Goal: Navigation & Orientation: Find specific page/section

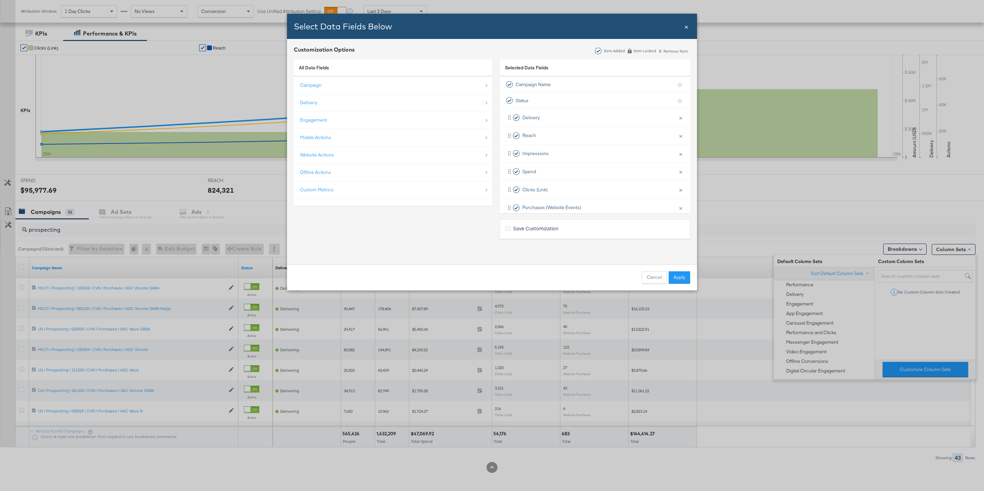
scroll to position [28, 0]
click at [687, 28] on span "×" at bounding box center [686, 26] width 4 height 9
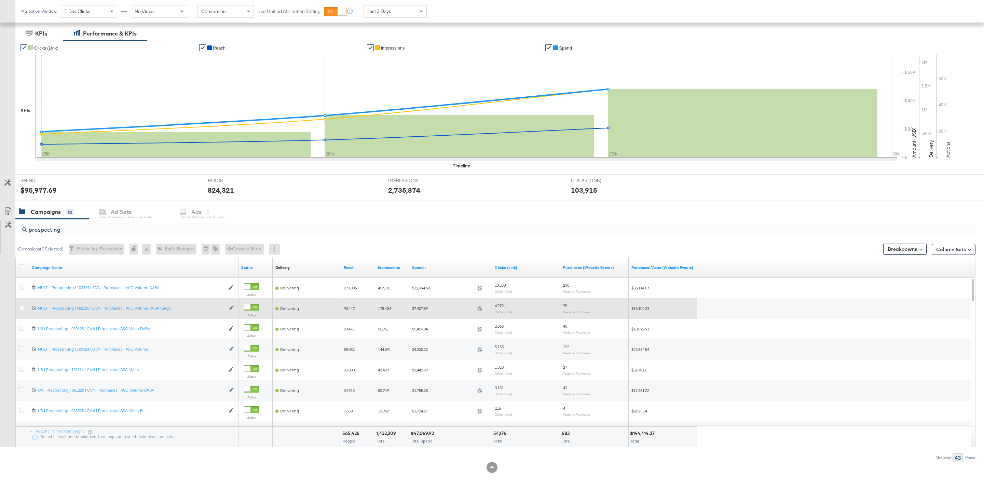
click at [577, 309] on div "75 Website Purchases" at bounding box center [594, 308] width 63 height 11
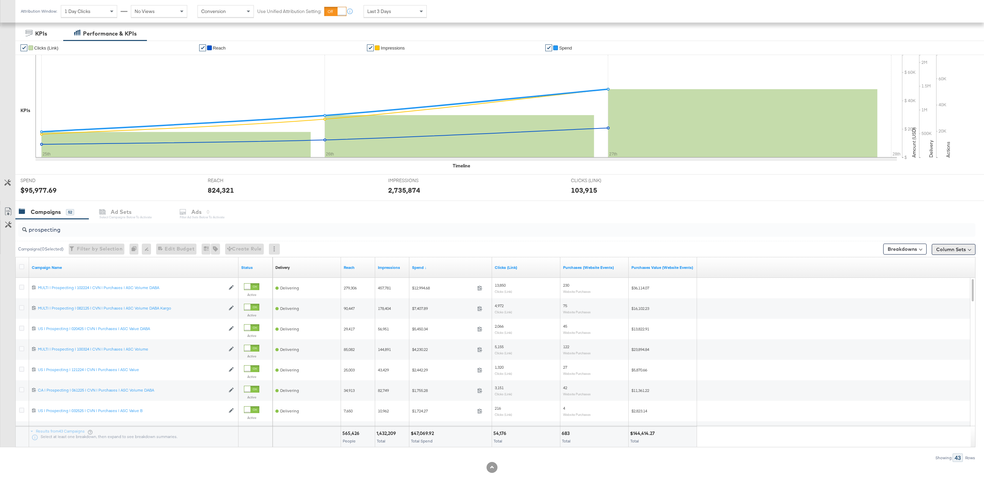
click at [955, 255] on button "Column Sets" at bounding box center [954, 249] width 44 height 11
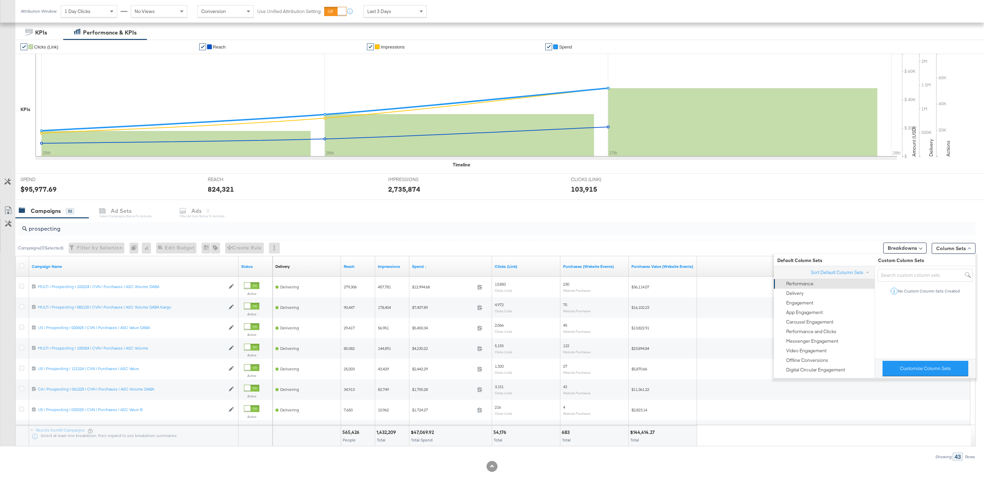
click at [806, 284] on div "Performance" at bounding box center [799, 284] width 27 height 6
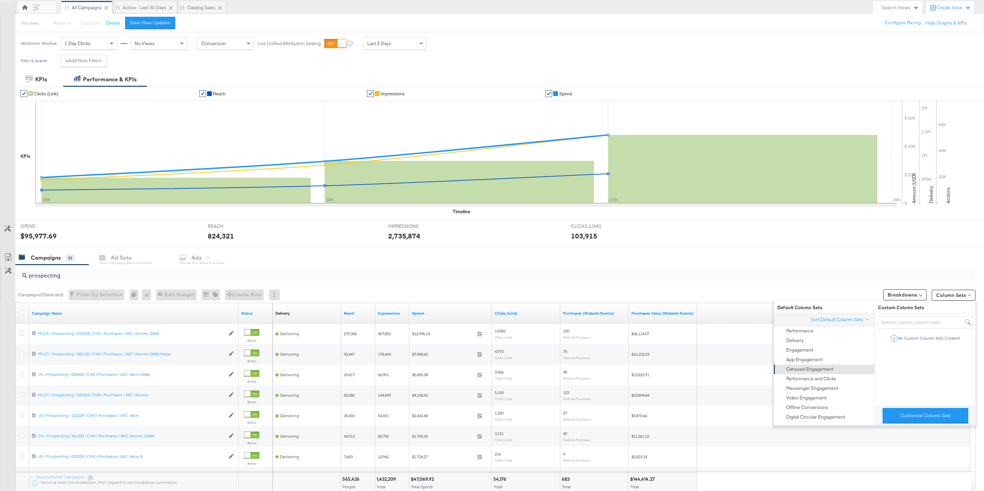
scroll to position [62, 0]
click at [865, 320] on button "Sort Default Column Sets" at bounding box center [840, 320] width 61 height 7
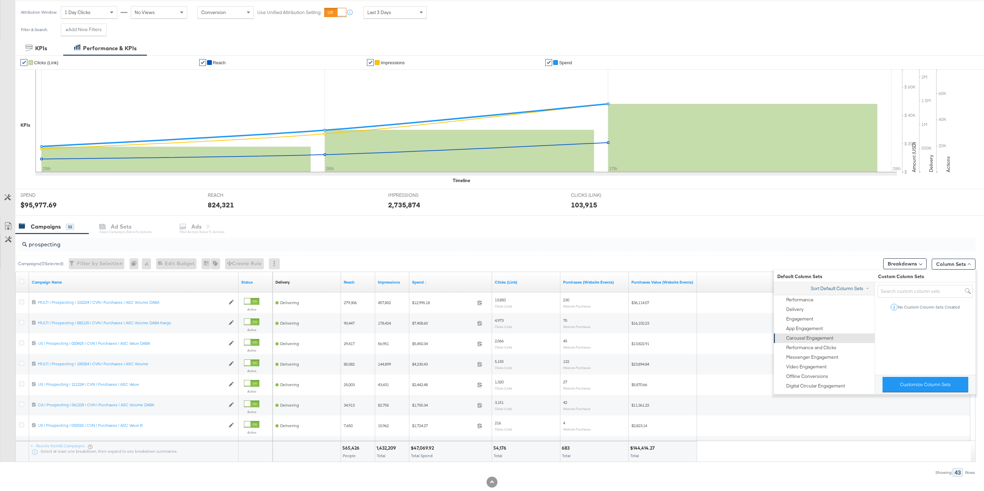
scroll to position [95, 0]
click at [908, 387] on button "Customize Column Sets" at bounding box center [926, 383] width 86 height 15
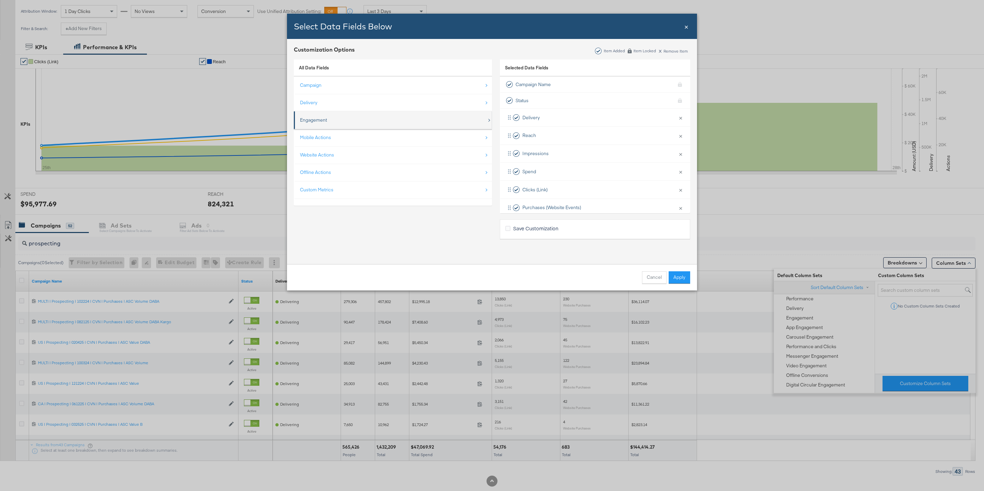
click at [373, 118] on div "Engagement" at bounding box center [393, 120] width 187 height 14
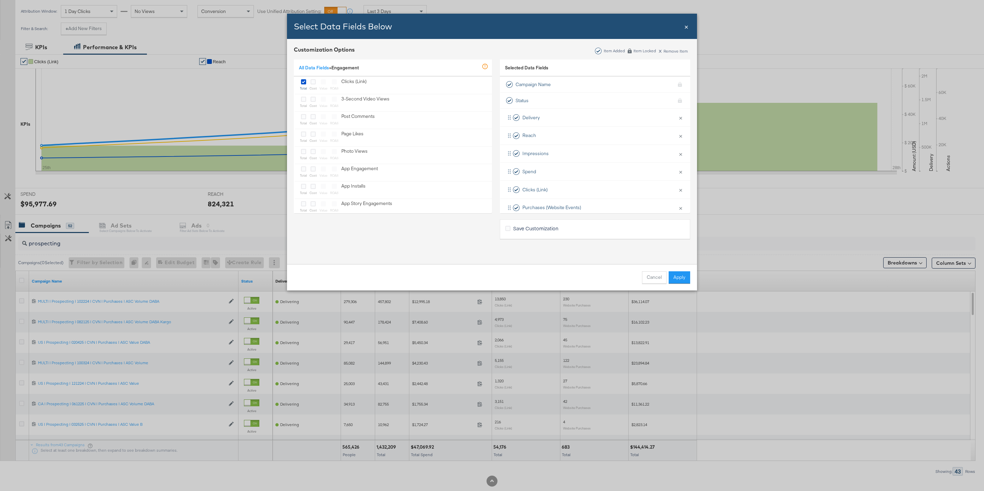
scroll to position [0, 0]
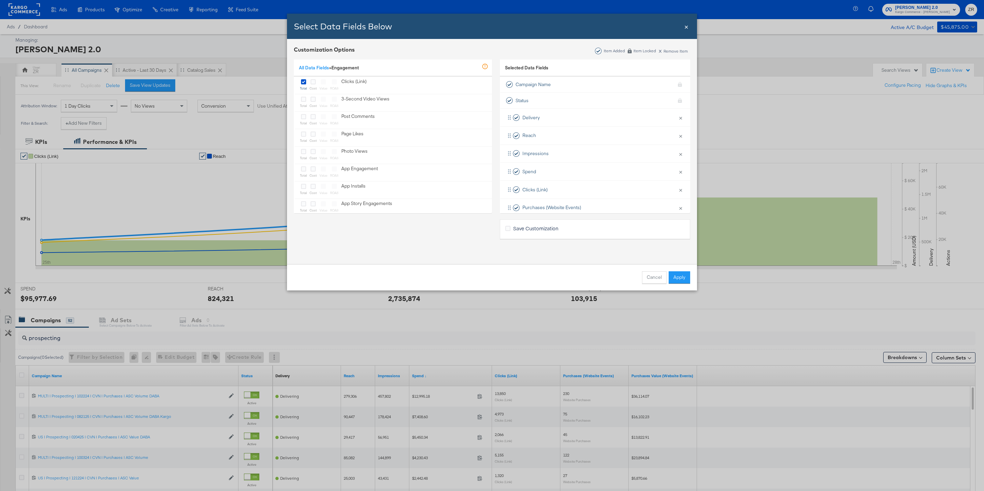
click at [388, 67] on div "All Data Fields » Engagement In Development This metric is still being tested a…" at bounding box center [393, 67] width 198 height 17
click at [318, 68] on link "All Data Fields" at bounding box center [314, 68] width 30 height 6
click at [356, 155] on div "Website Actions" at bounding box center [393, 155] width 187 height 14
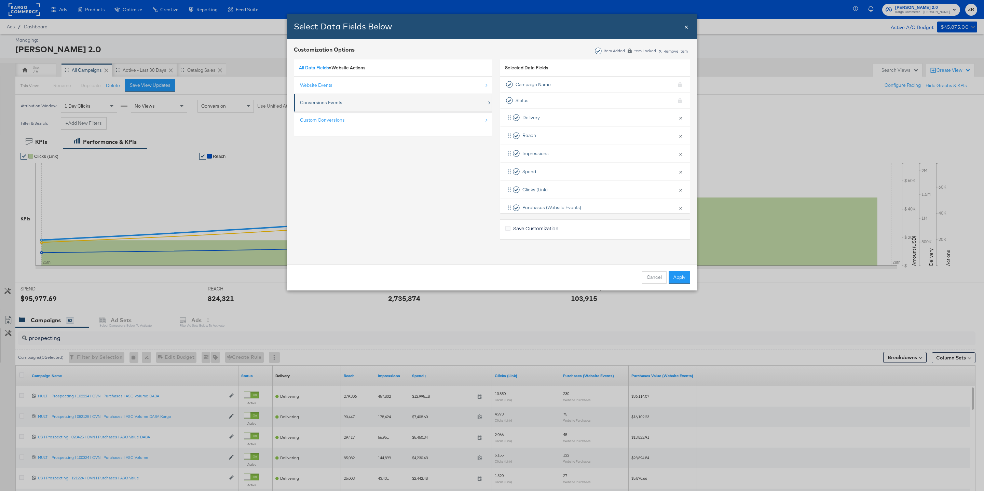
click at [362, 99] on div "Conversions Events" at bounding box center [393, 103] width 187 height 14
click at [313, 70] on link "All Data Fields" at bounding box center [314, 68] width 30 height 6
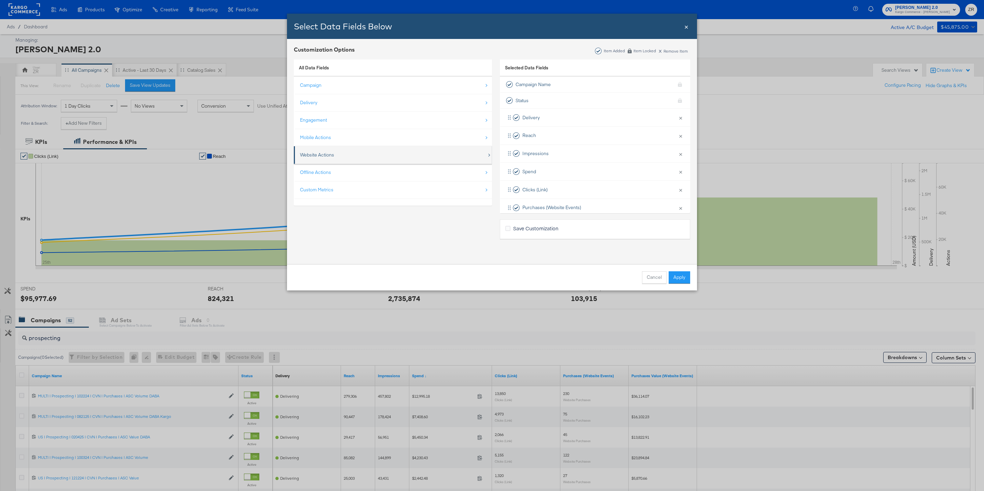
click at [375, 152] on div "Website Actions" at bounding box center [393, 155] width 187 height 14
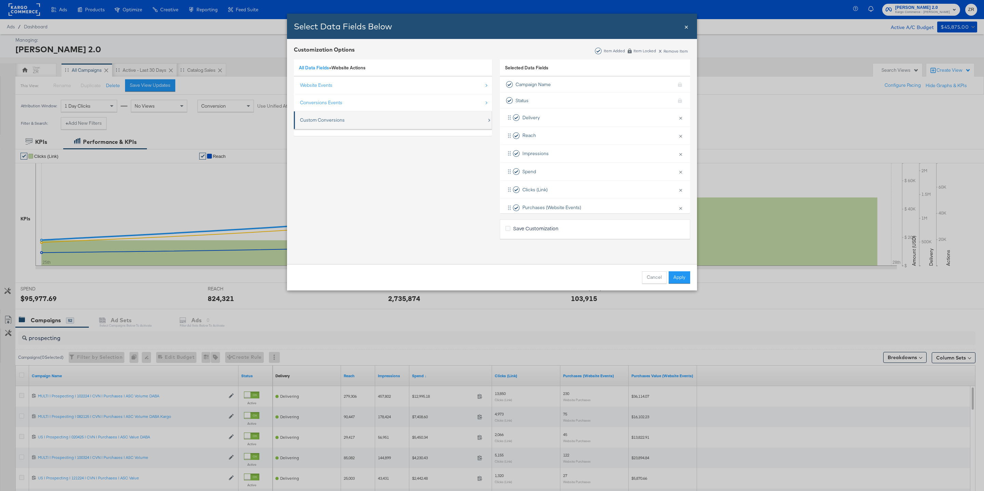
click at [376, 121] on div "Custom Conversions" at bounding box center [393, 120] width 187 height 14
click at [347, 69] on link "Website Actions" at bounding box center [348, 68] width 34 height 6
click at [361, 88] on div "Website Events" at bounding box center [393, 85] width 187 height 14
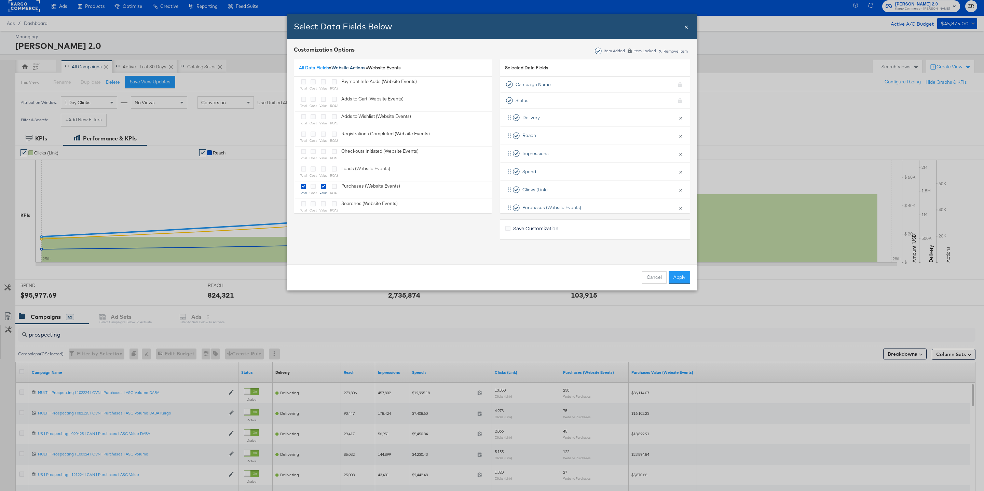
click at [343, 66] on link "Website Actions" at bounding box center [348, 68] width 34 height 6
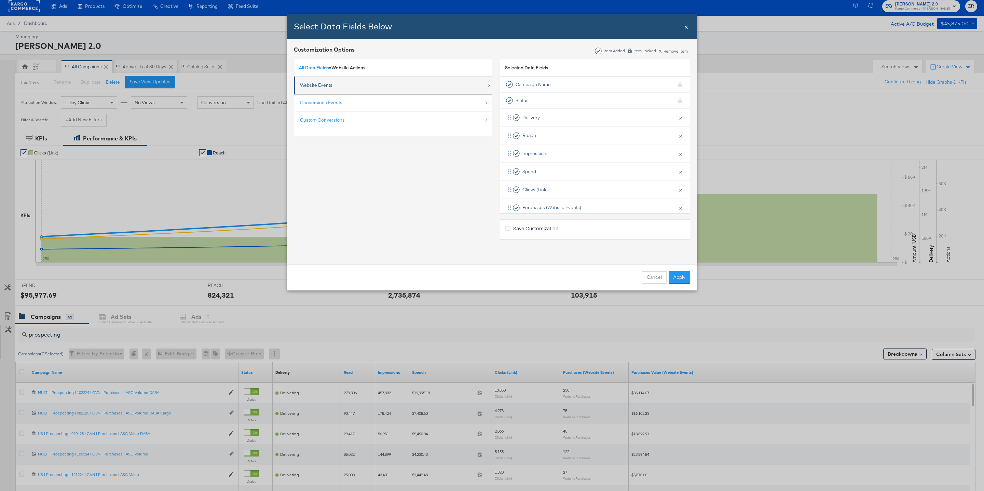
click at [362, 83] on div "Website Events" at bounding box center [393, 85] width 187 height 14
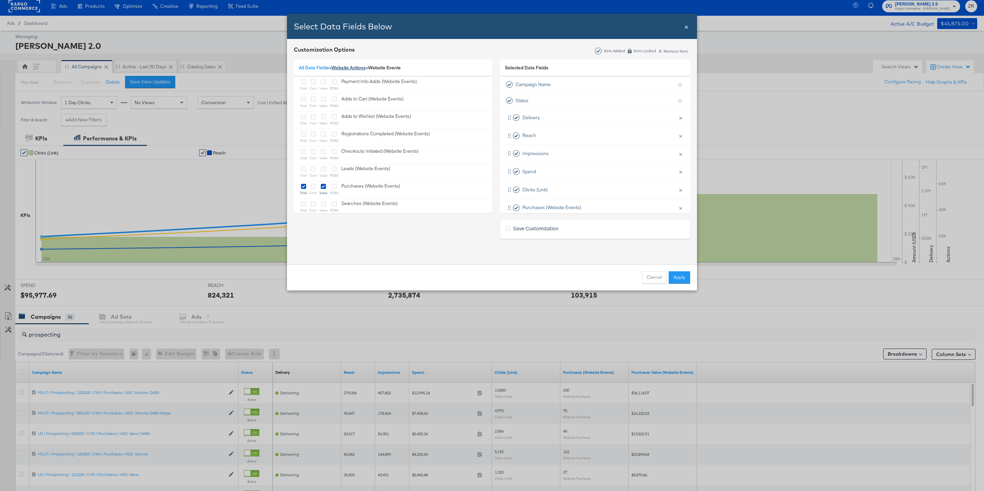
click at [354, 70] on link "Website Actions" at bounding box center [348, 68] width 34 height 6
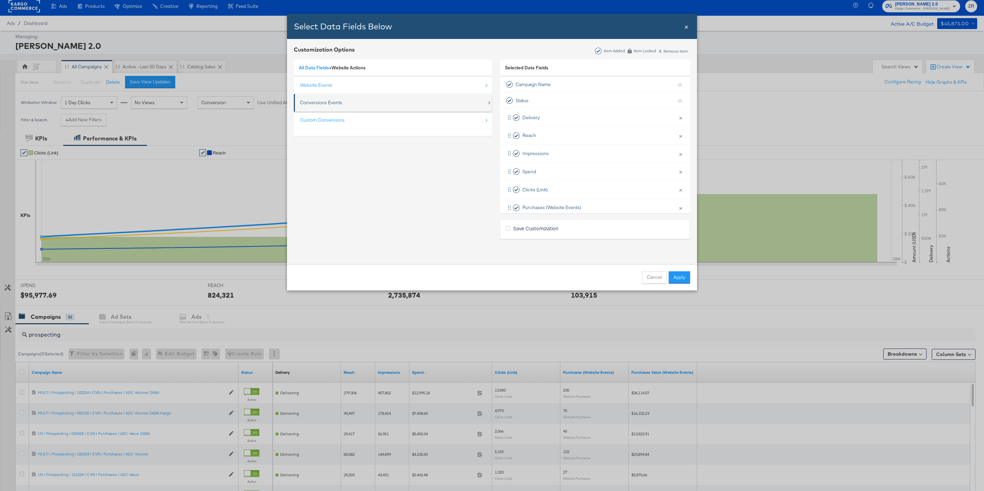
click at [358, 103] on div "Conversions Events" at bounding box center [393, 103] width 187 height 14
click at [353, 66] on link "Website Actions" at bounding box center [348, 68] width 34 height 6
click at [362, 124] on div "Custom Conversions" at bounding box center [393, 120] width 187 height 14
click at [318, 63] on div "All Data Fields » Website Actions » Custom Conversions" at bounding box center [393, 67] width 198 height 17
click at [318, 68] on link "All Data Fields" at bounding box center [314, 68] width 30 height 6
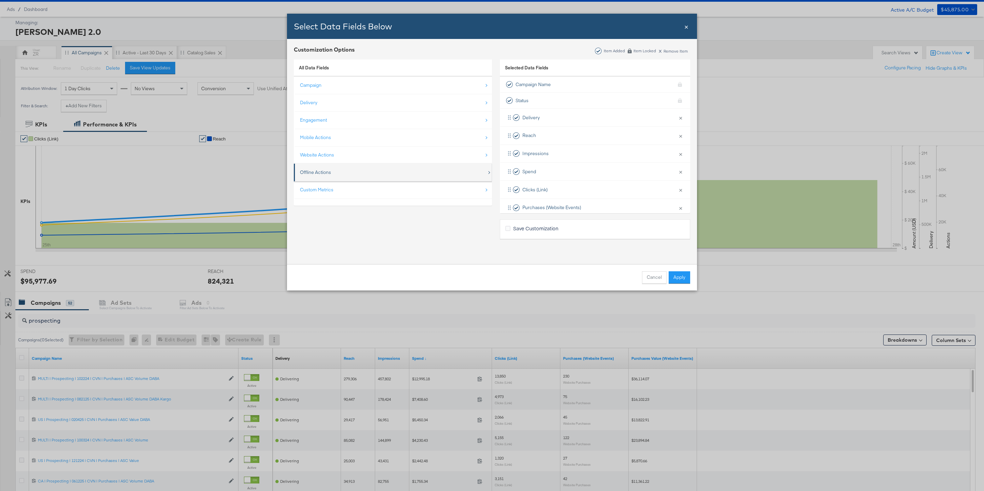
scroll to position [21, 0]
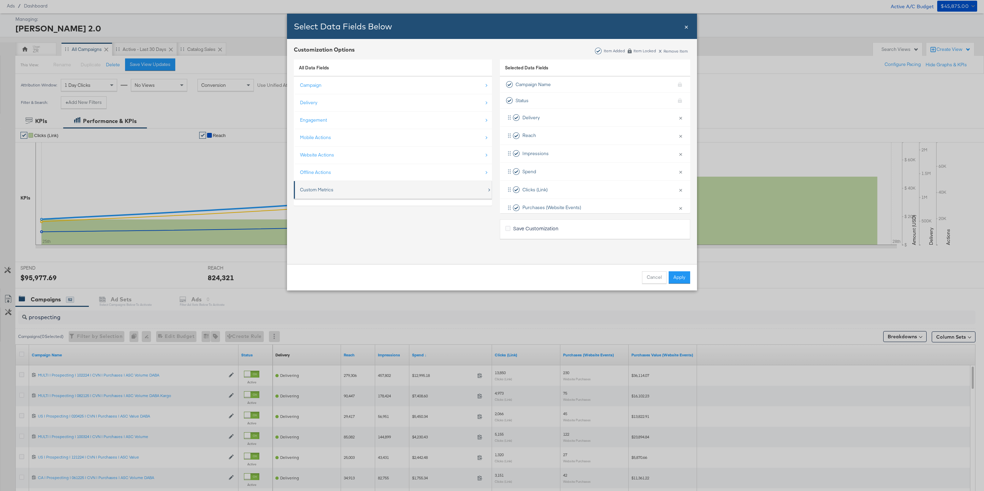
click at [371, 190] on div "Custom Metrics" at bounding box center [393, 190] width 187 height 14
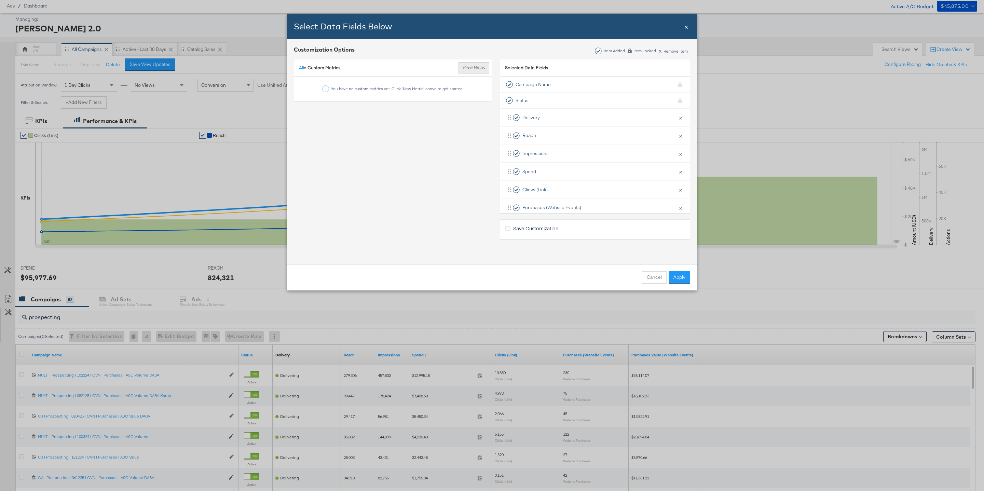
click at [473, 68] on button "+ New Metric" at bounding box center [474, 67] width 31 height 11
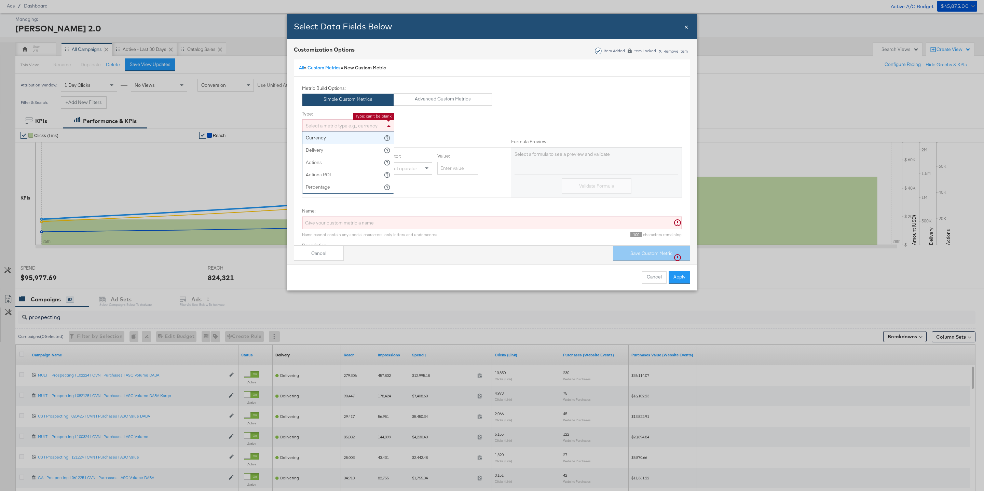
click at [377, 124] on div "Select a metric type e.g., currency" at bounding box center [348, 126] width 92 height 12
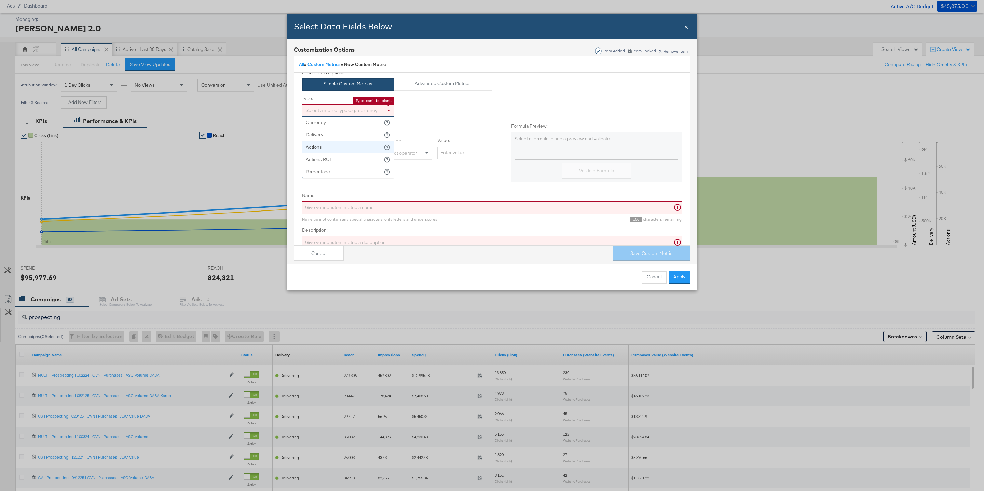
scroll to position [19, 0]
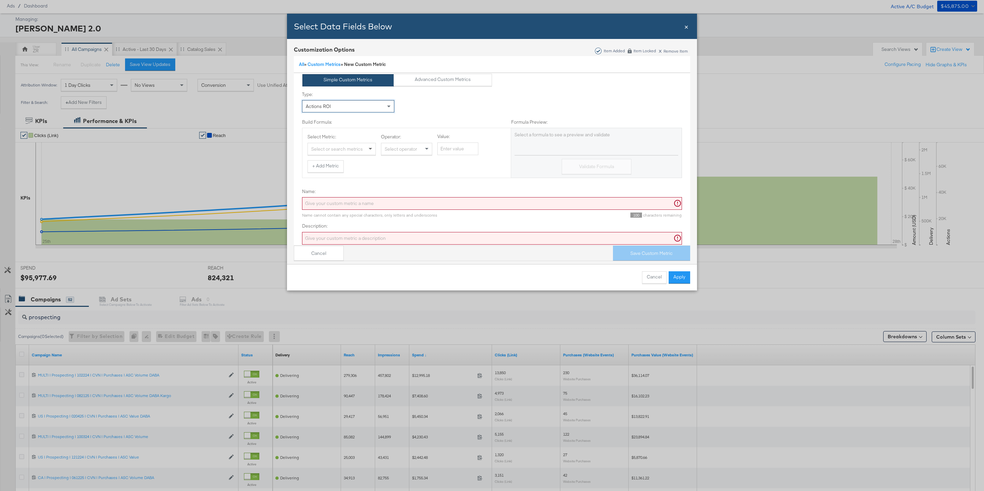
click at [369, 149] on span "Bulk Add Locations Modal" at bounding box center [370, 149] width 3 height 2
type input "purchases"
click at [412, 146] on div "Select operator" at bounding box center [406, 149] width 51 height 12
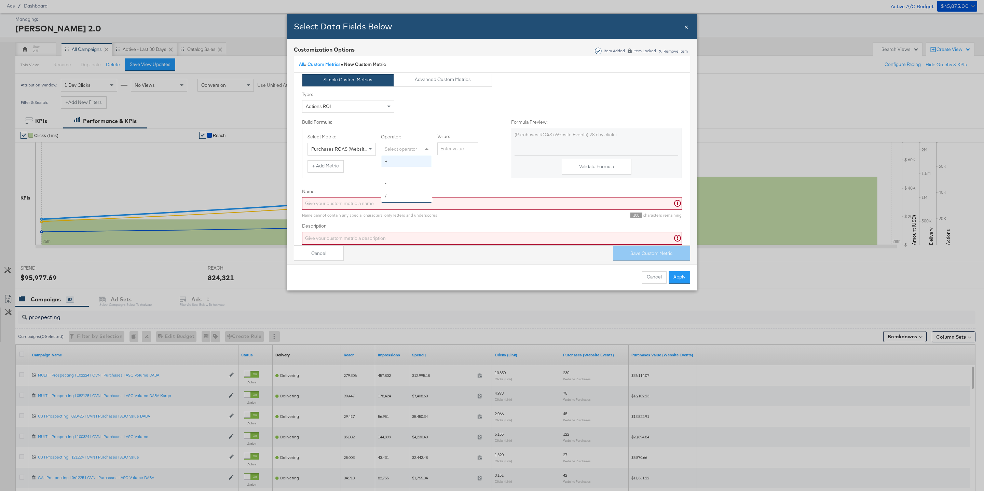
click at [412, 146] on div "Select operator" at bounding box center [406, 149] width 51 height 12
click at [416, 133] on div "Select Metric: Purchases ROAS (Website Events) 28 day click Operator: Select op…" at bounding box center [406, 153] width 209 height 50
click at [341, 164] on button "+ Add Metric" at bounding box center [325, 166] width 36 height 12
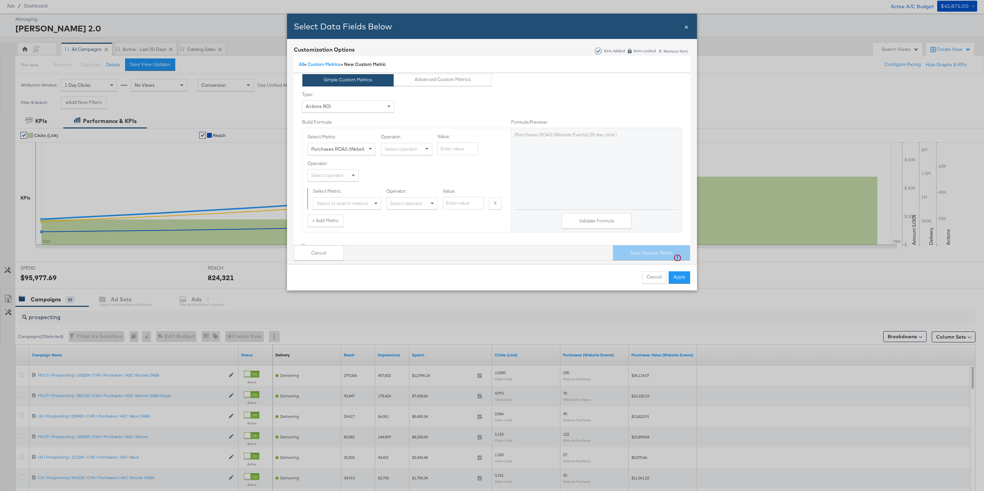
click at [347, 177] on div "Select operator" at bounding box center [333, 175] width 51 height 12
click at [345, 204] on div "Select or search metrics" at bounding box center [347, 203] width 68 height 12
click at [581, 224] on button "Validate Formula" at bounding box center [597, 220] width 70 height 15
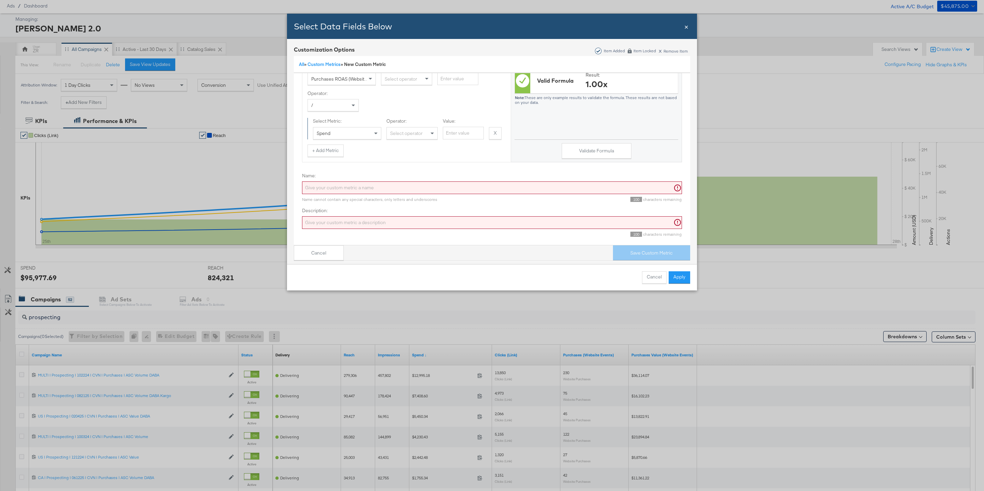
scroll to position [94, 0]
click at [388, 186] on input "Name:" at bounding box center [492, 186] width 380 height 13
type input "ROAS"
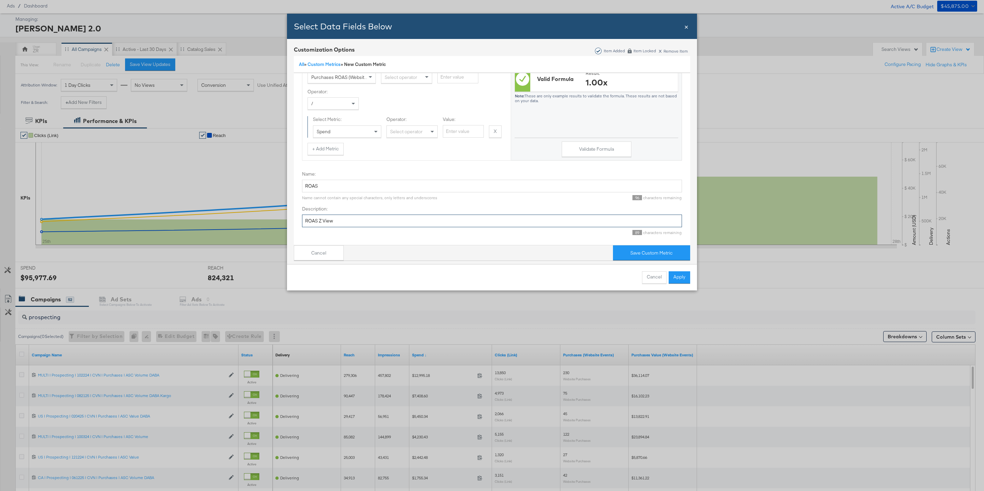
type input "ROAS Z View"
click at [388, 182] on input "ROAS" at bounding box center [492, 186] width 380 height 13
click at [388, 188] on input "ROAS" at bounding box center [492, 186] width 380 height 13
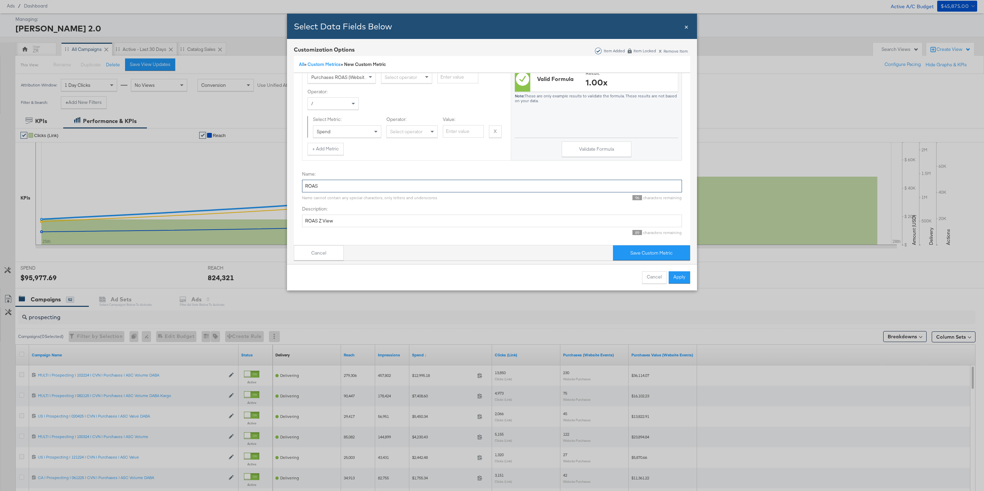
paste input "Z View"
type input "ROAS Z View"
click at [641, 252] on button "Save Custom Metric" at bounding box center [651, 252] width 77 height 15
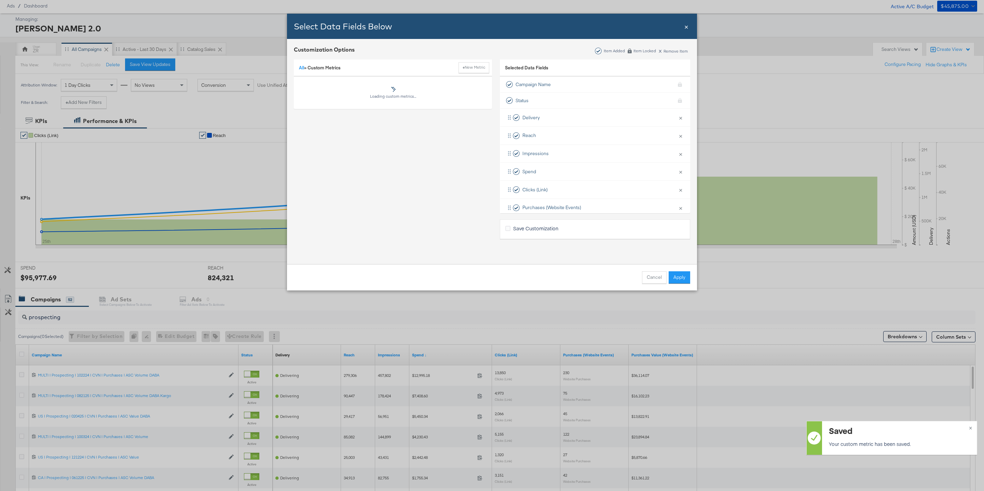
scroll to position [0, 0]
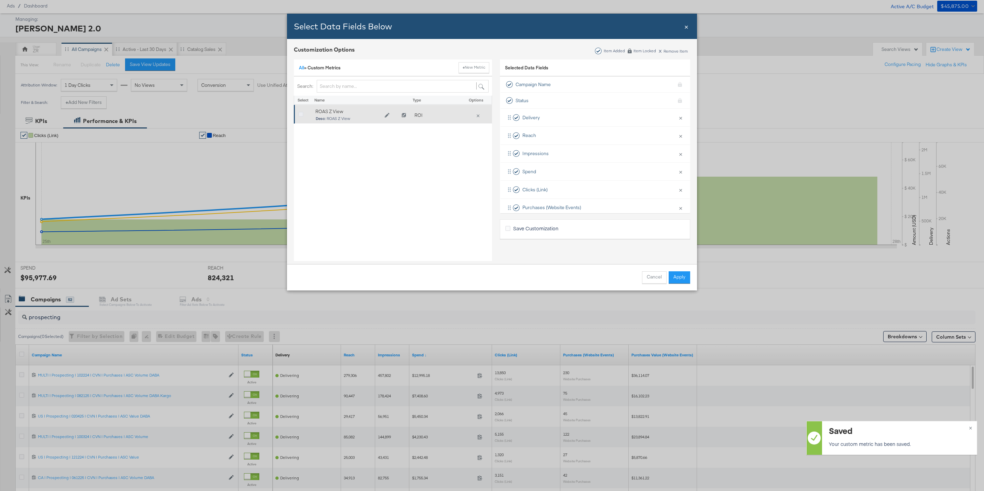
click at [301, 115] on icon "Bulk Add Locations Modal" at bounding box center [300, 114] width 5 height 5
click at [0, 0] on input "Bulk Add Locations Modal" at bounding box center [0, 0] width 0 height 0
click at [675, 279] on button "Apply" at bounding box center [680, 277] width 22 height 12
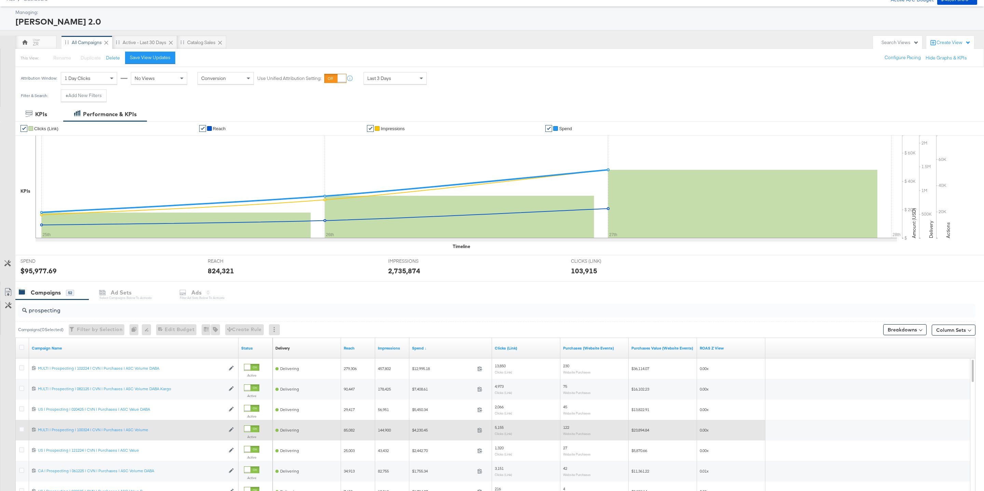
scroll to position [31, 0]
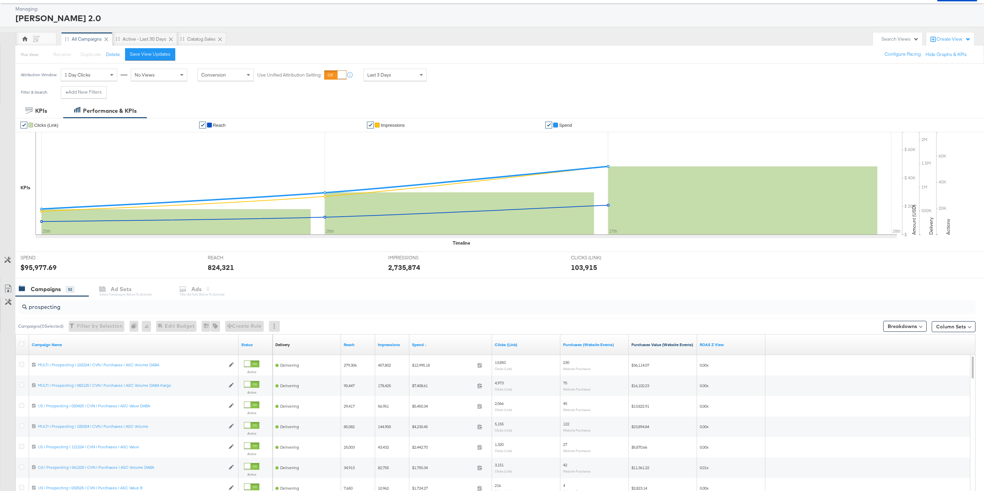
click at [669, 345] on link "Purchases Value (Website Events)" at bounding box center [662, 344] width 63 height 5
click at [716, 345] on link "ROAS Z View" at bounding box center [731, 344] width 63 height 5
click at [956, 331] on button "Column Sets" at bounding box center [954, 326] width 44 height 11
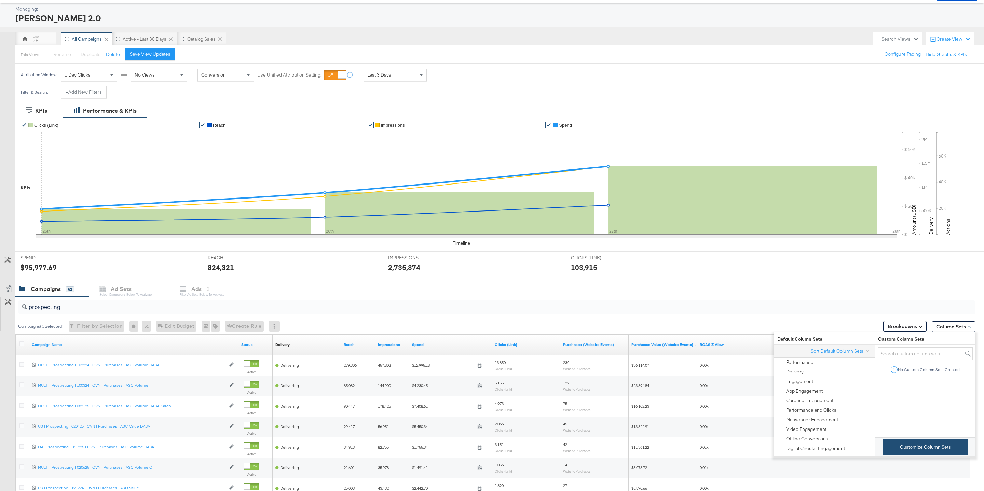
click at [914, 448] on button "Customize Column Sets" at bounding box center [926, 446] width 86 height 15
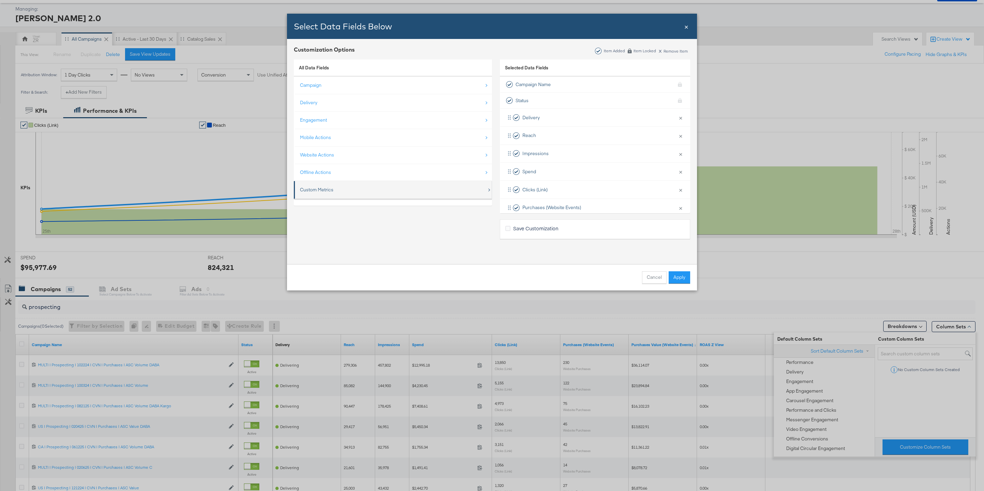
click at [396, 189] on div "Custom Metrics" at bounding box center [393, 190] width 187 height 14
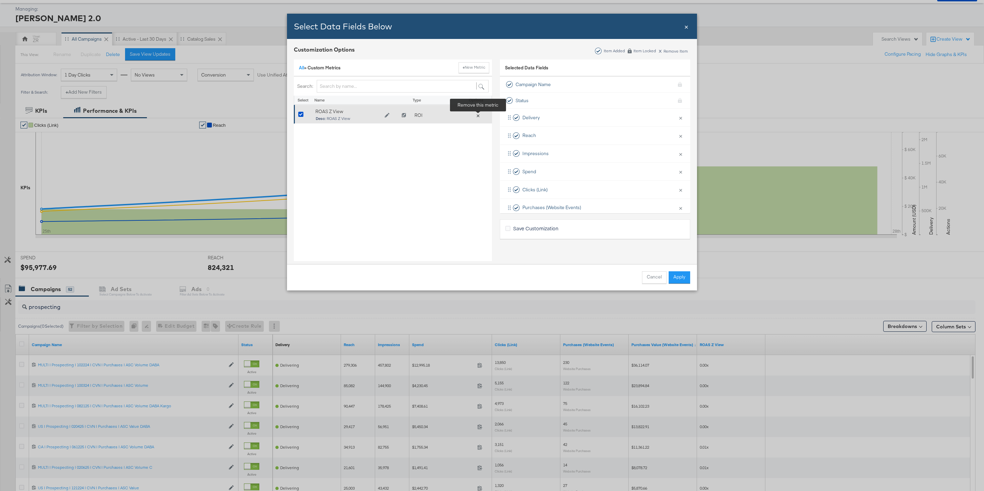
click at [476, 116] on button "×" at bounding box center [478, 115] width 10 height 6
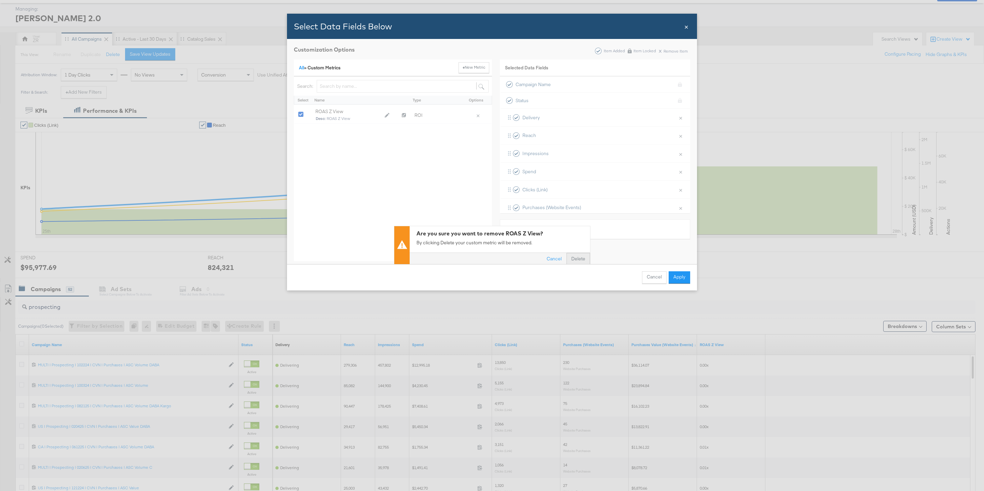
click at [578, 258] on button "Delete" at bounding box center [578, 259] width 24 height 12
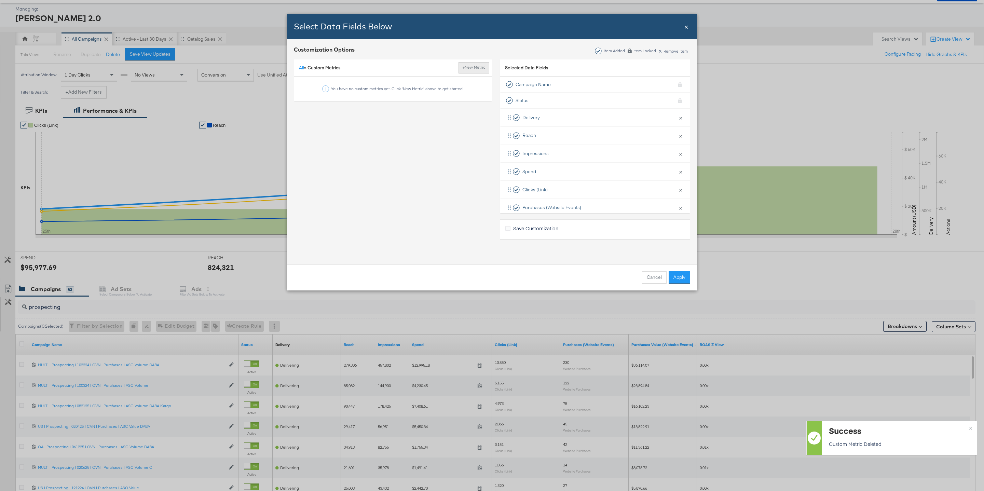
click at [465, 65] on button "+ New Metric" at bounding box center [474, 67] width 31 height 11
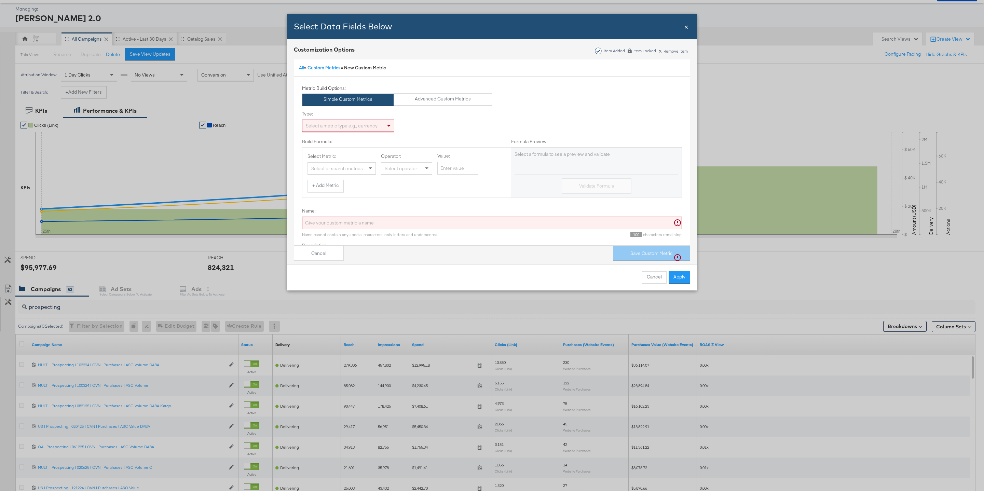
click at [370, 123] on div "Select a metric type e.g., currency" at bounding box center [348, 126] width 92 height 12
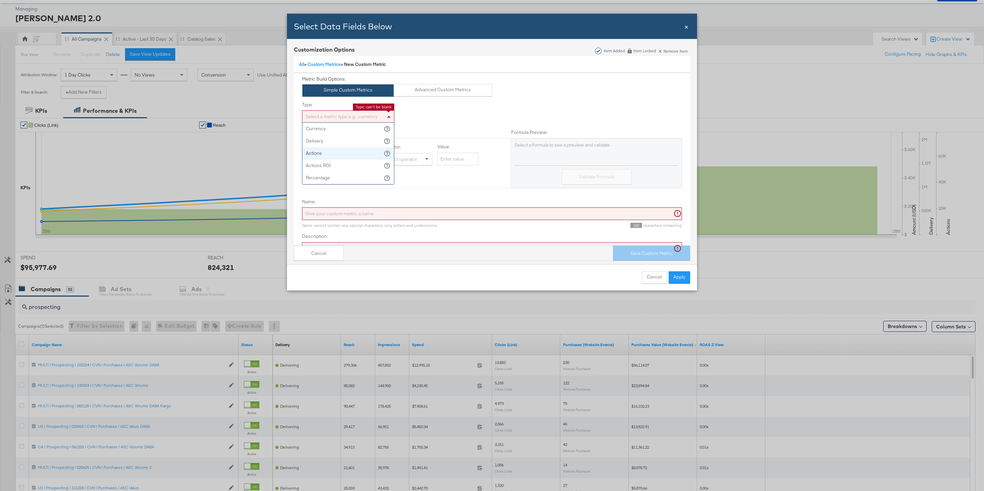
scroll to position [15, 0]
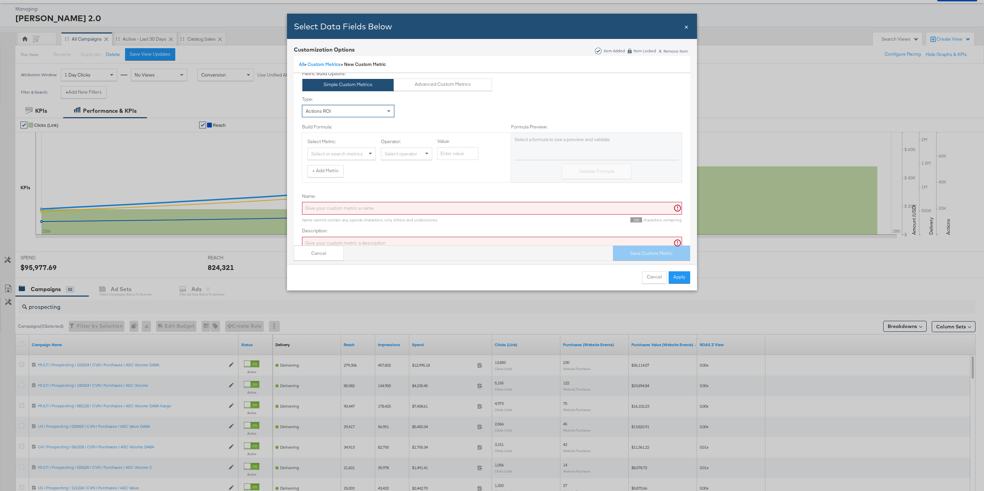
click at [361, 110] on div "Actions ROI" at bounding box center [348, 111] width 92 height 12
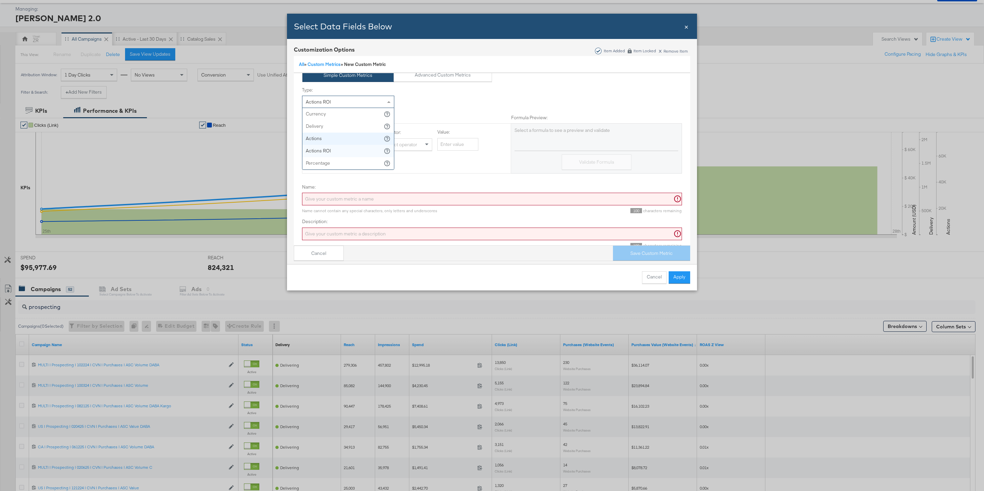
scroll to position [17, 0]
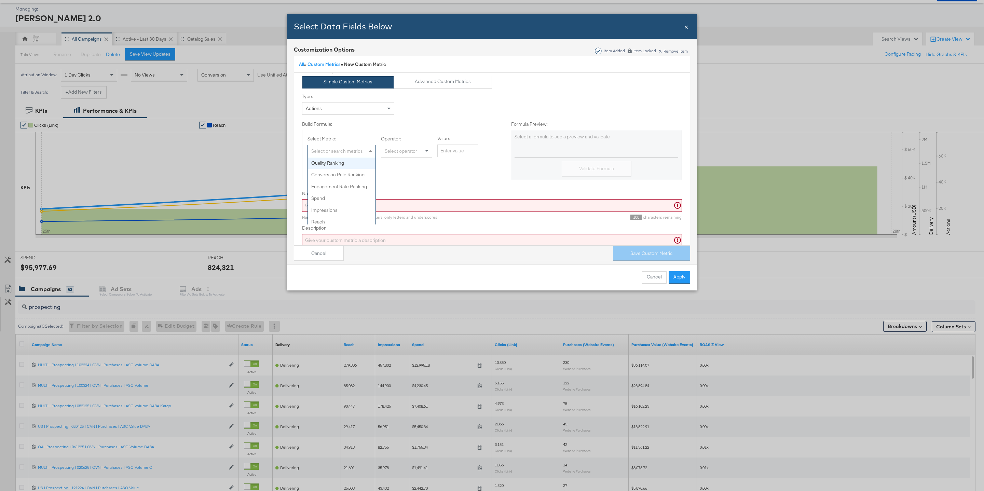
click at [354, 153] on div "Select or search metrics" at bounding box center [342, 151] width 68 height 12
click at [333, 147] on div "Select or search metrics" at bounding box center [342, 151] width 68 height 12
click at [311, 151] on input "Website Event" at bounding box center [326, 151] width 31 height 13
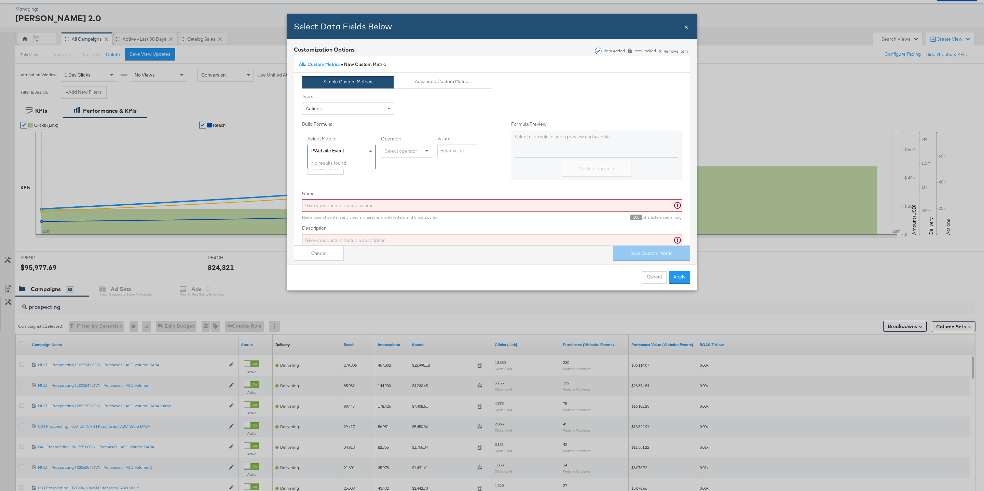
scroll to position [0, 0]
type input "Purchases (Website Event"
click at [407, 152] on div "Select operator" at bounding box center [406, 151] width 51 height 12
click at [372, 172] on div "+ Add Metric" at bounding box center [406, 168] width 198 height 12
click at [319, 167] on button "+ Add Metric" at bounding box center [325, 168] width 36 height 12
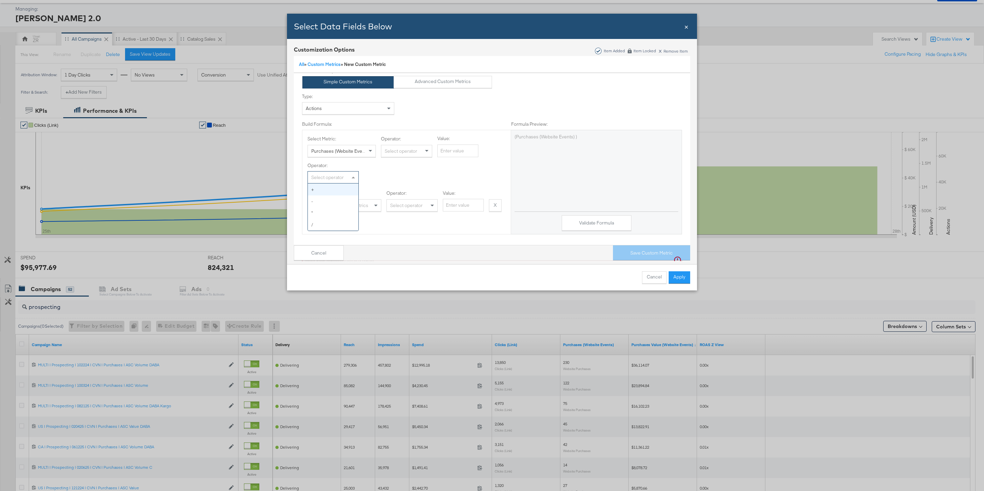
click at [331, 178] on div "Select operator" at bounding box center [333, 178] width 51 height 12
click at [346, 211] on div "Select or search metrics" at bounding box center [347, 206] width 68 height 12
click at [588, 225] on button "Validate Formula" at bounding box center [597, 222] width 70 height 15
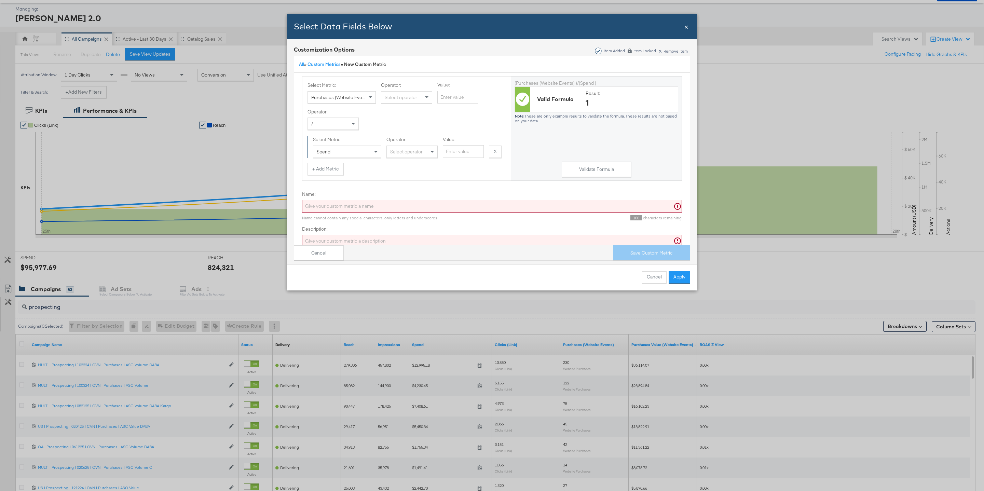
scroll to position [74, 0]
click at [327, 205] on input "Name:" at bounding box center [492, 203] width 380 height 13
type input "Purchases Website / Spend"
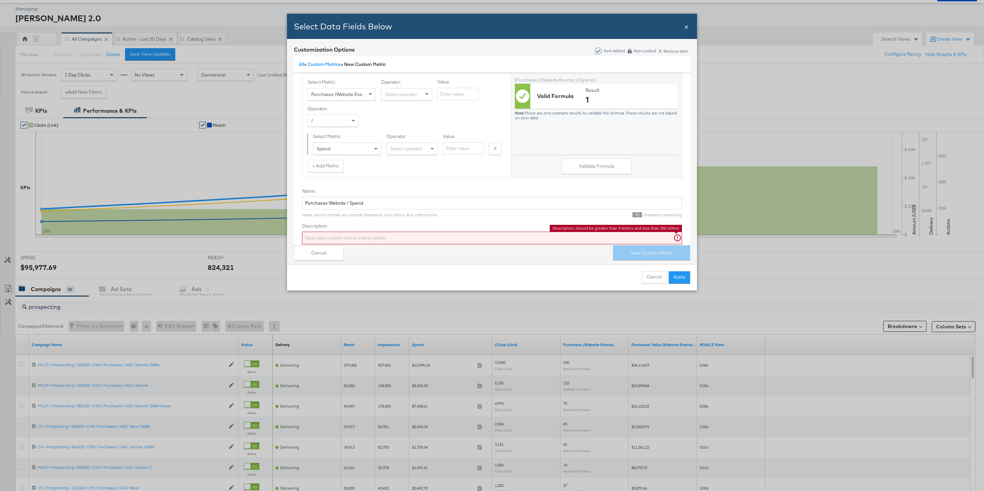
click at [324, 237] on input "Description:" at bounding box center [492, 238] width 380 height 13
paste input "Purchases Website / Spend"
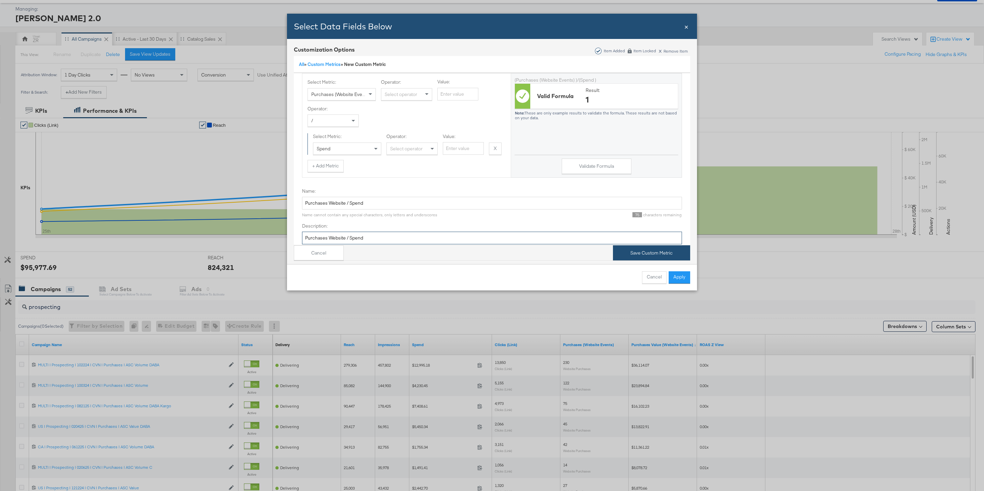
type input "Purchases Website / Spend"
click at [628, 249] on button "Save Custom Metric" at bounding box center [651, 252] width 77 height 15
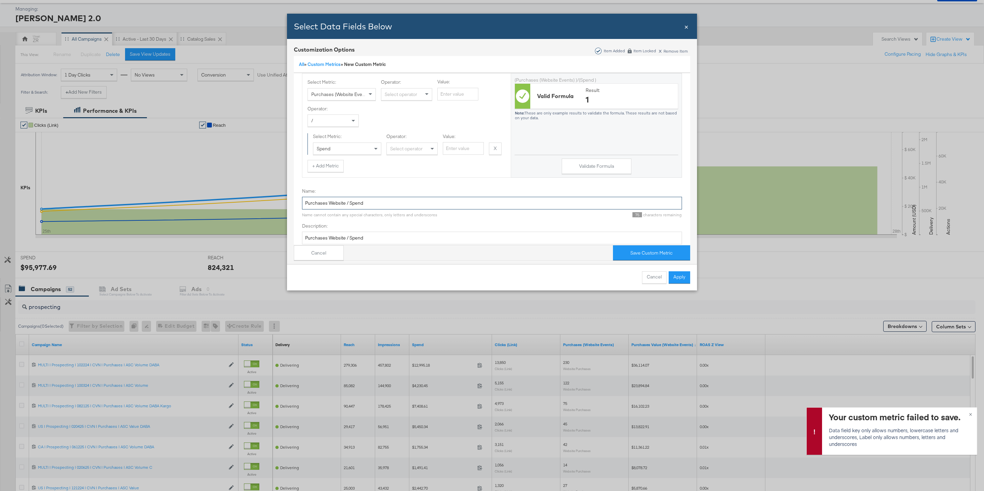
click at [347, 205] on input "Purchases Website / Spend" at bounding box center [492, 203] width 380 height 13
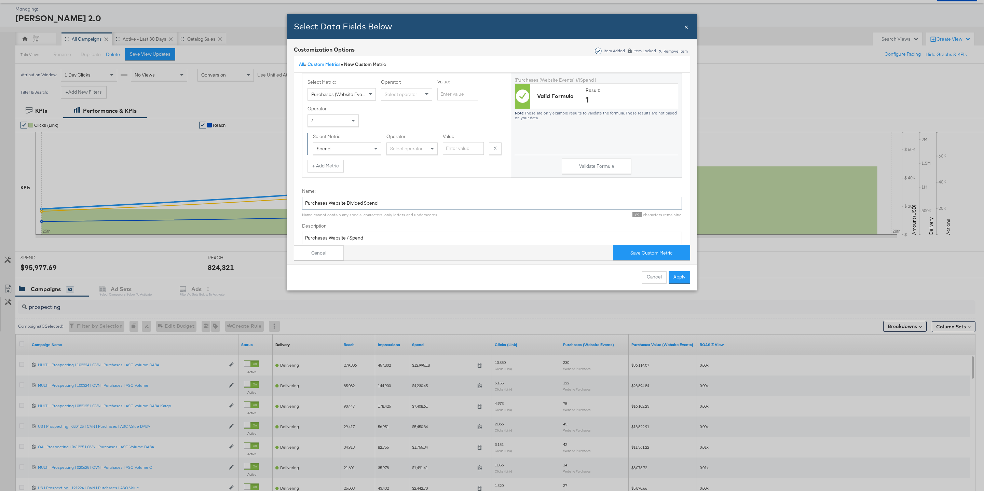
type input "Purchases Website Divided Spend"
click at [383, 241] on input "Purchases Website / Spend" at bounding box center [492, 238] width 380 height 13
paste input "Divided"
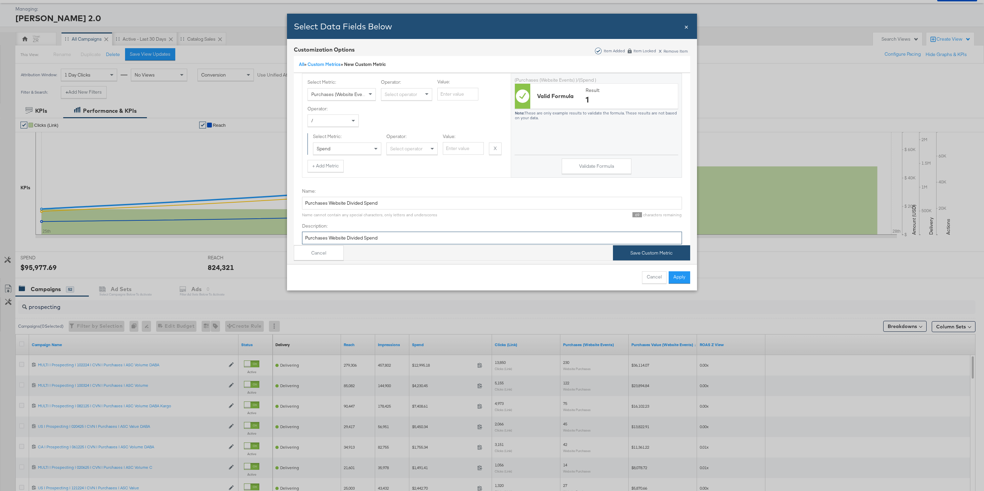
type input "Purchases Website Divided Spend"
click at [630, 252] on button "Save Custom Metric" at bounding box center [651, 252] width 77 height 15
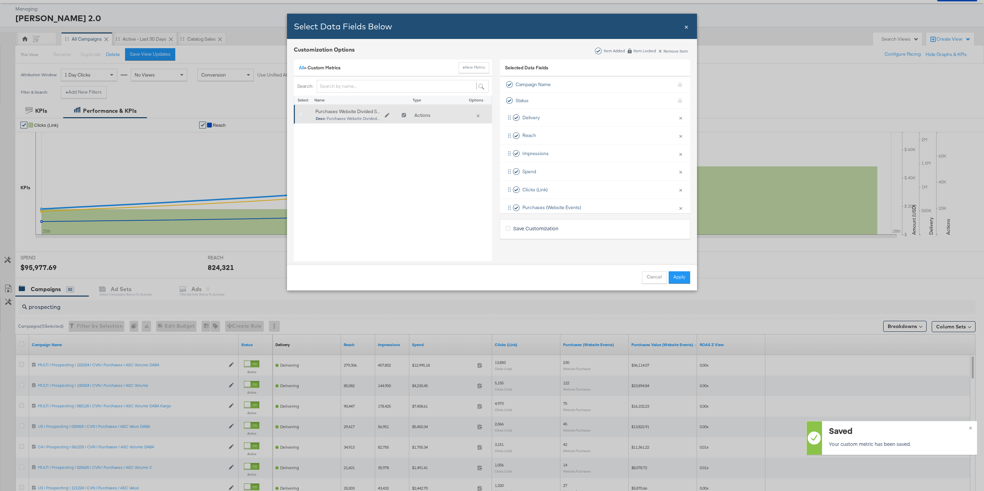
click at [300, 114] on icon "Bulk Add Locations Modal" at bounding box center [300, 114] width 5 height 5
click at [0, 0] on input "Bulk Add Locations Modal" at bounding box center [0, 0] width 0 height 0
click at [682, 279] on button "Apply" at bounding box center [680, 277] width 22 height 12
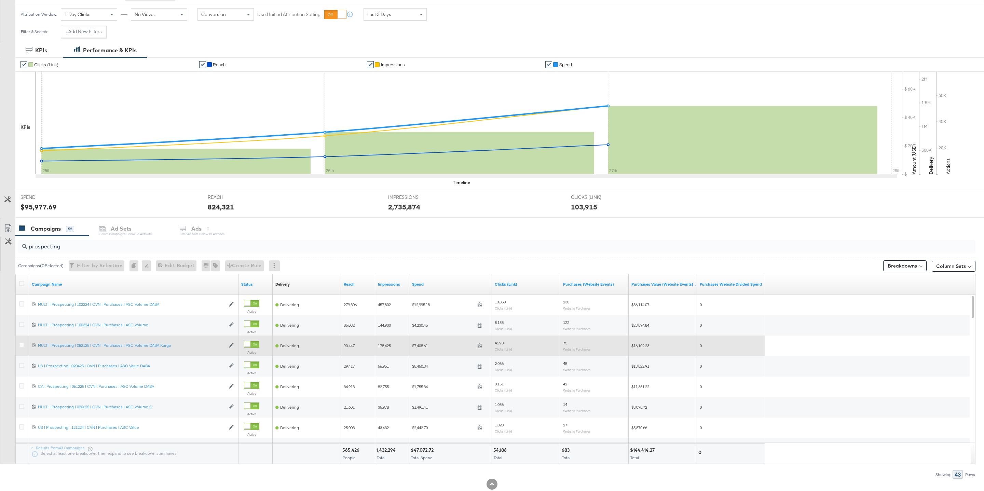
scroll to position [111, 0]
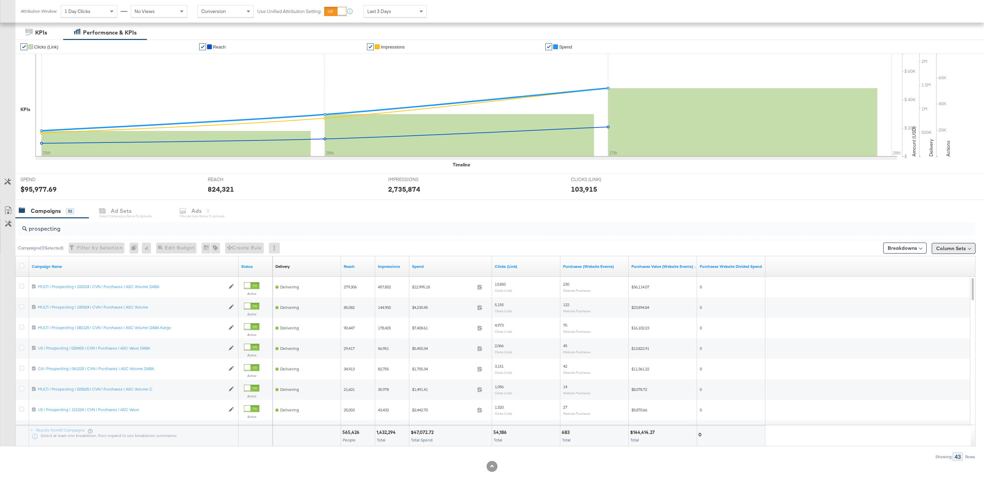
click at [953, 248] on button "Column Sets" at bounding box center [954, 248] width 44 height 11
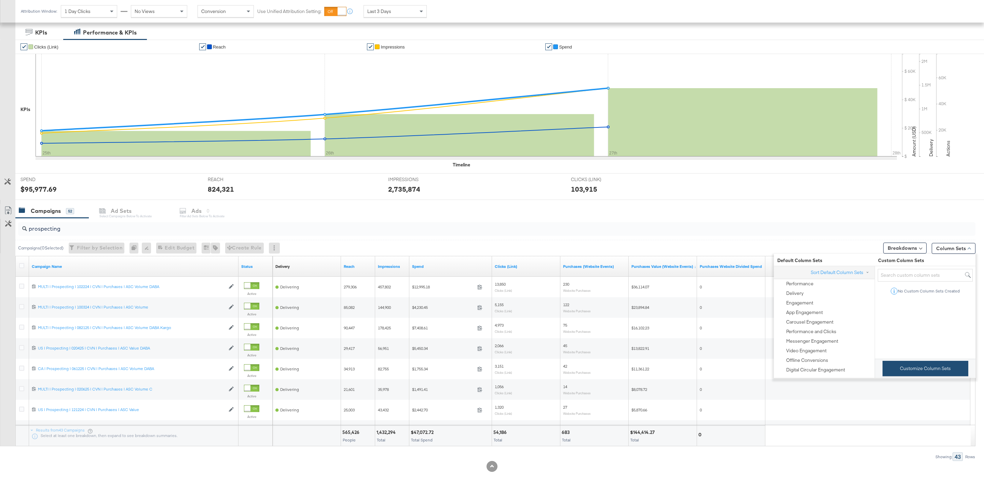
click at [904, 369] on button "Customize Column Sets" at bounding box center [926, 368] width 86 height 15
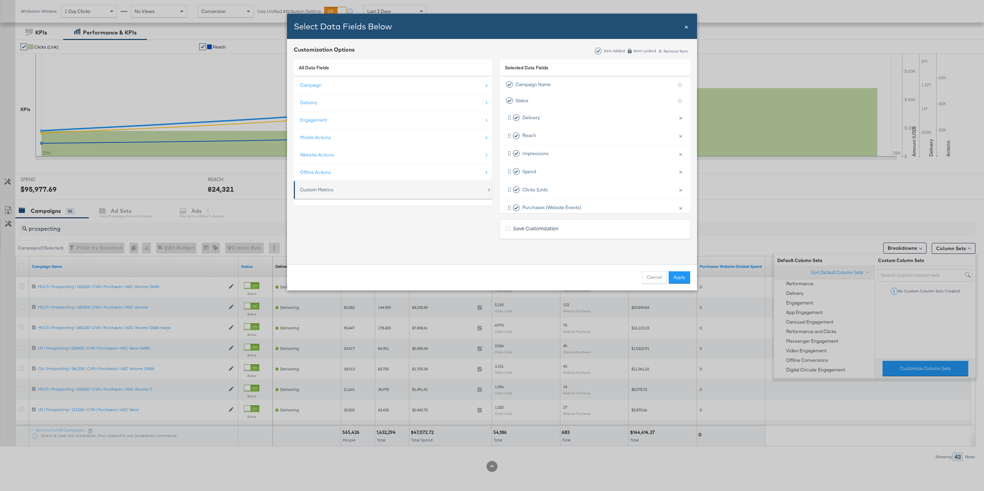
click at [357, 194] on div "Custom Metrics" at bounding box center [393, 190] width 187 height 14
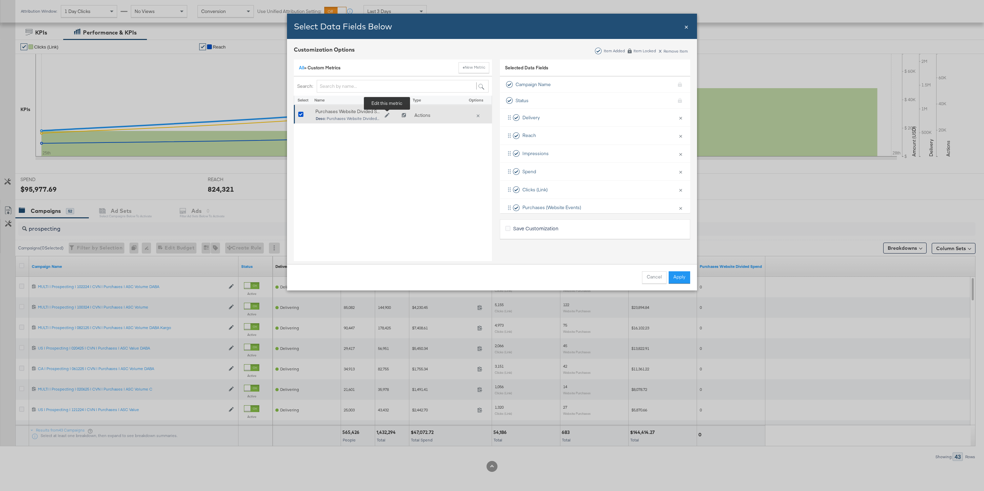
click at [386, 117] on icon "Edit Purchases Website Divided Spend" at bounding box center [387, 115] width 5 height 5
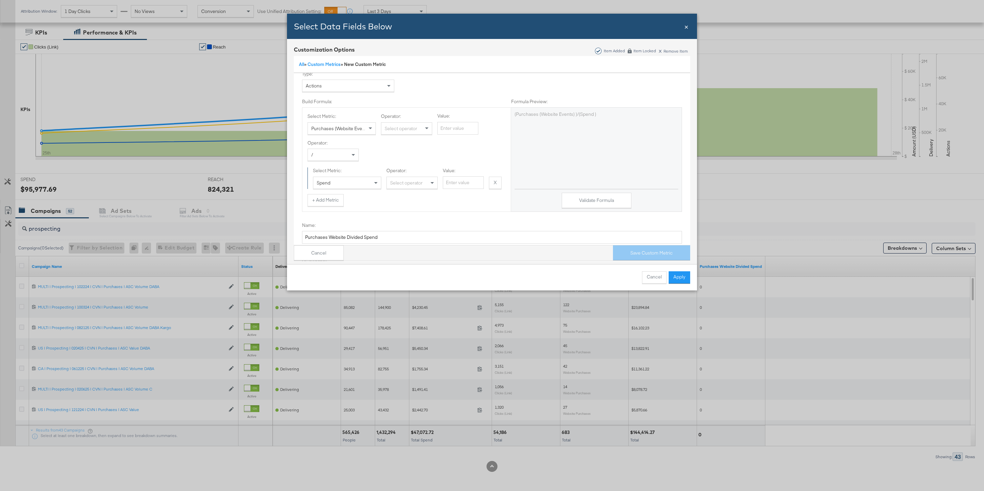
scroll to position [49, 0]
click at [414, 122] on div "Select operator" at bounding box center [406, 120] width 51 height 12
click at [351, 145] on span "Bulk Add Locations Modal" at bounding box center [354, 146] width 9 height 12
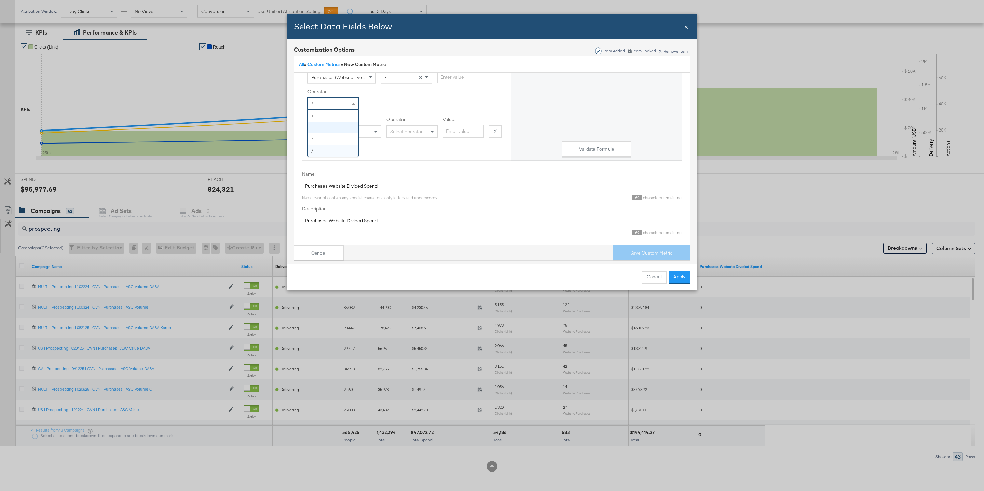
scroll to position [3, 0]
click at [384, 95] on div "Operator: / Select Metric: Spend Operator: Select operator Value: X Remove metr…" at bounding box center [406, 109] width 198 height 49
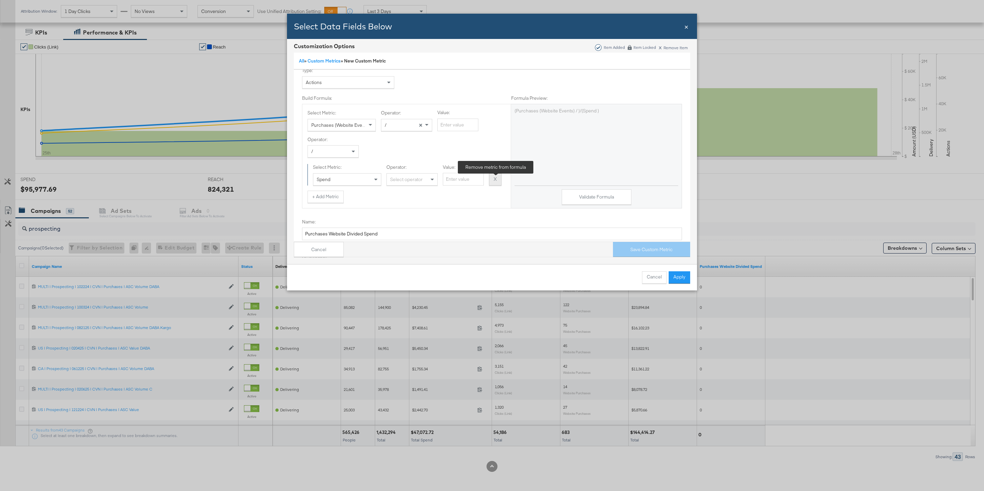
click at [497, 179] on button "X" at bounding box center [495, 179] width 13 height 12
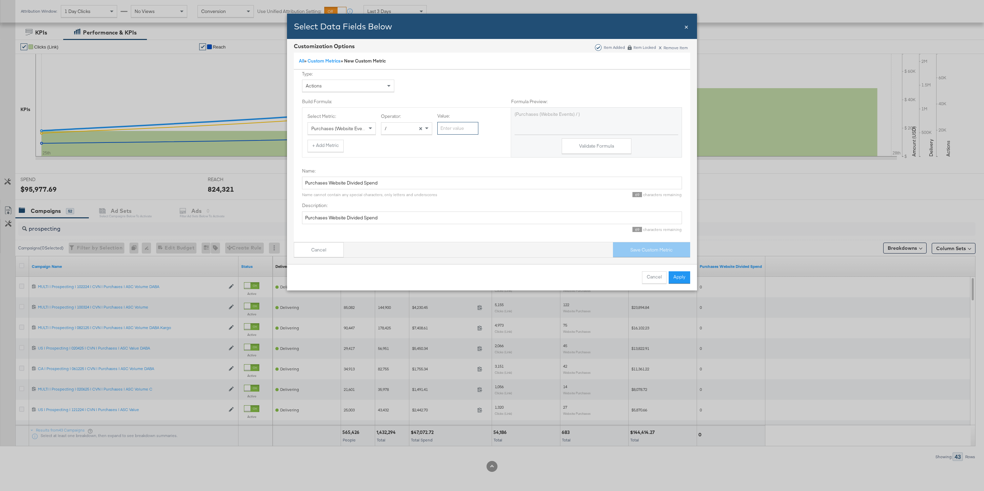
click at [450, 126] on input "Value:" at bounding box center [457, 128] width 41 height 13
click at [329, 251] on button "Cancel" at bounding box center [319, 249] width 50 height 15
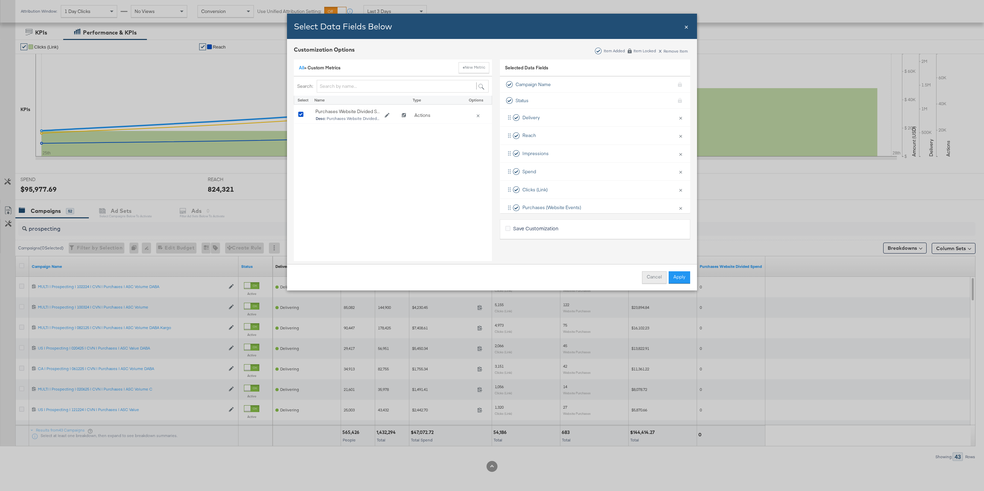
click at [649, 277] on button "Cancel" at bounding box center [654, 277] width 25 height 12
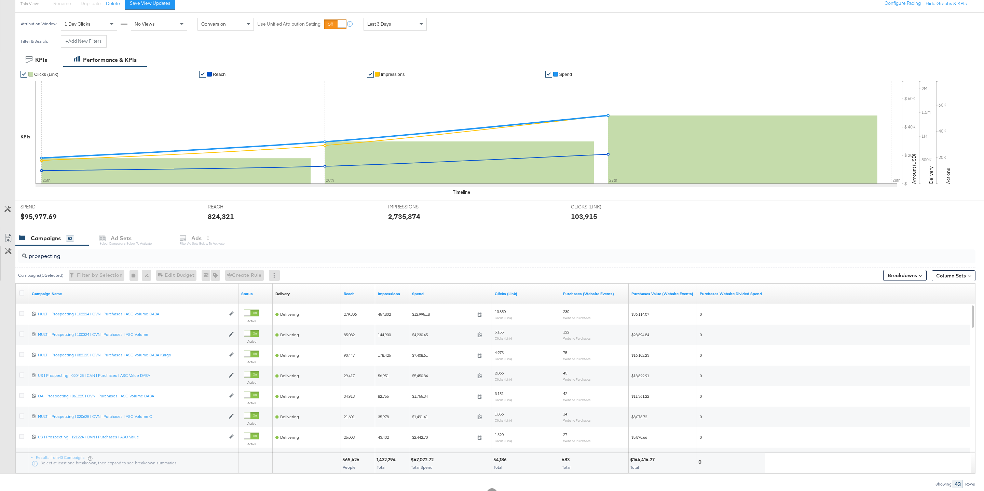
scroll to position [111, 0]
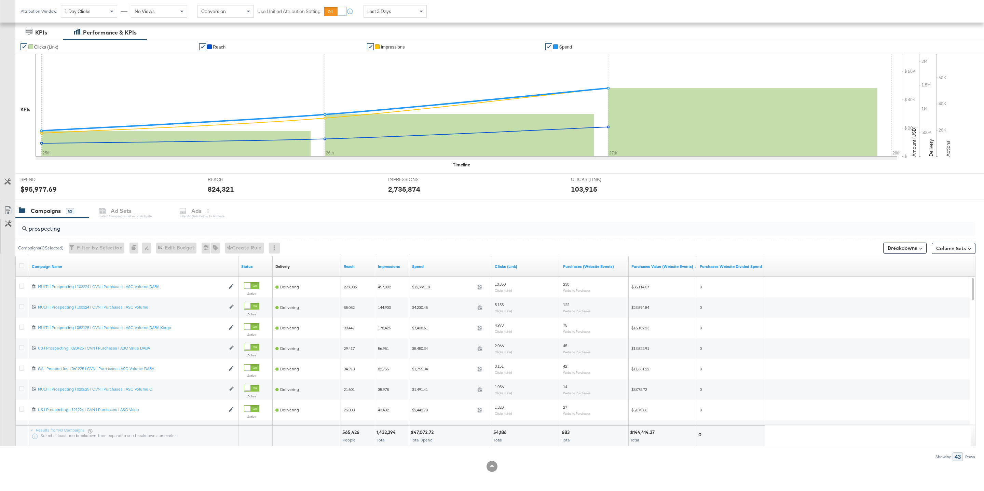
click at [920, 248] on span at bounding box center [920, 247] width 3 height 3
click at [880, 277] on div "Delivery" at bounding box center [889, 277] width 68 height 5
click at [883, 341] on link "Level" at bounding box center [888, 345] width 75 height 11
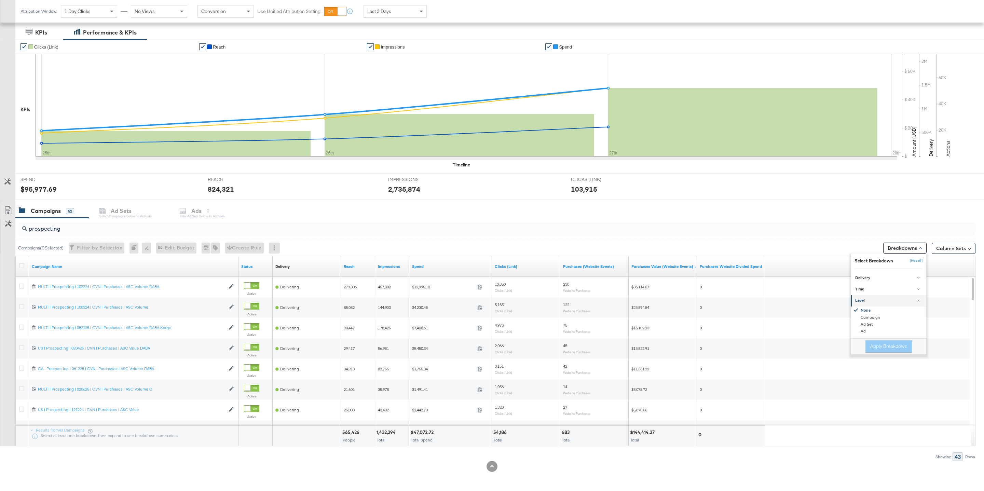
click at [886, 298] on div "Level" at bounding box center [889, 300] width 68 height 5
click at [885, 285] on link "Time" at bounding box center [888, 289] width 75 height 11
click at [884, 287] on div "Time" at bounding box center [889, 289] width 68 height 5
click at [878, 274] on link "Delivery" at bounding box center [888, 277] width 75 height 11
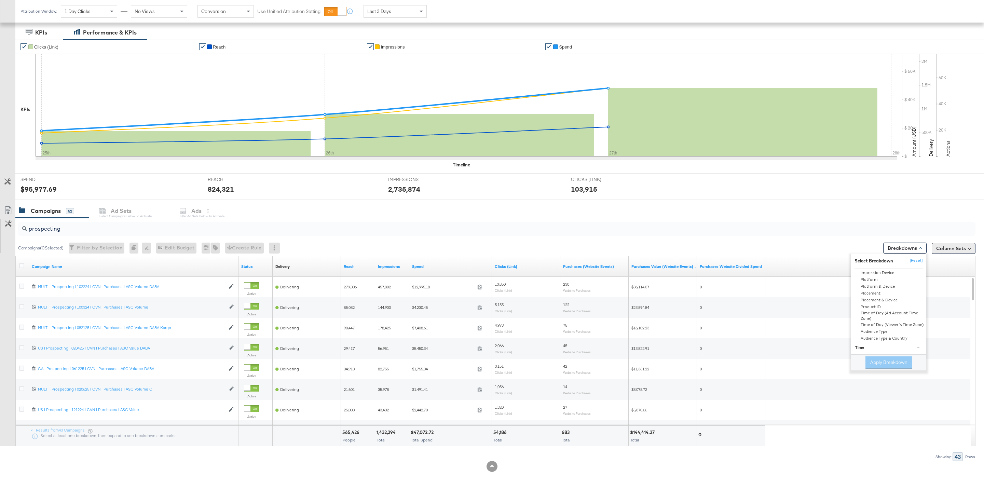
click at [949, 251] on button "Column Sets" at bounding box center [954, 248] width 44 height 11
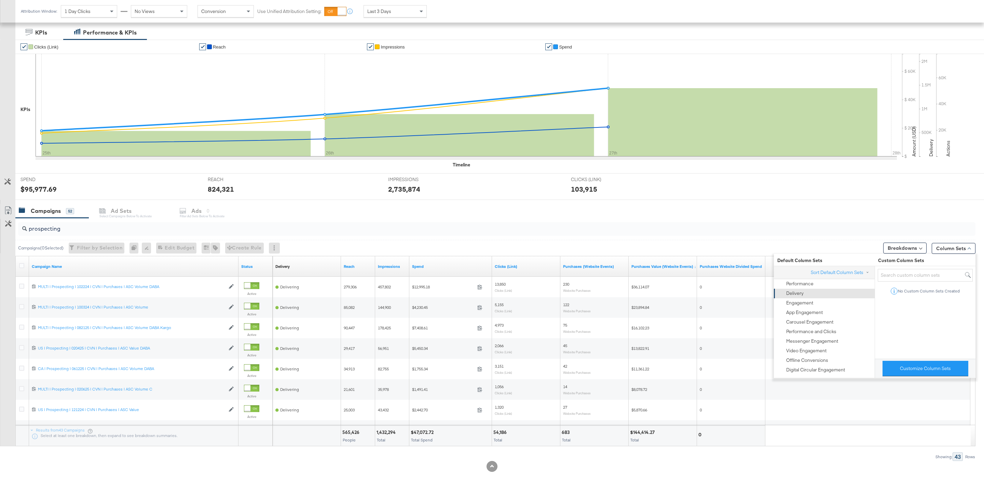
click at [821, 291] on div "Delivery" at bounding box center [824, 294] width 92 height 10
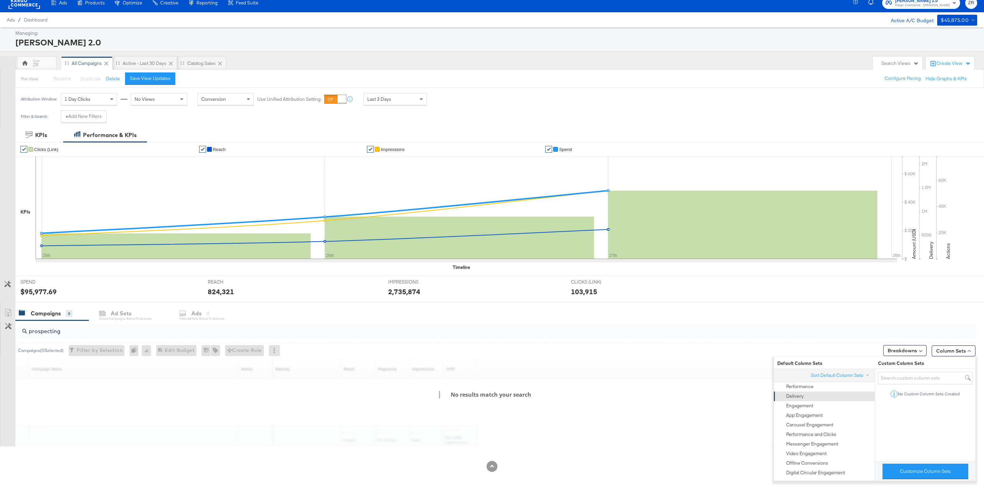
scroll to position [9, 0]
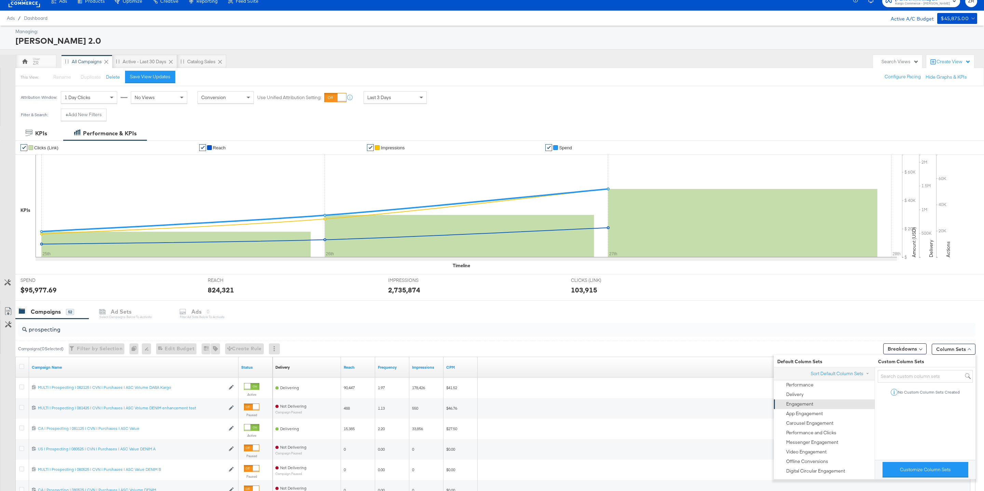
click at [804, 404] on div "Engagement" at bounding box center [799, 404] width 27 height 6
click at [802, 384] on div "Performance" at bounding box center [799, 385] width 27 height 6
drag, startPoint x: 695, startPoint y: 371, endPoint x: 734, endPoint y: 371, distance: 38.6
click at [734, 371] on div "Delivery Sorting Unavailable Reach Impressions Spend Clicks (Link) Purchases (W…" at bounding box center [622, 367] width 698 height 20
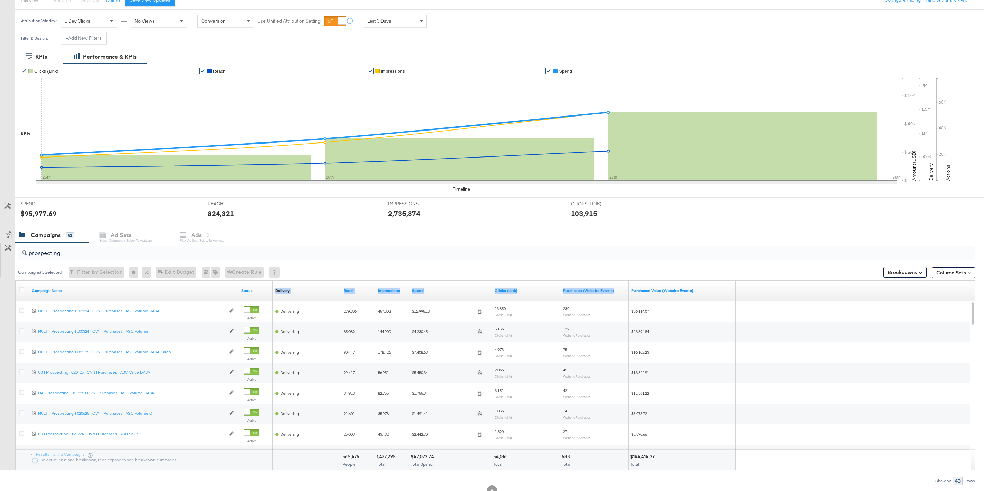
scroll to position [107, 0]
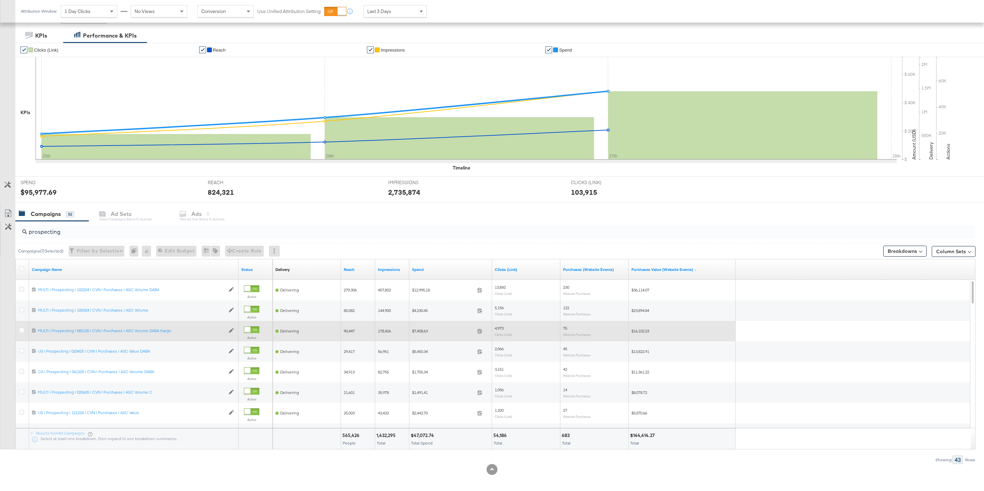
click at [772, 327] on div "Delivering 90,447 178,426 $7,408.63 7408.63 4,973 Clicks (Link) 75 Website Purc…" at bounding box center [622, 331] width 698 height 20
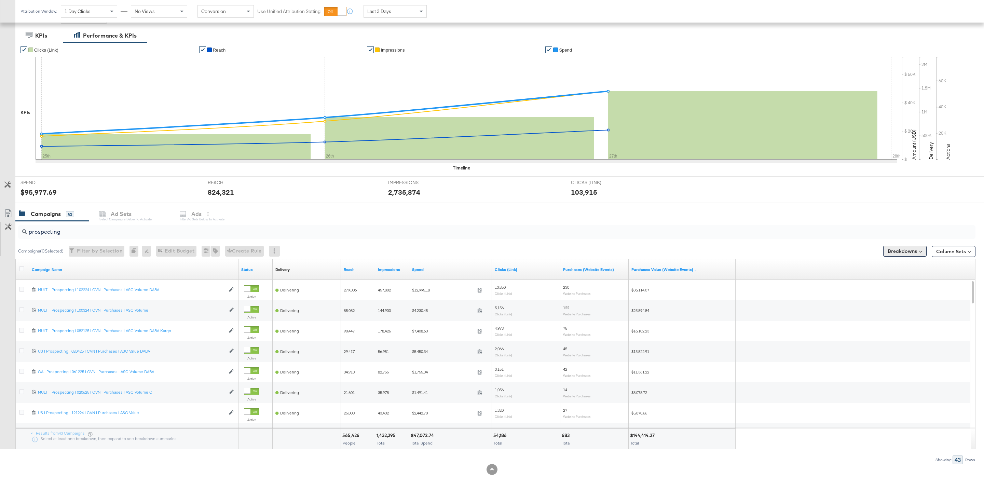
click at [917, 251] on button "Breakdowns" at bounding box center [904, 251] width 43 height 11
click at [918, 265] on button "[Reset]" at bounding box center [914, 263] width 17 height 11
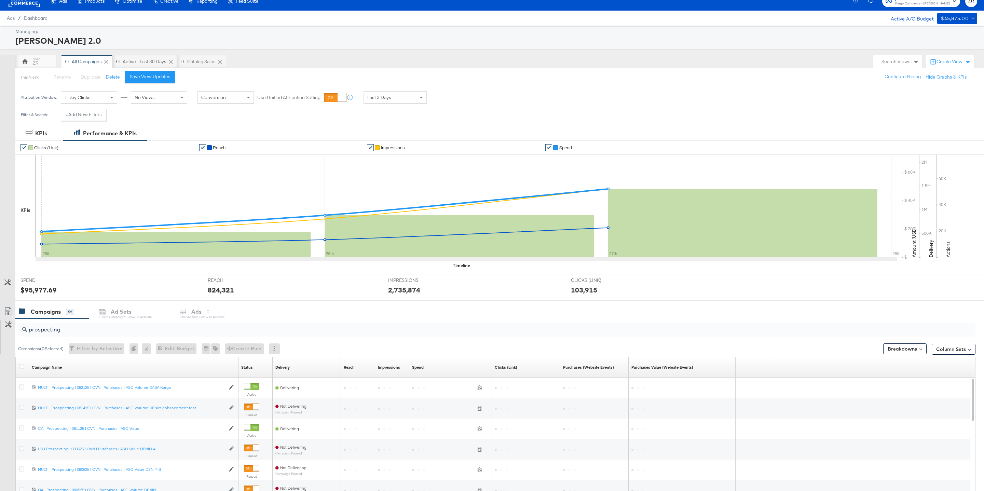
scroll to position [111, 0]
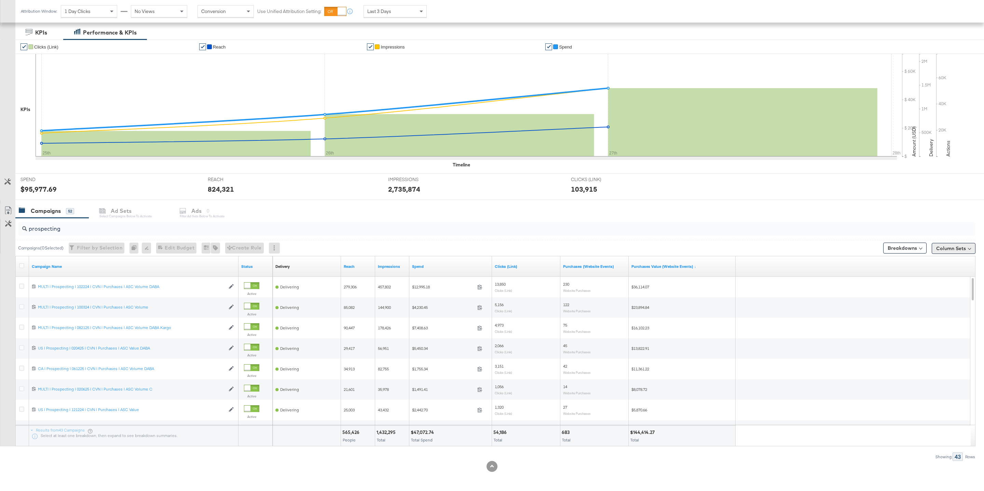
click at [961, 247] on button "Column Sets" at bounding box center [954, 248] width 44 height 11
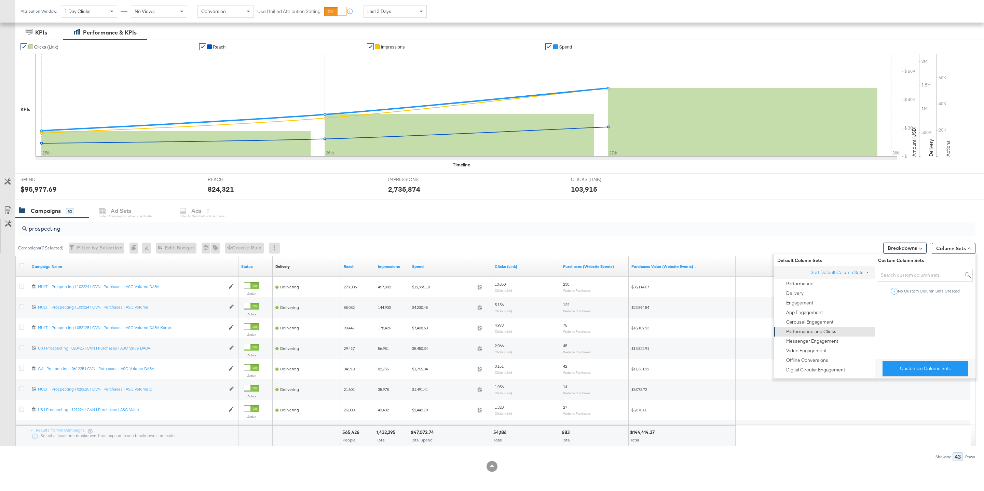
click at [825, 332] on div "Performance and Clicks" at bounding box center [811, 331] width 50 height 6
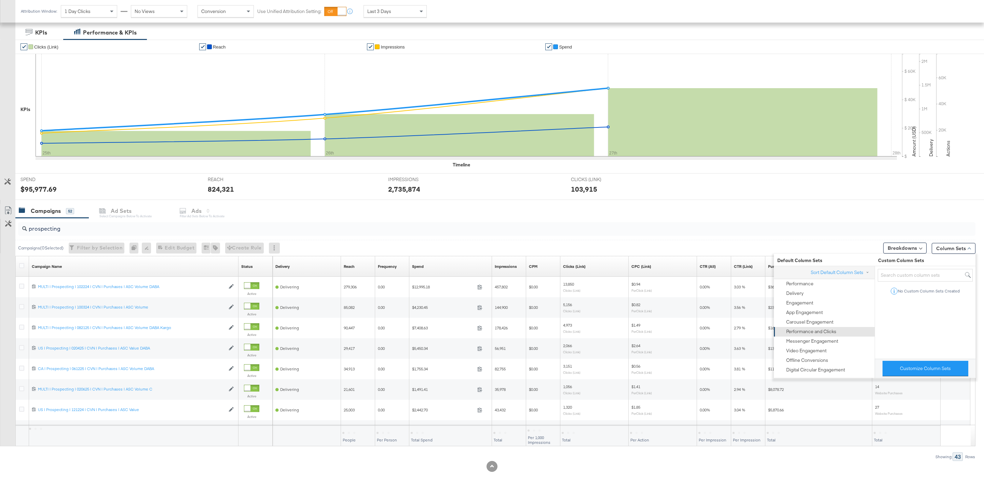
scroll to position [9, 0]
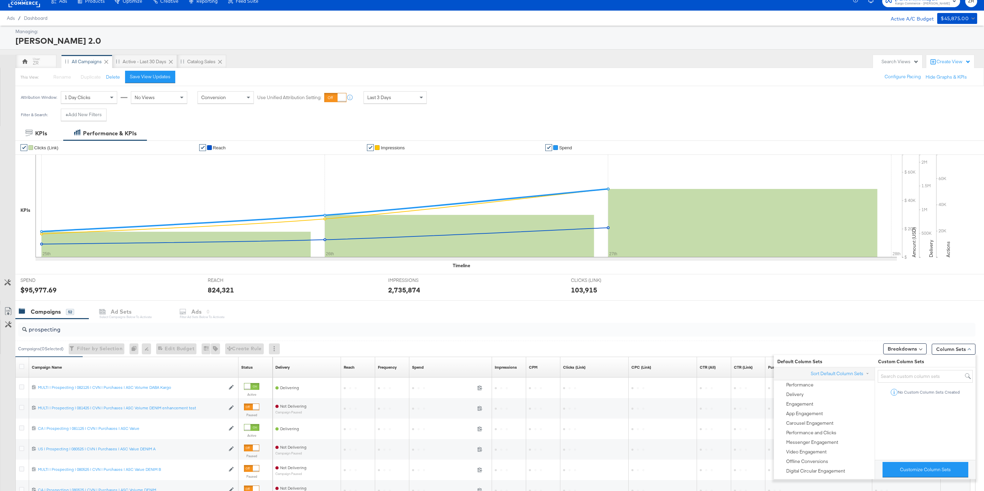
click at [744, 311] on div "Campaigns 52 Ad Sets Select Campaigns below to activate Ads 0 Filter Ad Sets be…" at bounding box center [499, 311] width 969 height 15
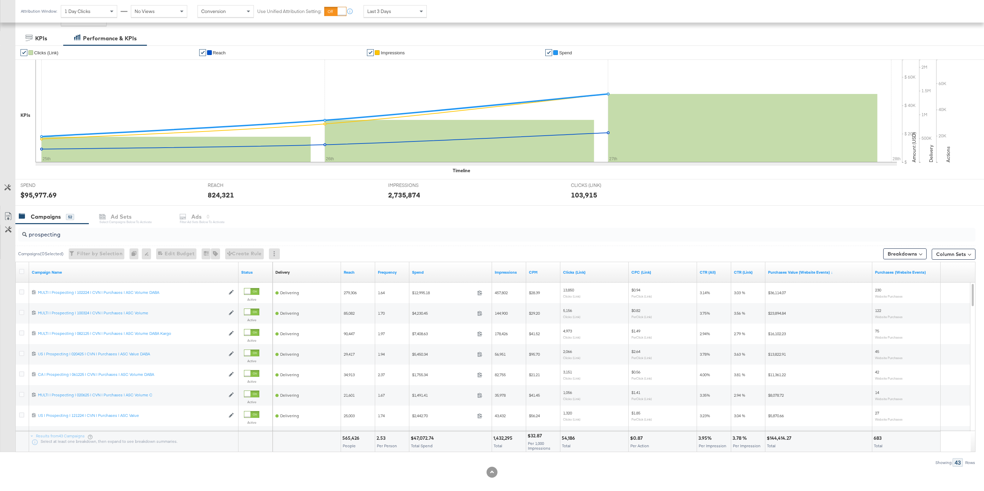
scroll to position [106, 0]
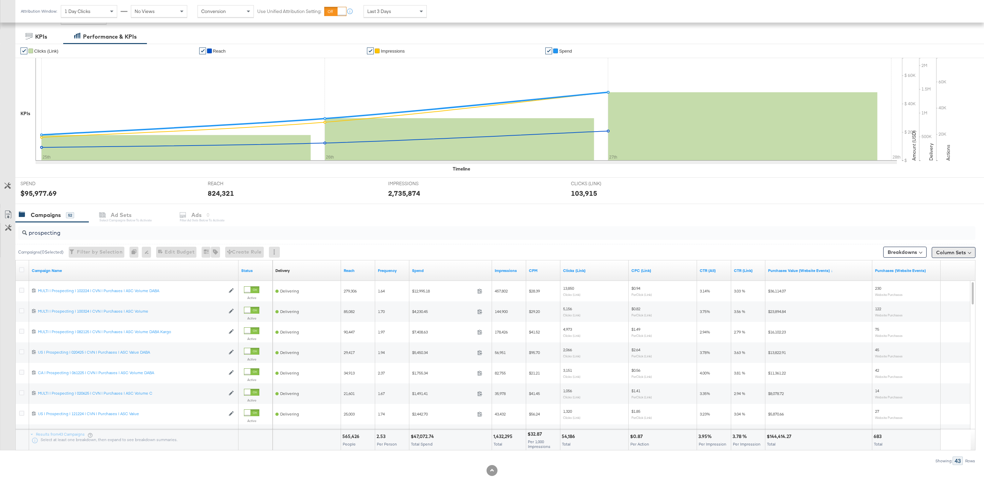
click at [944, 255] on button "Column Sets" at bounding box center [954, 252] width 44 height 11
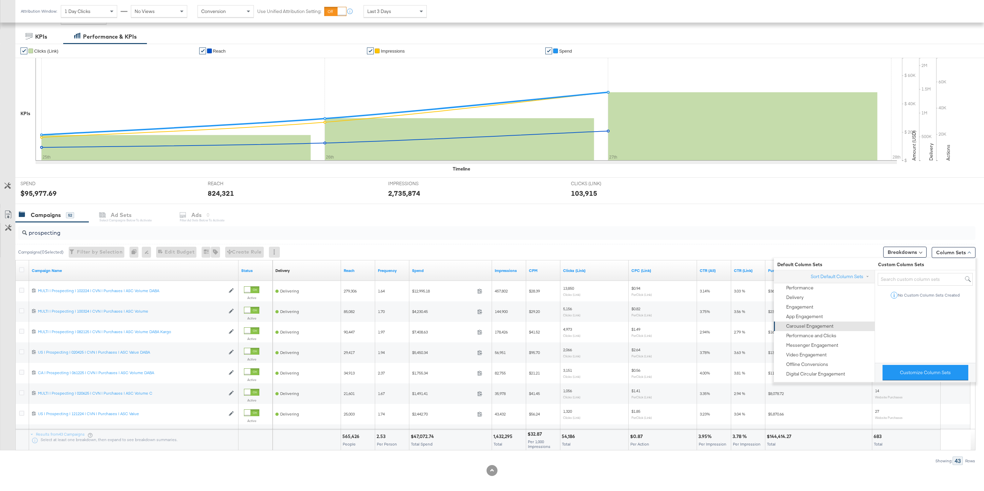
scroll to position [111, 0]
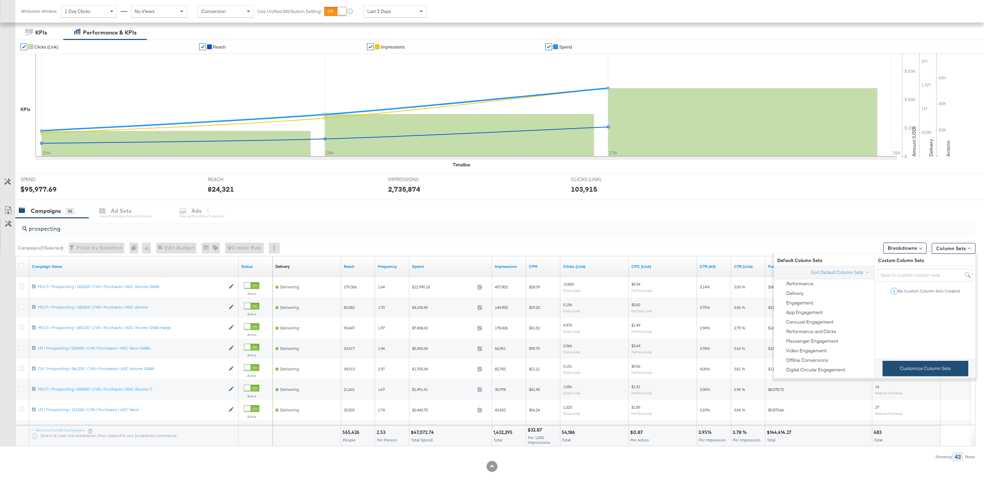
click at [913, 365] on button "Customize Column Sets" at bounding box center [926, 368] width 86 height 15
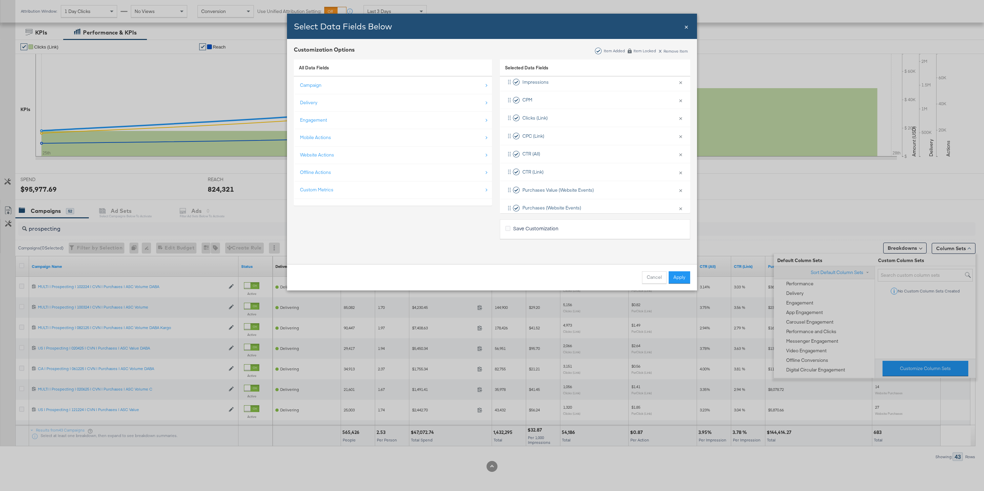
scroll to position [120, 0]
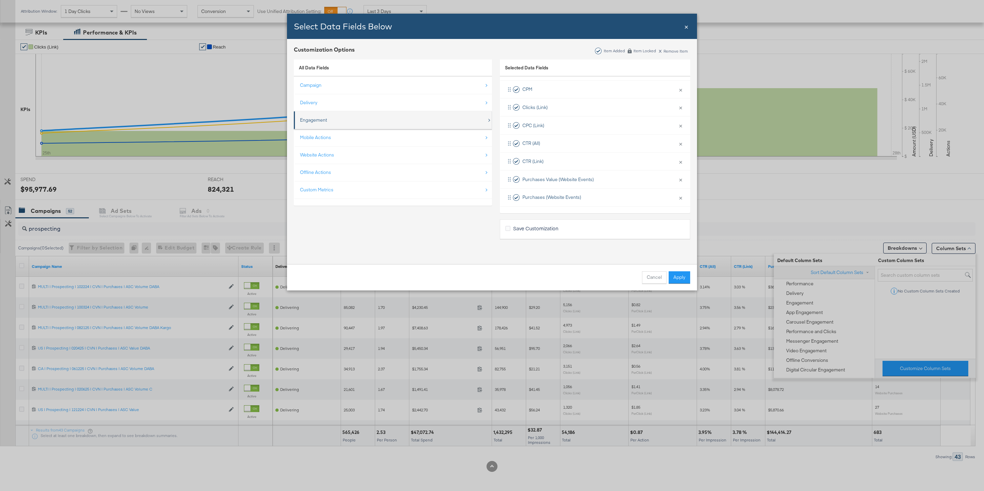
click at [394, 123] on div "Engagement" at bounding box center [393, 120] width 187 height 14
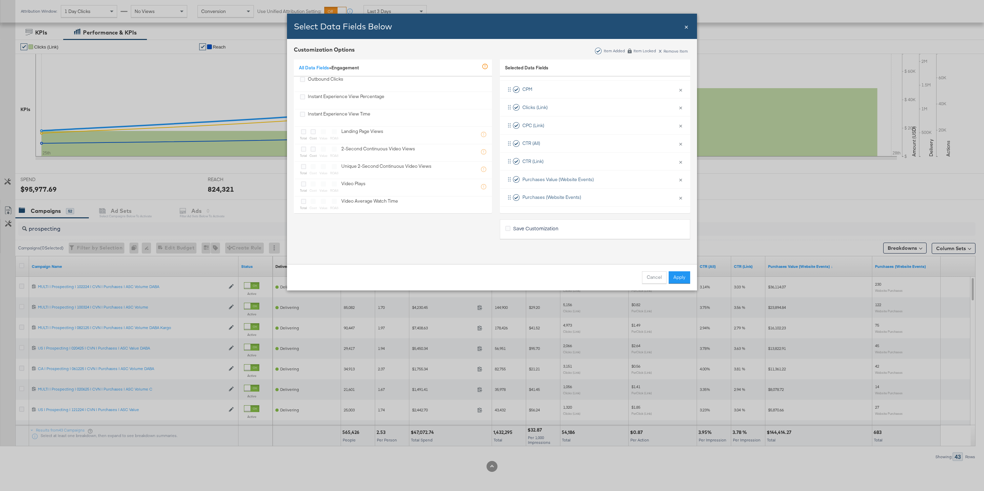
scroll to position [538, 0]
click at [310, 69] on link "All Data Fields" at bounding box center [314, 68] width 30 height 6
click at [351, 150] on div "Website Actions" at bounding box center [393, 155] width 187 height 14
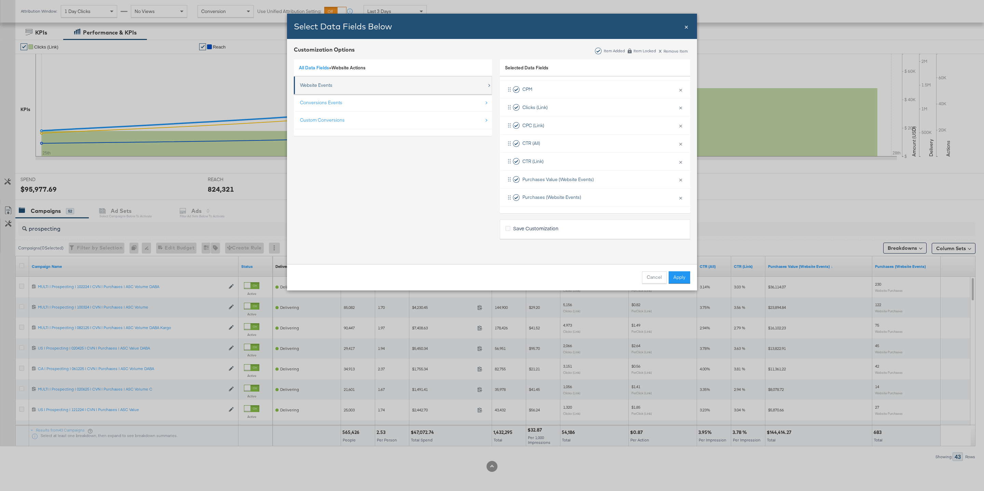
click at [370, 83] on div "Website Events" at bounding box center [393, 85] width 187 height 14
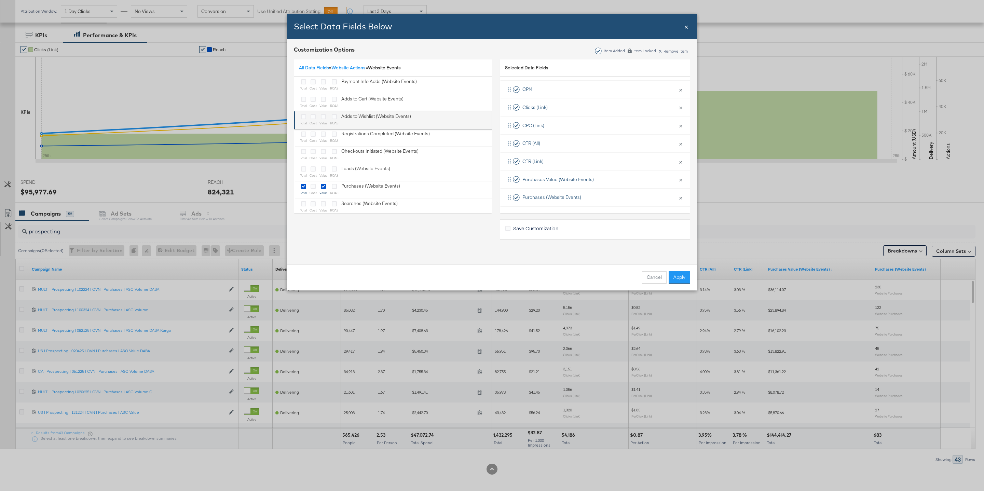
scroll to position [29, 0]
click at [310, 68] on link "All Data Fields" at bounding box center [314, 68] width 30 height 6
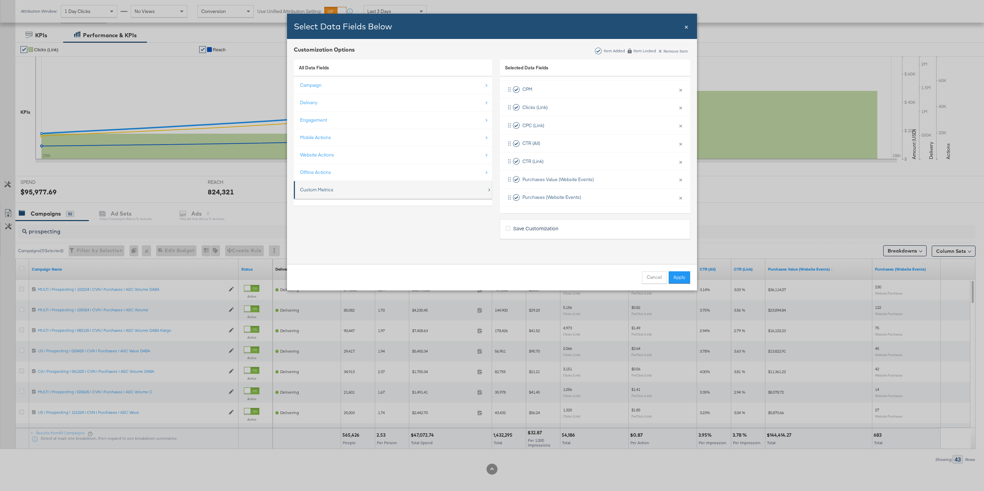
click at [386, 188] on div "Custom Metrics" at bounding box center [393, 190] width 187 height 14
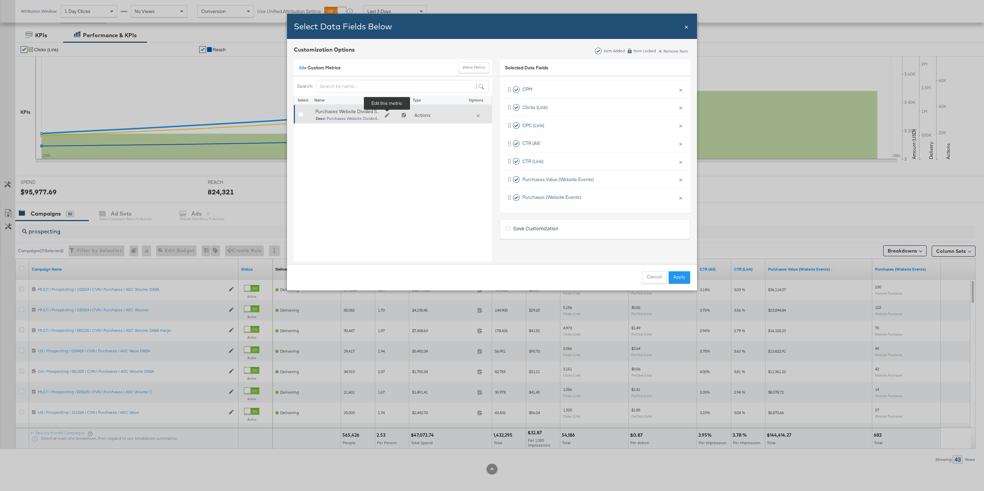
click at [383, 118] on button "Edit Purchases Website Divided Spend" at bounding box center [387, 115] width 14 height 10
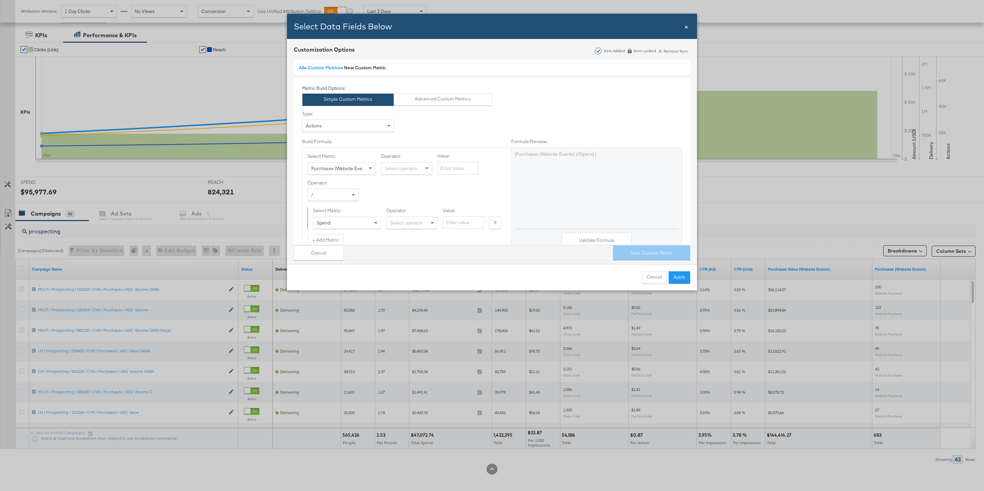
click at [370, 127] on div "Actions" at bounding box center [348, 126] width 92 height 12
click at [367, 126] on div "Actions" at bounding box center [348, 126] width 92 height 12
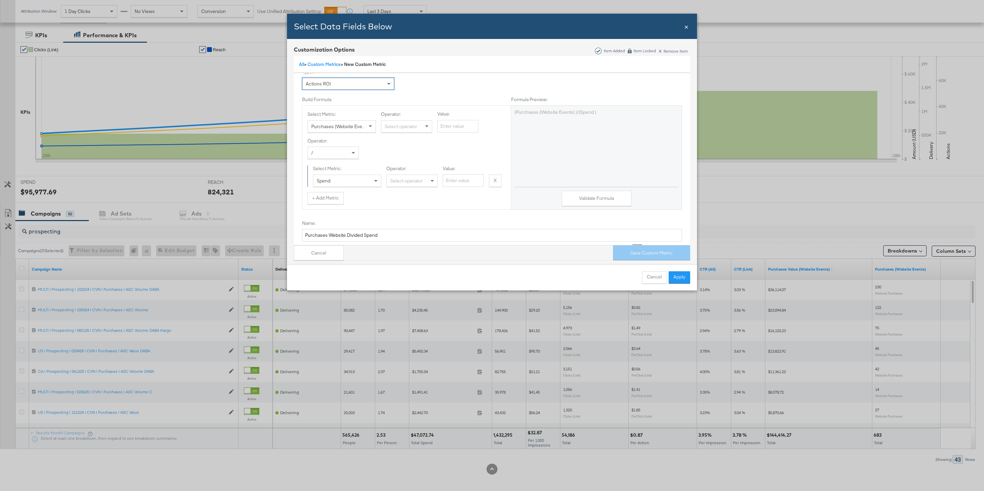
scroll to position [46, 0]
click at [581, 197] on button "Validate Formula" at bounding box center [597, 193] width 70 height 15
drag, startPoint x: 658, startPoint y: 251, endPoint x: 653, endPoint y: 265, distance: 14.5
click at [658, 251] on button "Save Custom Metric" at bounding box center [651, 252] width 77 height 15
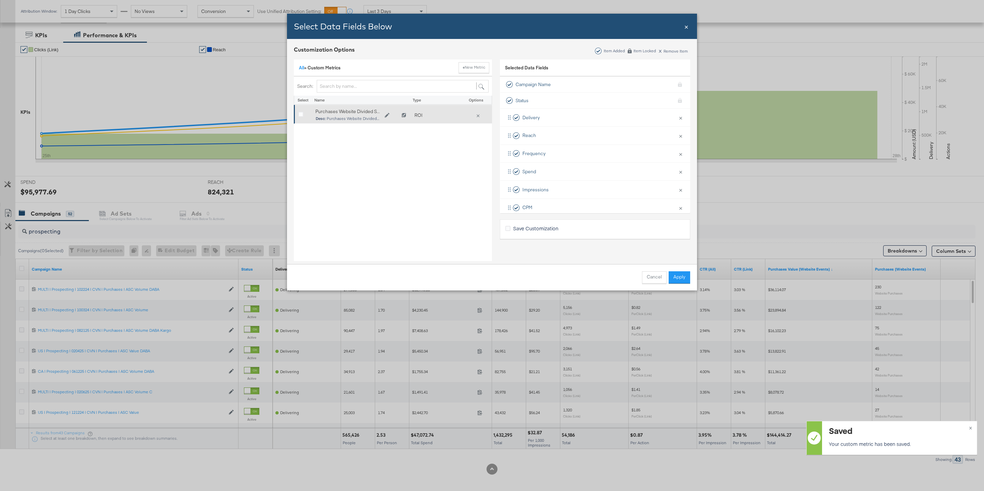
click at [301, 115] on icon "Bulk Add Locations Modal" at bounding box center [300, 114] width 5 height 5
click at [0, 0] on input "Bulk Add Locations Modal" at bounding box center [0, 0] width 0 height 0
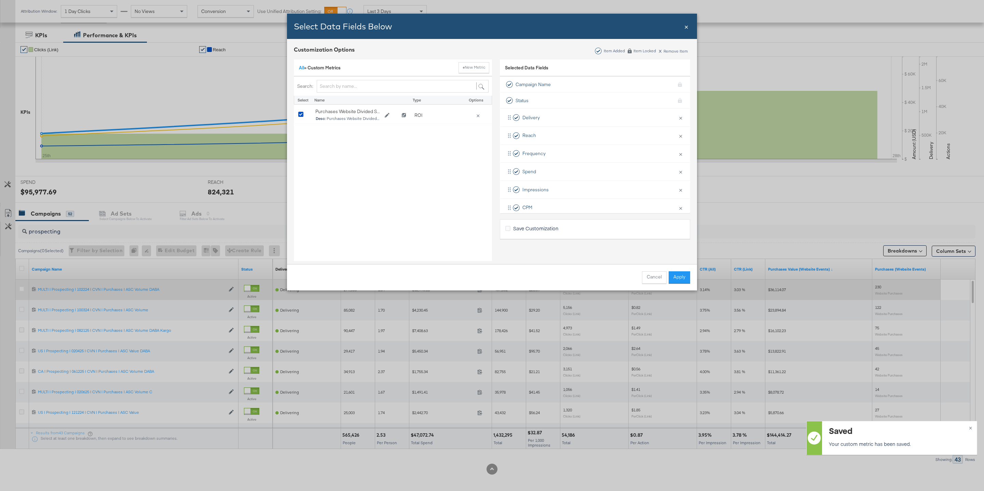
click at [682, 279] on button "Apply" at bounding box center [680, 277] width 22 height 12
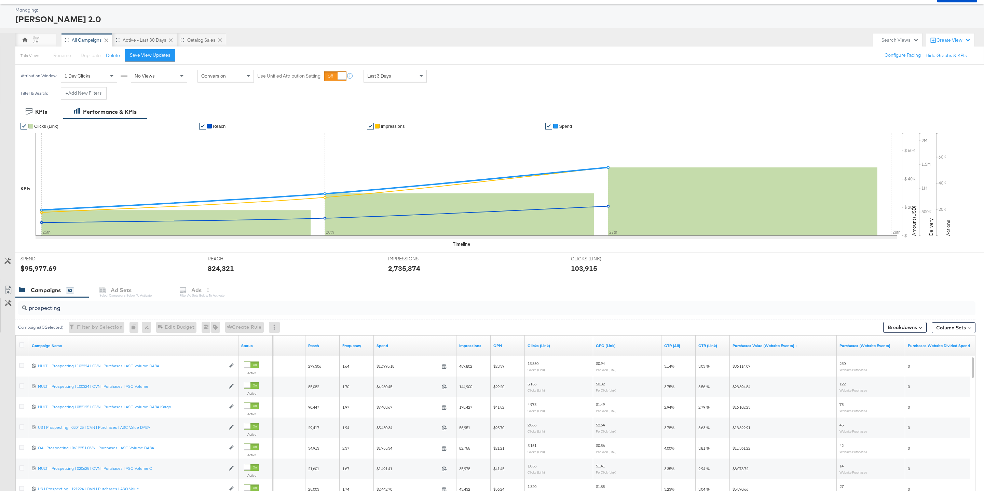
scroll to position [32, 0]
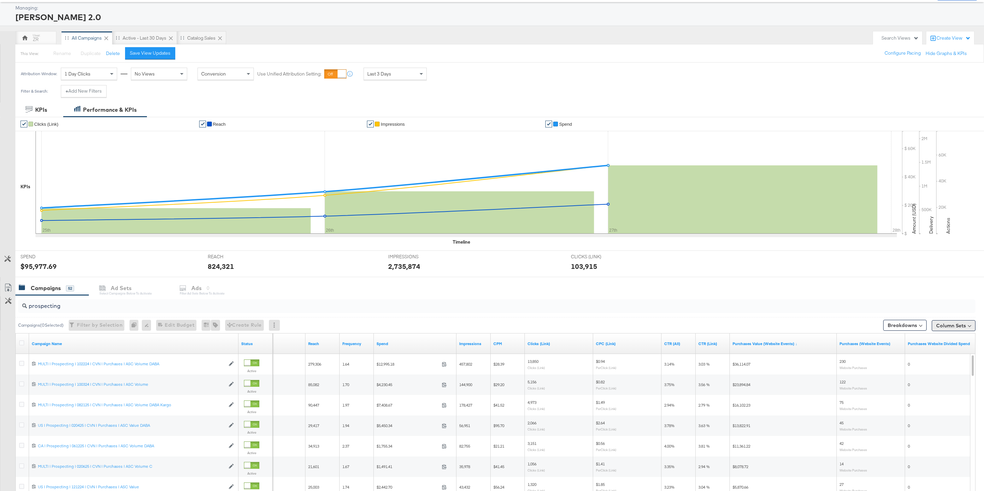
click at [957, 328] on button "Column Sets" at bounding box center [954, 325] width 44 height 11
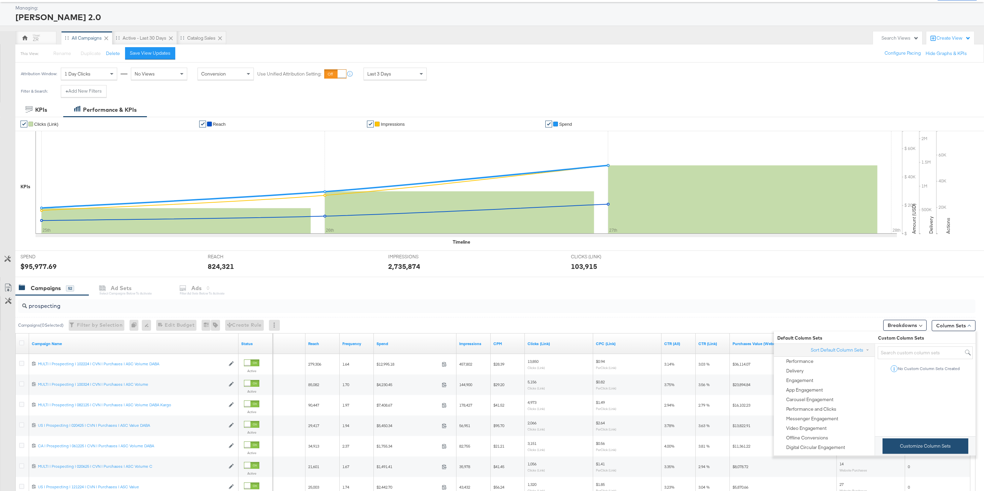
click at [929, 450] on button "Customize Column Sets" at bounding box center [926, 445] width 86 height 15
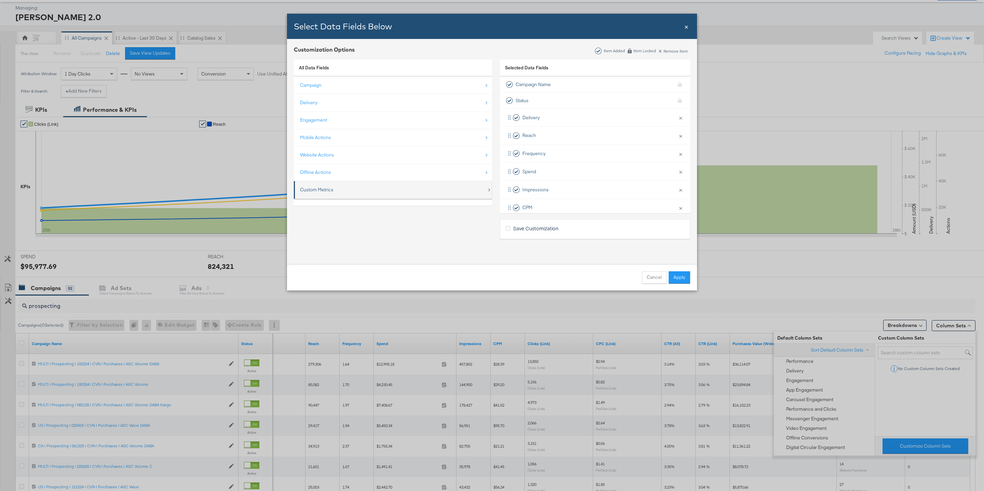
click at [397, 190] on div "Custom Metrics" at bounding box center [393, 190] width 187 height 14
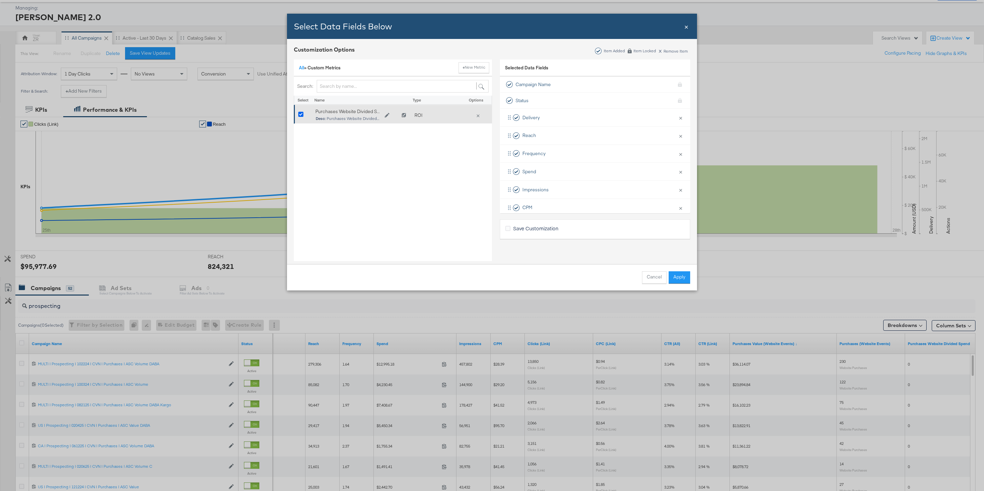
click at [301, 112] on icon "Bulk Add Locations Modal" at bounding box center [300, 114] width 5 height 5
click at [0, 0] on input "Bulk Add Locations Modal" at bounding box center [0, 0] width 0 height 0
click at [300, 70] on link "All" at bounding box center [301, 68] width 5 height 6
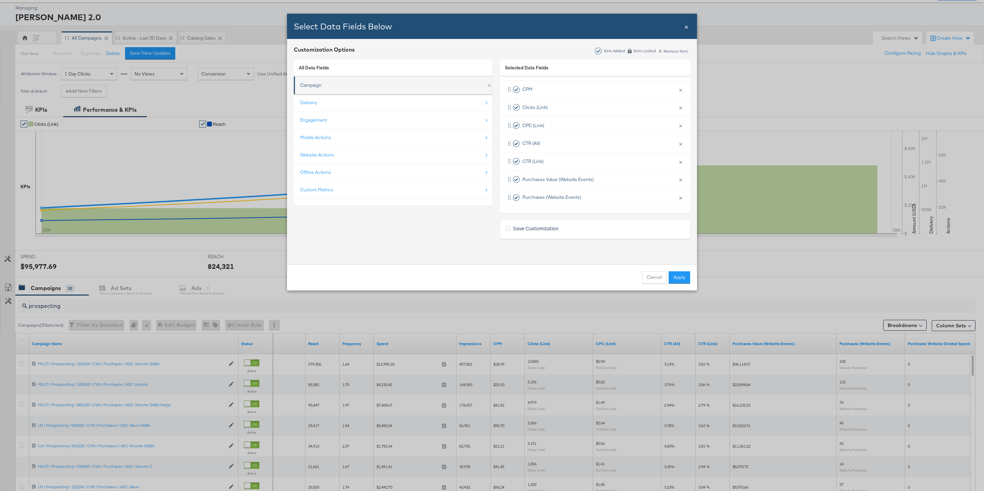
click at [325, 87] on div "Campaign" at bounding box center [393, 85] width 187 height 14
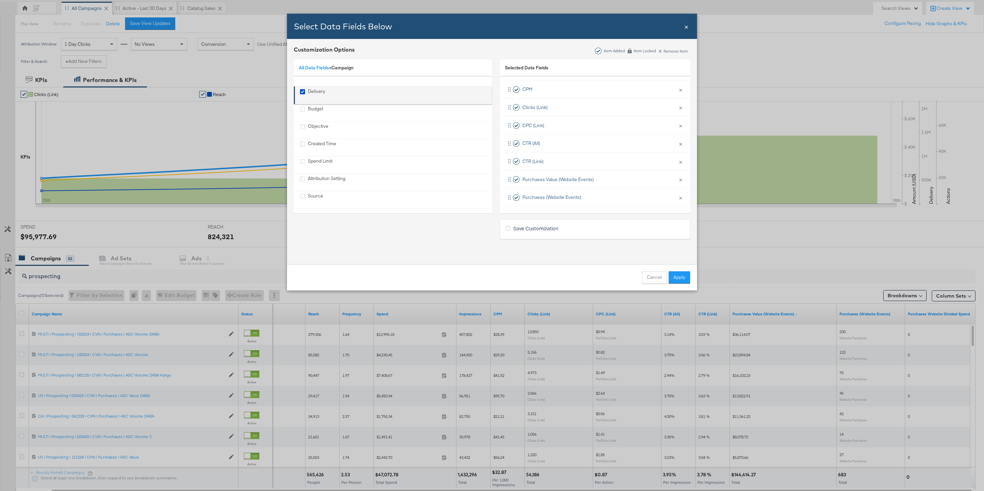
scroll to position [46, 0]
click at [311, 68] on link "All Data Fields" at bounding box center [314, 68] width 30 height 6
click at [322, 97] on div "Delivery" at bounding box center [393, 103] width 187 height 14
click at [316, 65] on link "All Data Fields" at bounding box center [314, 68] width 30 height 6
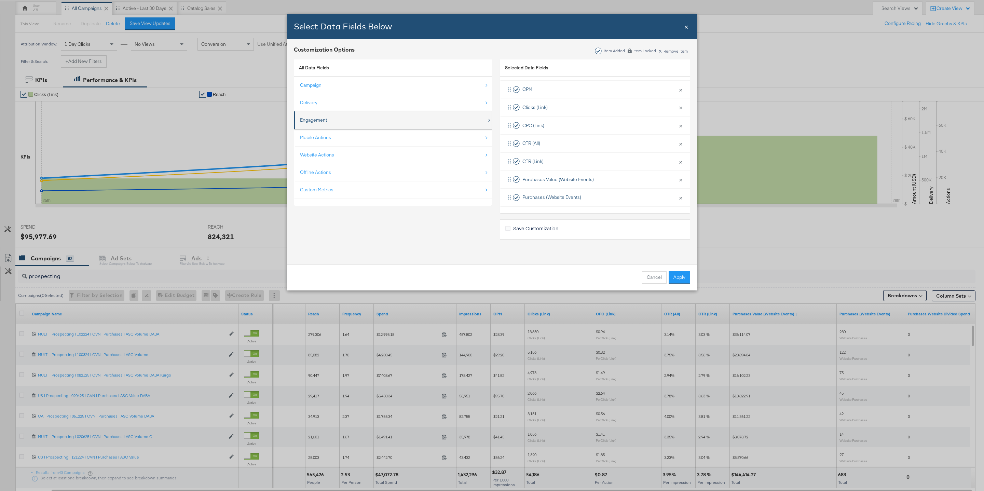
click at [333, 118] on div "Engagement" at bounding box center [393, 120] width 187 height 14
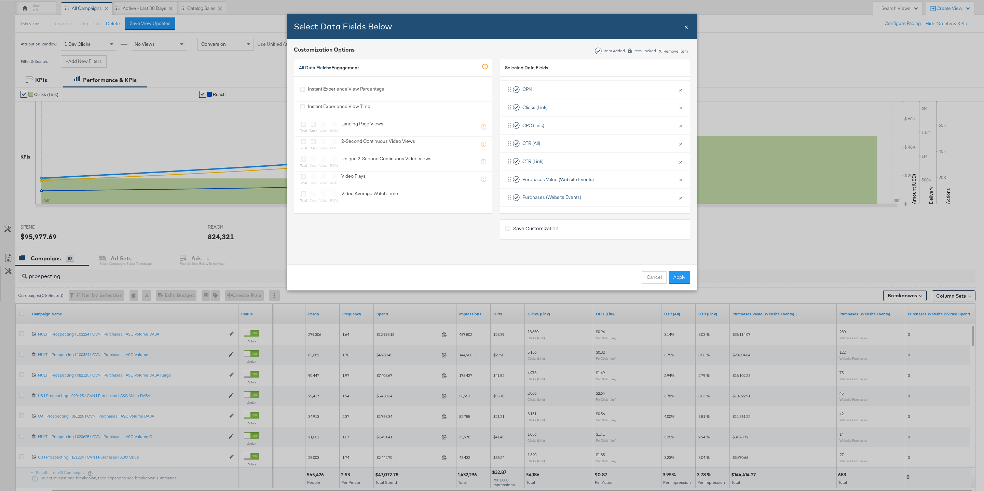
click at [319, 67] on link "All Data Fields" at bounding box center [314, 68] width 30 height 6
click at [337, 157] on div "Website Actions" at bounding box center [393, 155] width 187 height 14
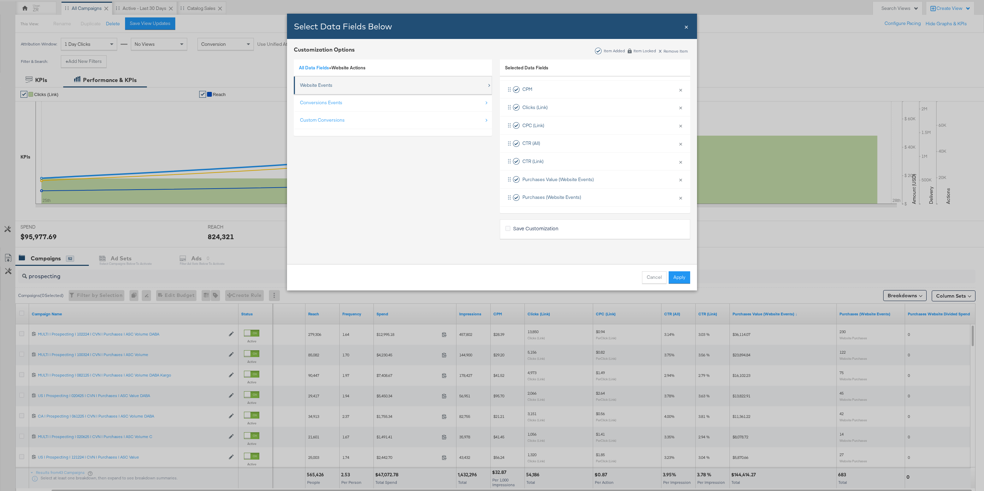
click at [334, 85] on div "Website Events" at bounding box center [393, 85] width 187 height 14
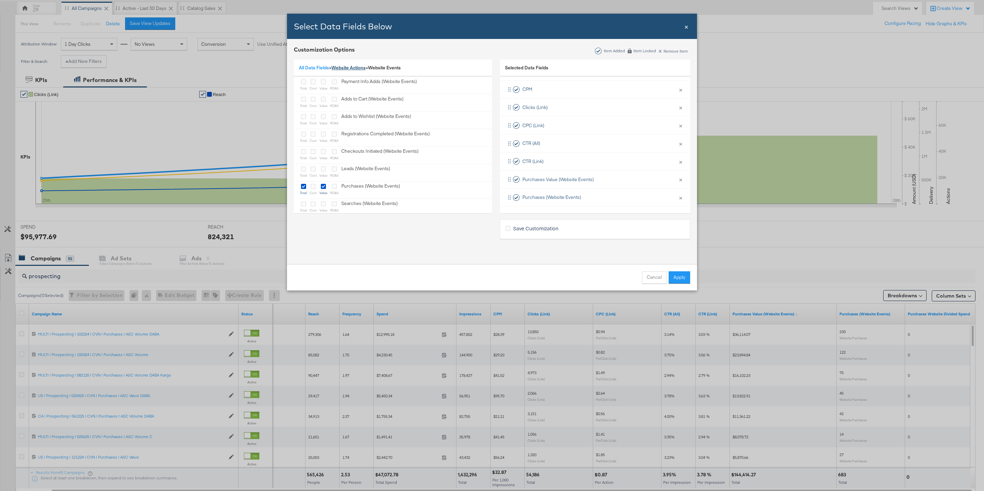
click at [352, 67] on link "Website Actions" at bounding box center [348, 68] width 34 height 6
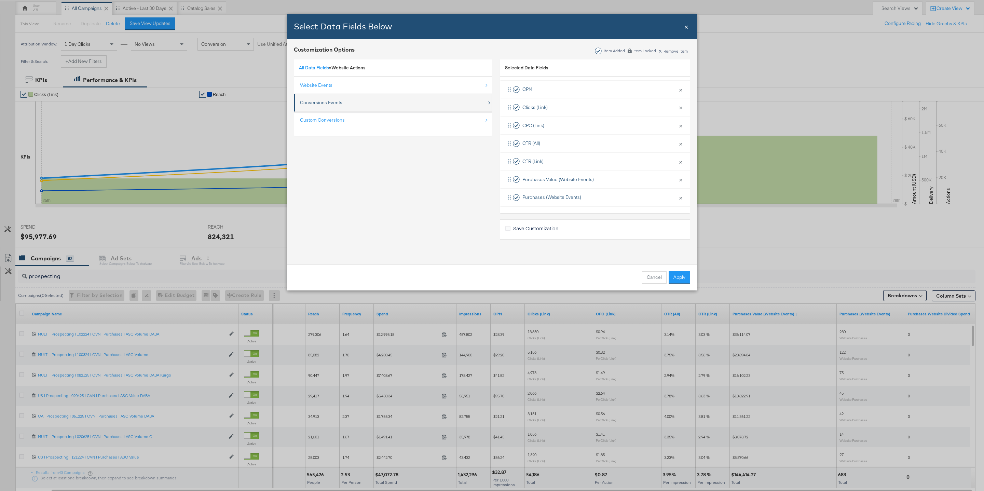
click at [341, 98] on div "Conversions Events" at bounding box center [393, 103] width 187 height 14
click at [344, 68] on link "Website Actions" at bounding box center [348, 68] width 34 height 6
click at [347, 124] on div "Custom Conversions" at bounding box center [393, 120] width 187 height 14
click at [337, 69] on link "Website Actions" at bounding box center [348, 68] width 34 height 6
click at [322, 67] on link "All Data Fields" at bounding box center [314, 68] width 30 height 6
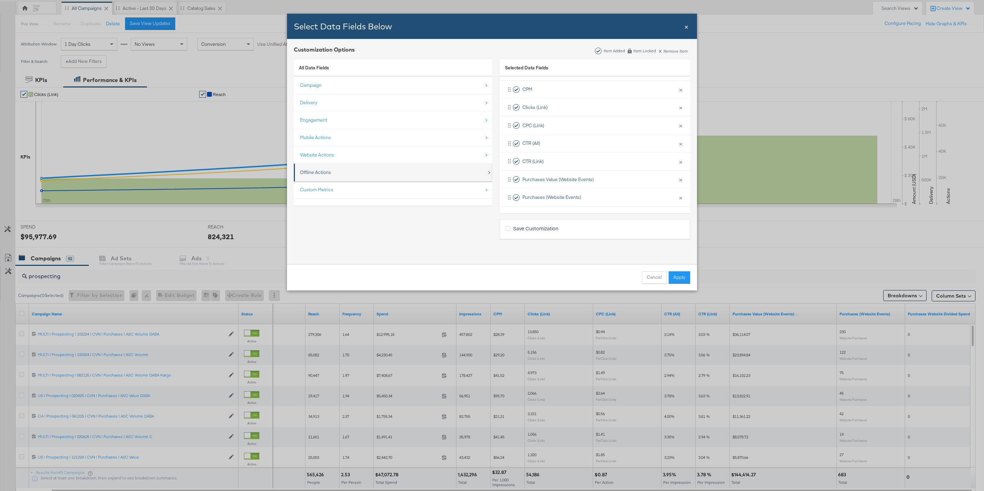
click at [372, 172] on div "Offline Actions" at bounding box center [393, 172] width 187 height 14
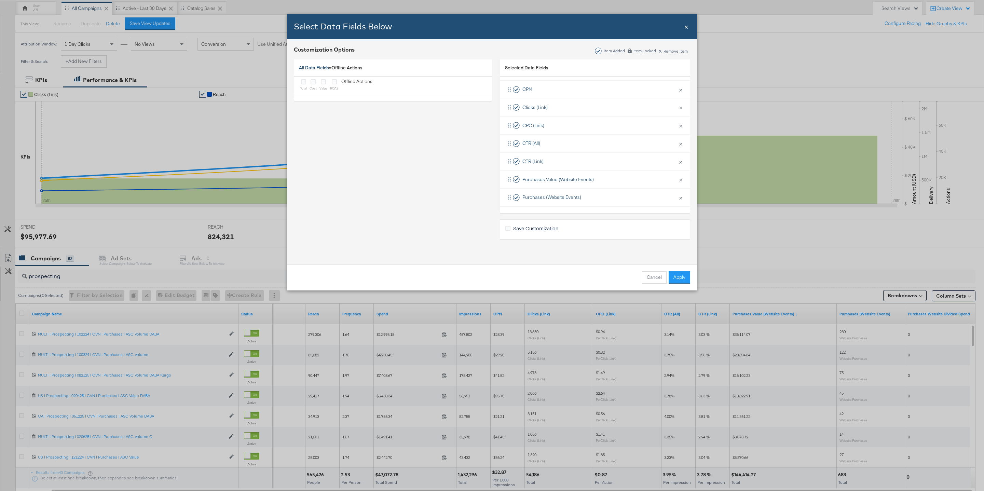
click at [316, 69] on link "All Data Fields" at bounding box center [314, 68] width 30 height 6
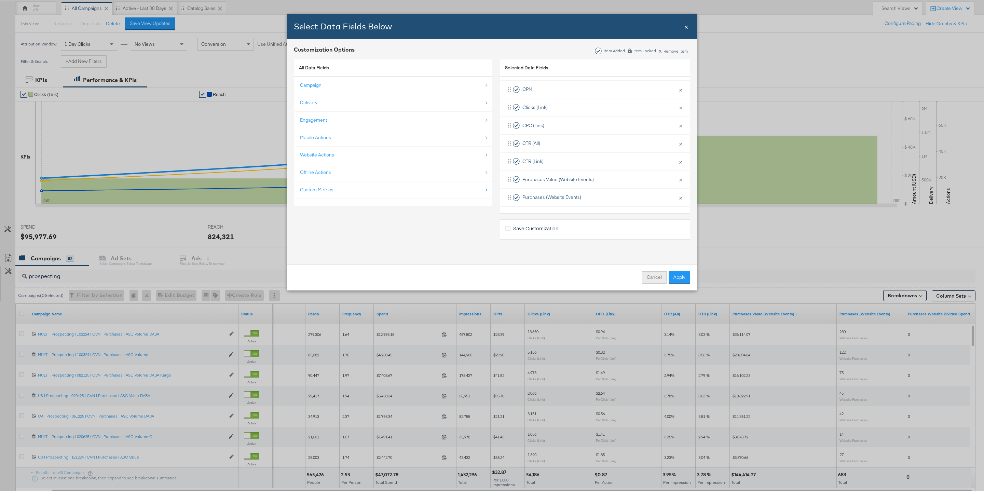
click at [655, 277] on button "Cancel" at bounding box center [654, 277] width 25 height 12
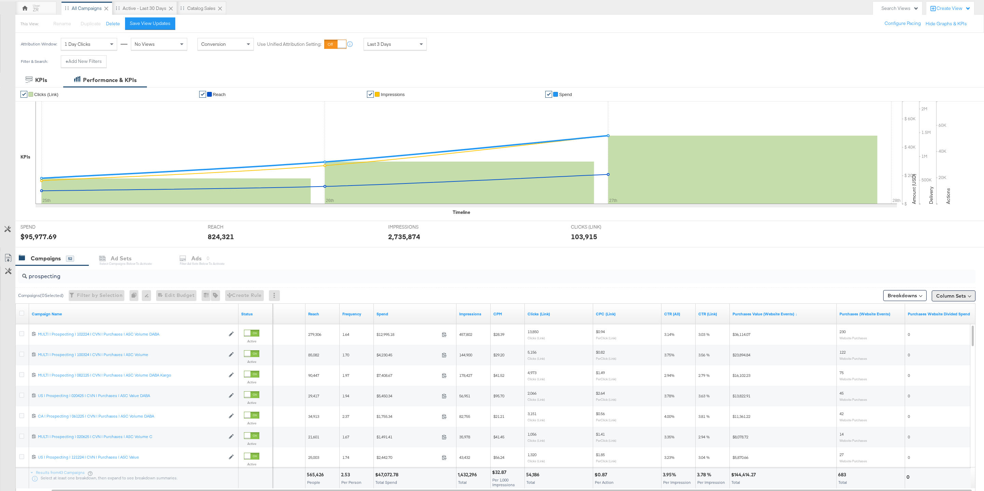
click at [950, 299] on button "Column Sets" at bounding box center [954, 295] width 44 height 11
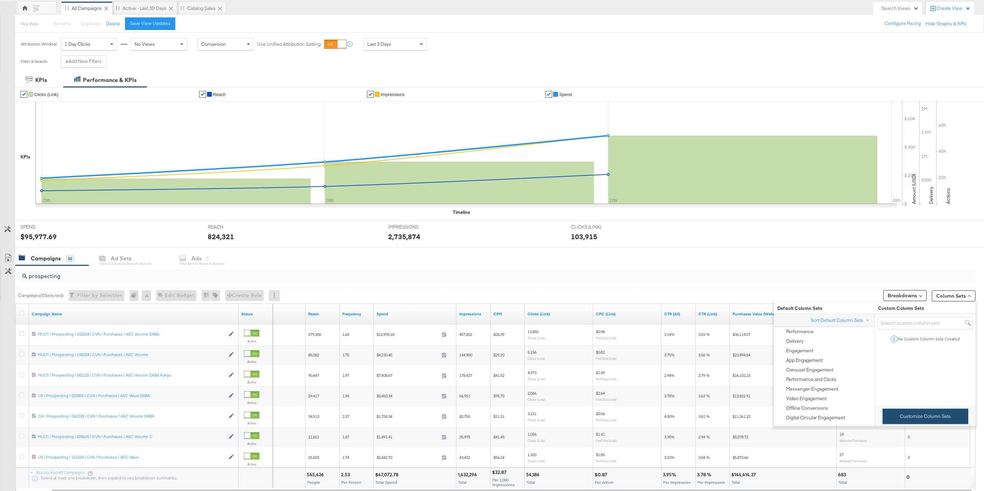
click at [922, 414] on button "Customize Column Sets" at bounding box center [926, 416] width 86 height 15
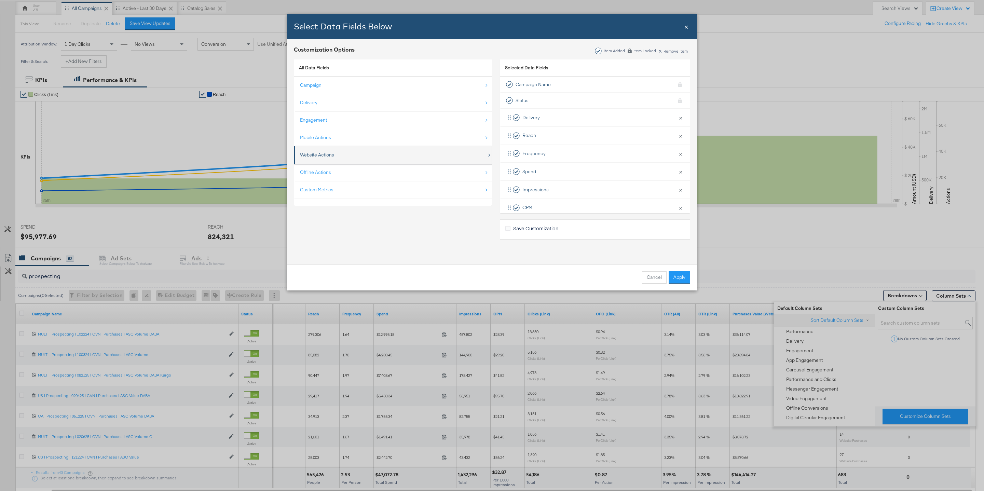
click at [343, 159] on div "Website Actions" at bounding box center [393, 155] width 187 height 14
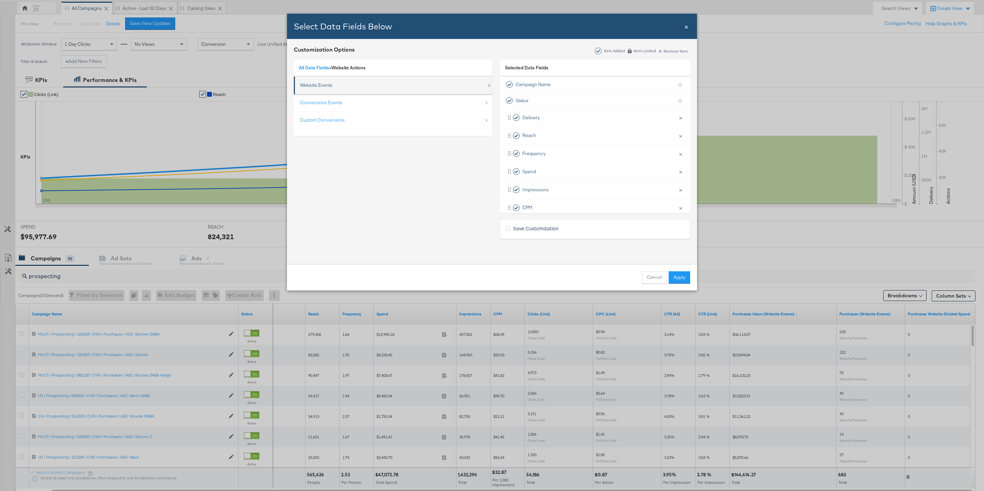
click at [360, 89] on div "Website Events" at bounding box center [393, 85] width 187 height 14
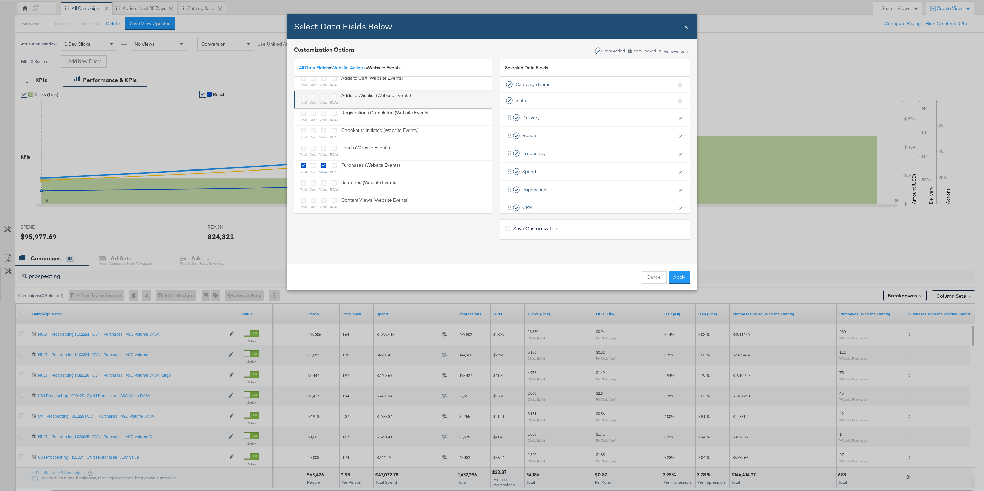
scroll to position [22, 0]
click at [332, 166] on icon "Bulk Add Locations Modal" at bounding box center [334, 164] width 5 height 5
click at [0, 0] on input "Bulk Add Locations Modal" at bounding box center [0, 0] width 0 height 0
click at [681, 279] on button "Apply" at bounding box center [680, 277] width 22 height 12
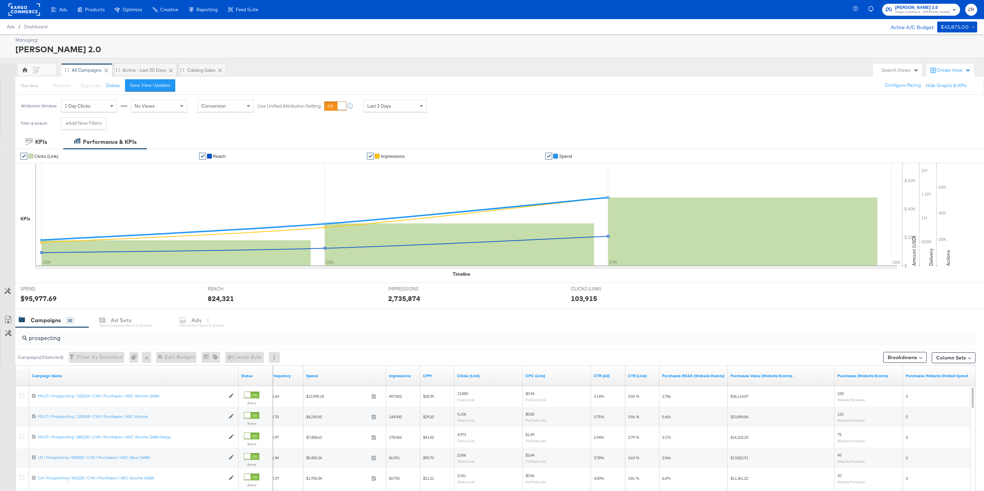
scroll to position [111, 0]
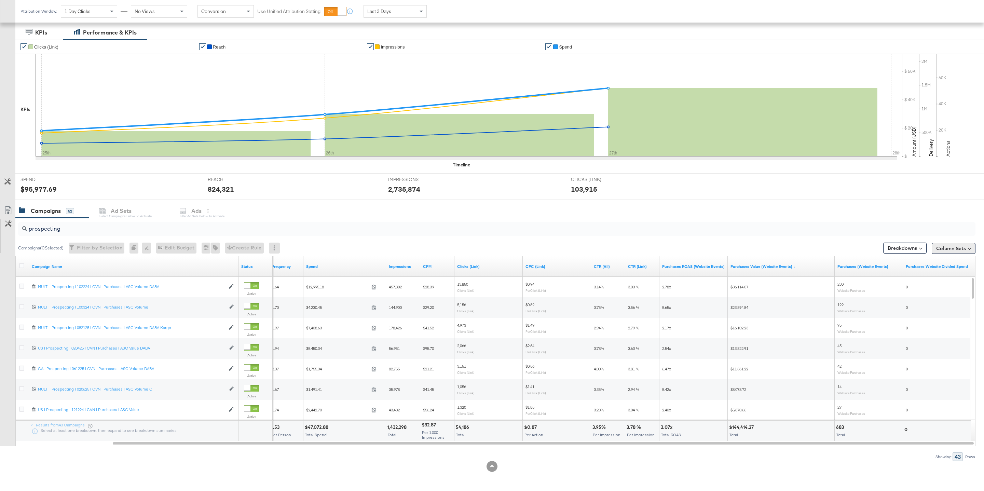
click at [961, 252] on button "Column Sets" at bounding box center [954, 248] width 44 height 11
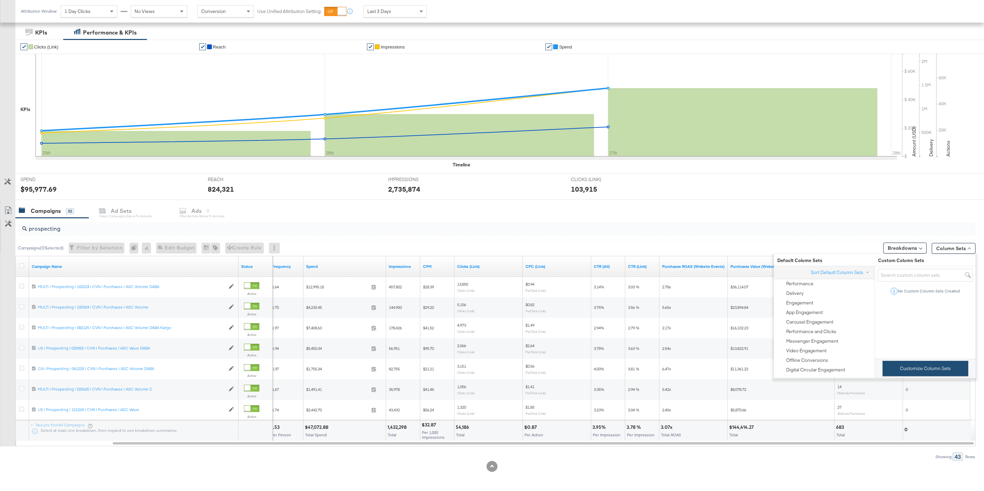
click at [929, 369] on button "Customize Column Sets" at bounding box center [926, 368] width 86 height 15
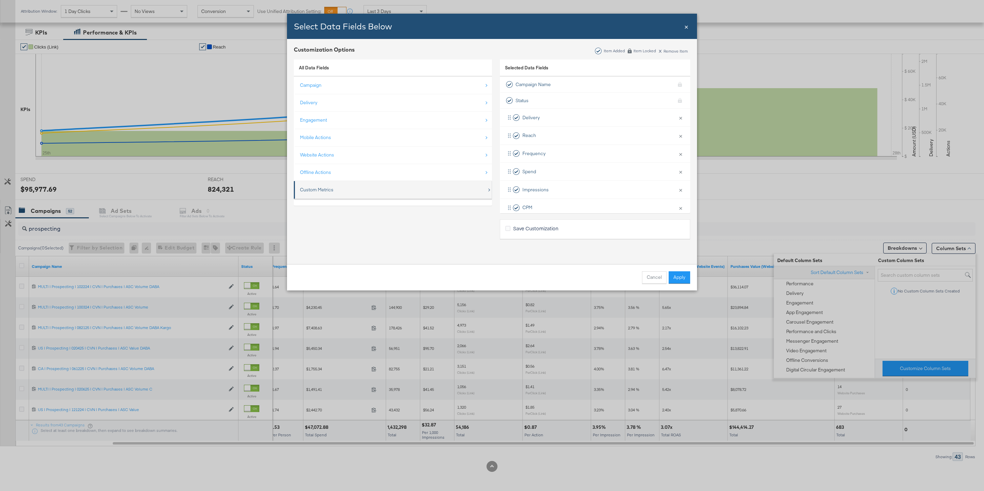
click at [381, 197] on div "Custom Metrics" at bounding box center [393, 190] width 187 height 14
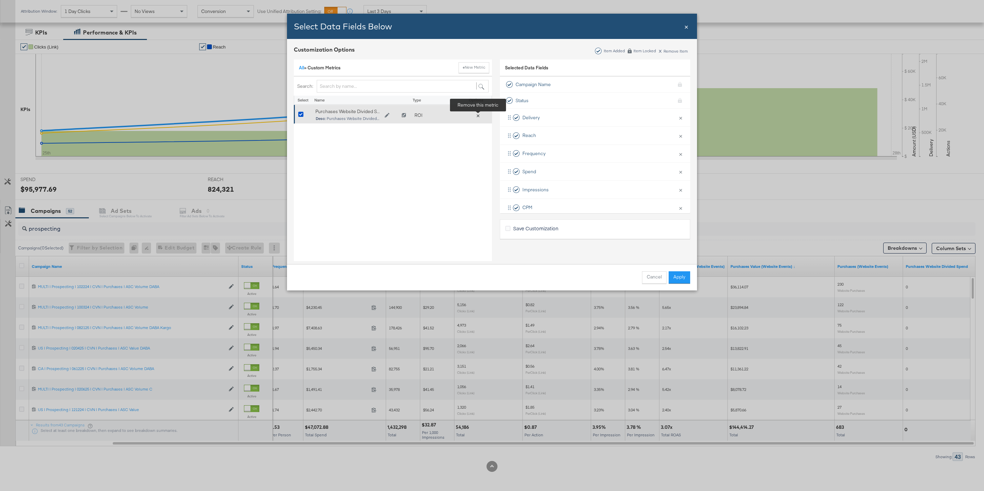
click at [479, 118] on button "×" at bounding box center [478, 115] width 10 height 6
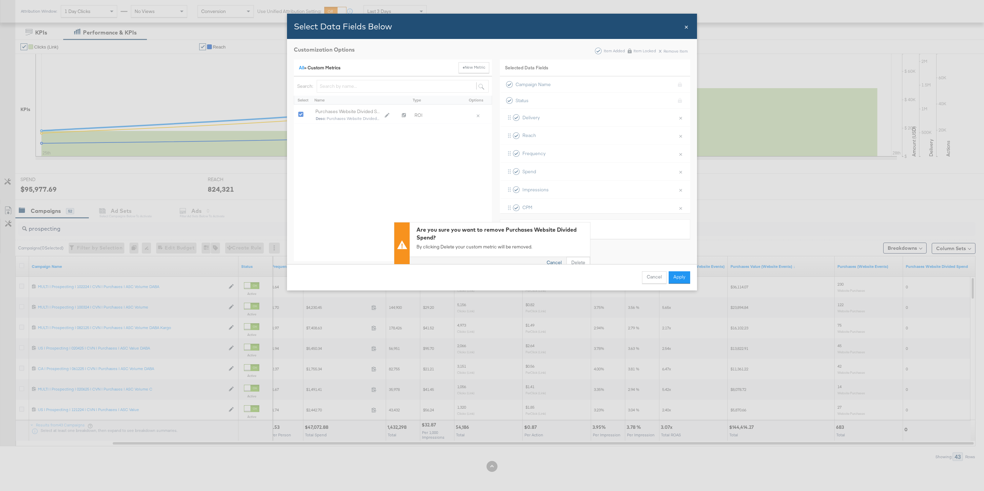
click at [551, 262] on button "Cancel" at bounding box center [554, 263] width 25 height 12
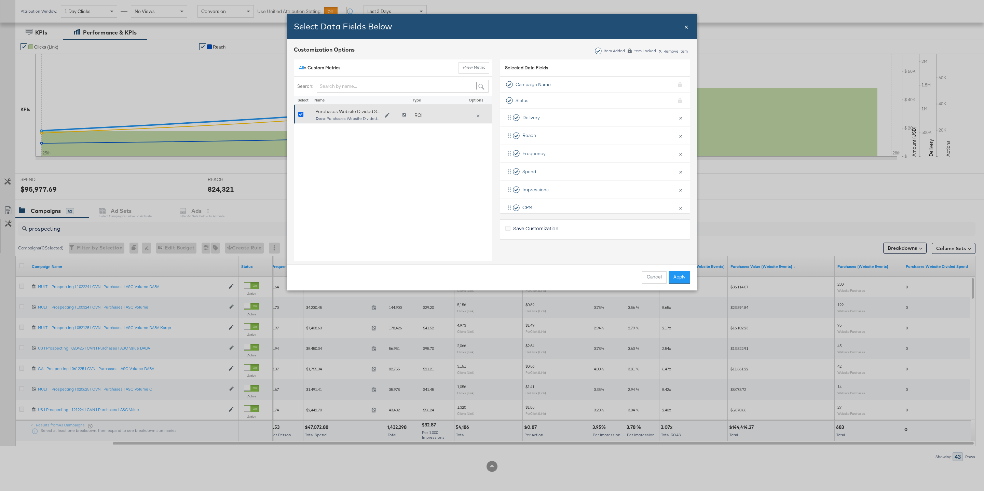
click at [299, 117] on icon "Bulk Add Locations Modal" at bounding box center [300, 114] width 5 height 5
click at [0, 0] on input "Bulk Add Locations Modal" at bounding box center [0, 0] width 0 height 0
click at [683, 277] on button "Apply" at bounding box center [680, 277] width 22 height 12
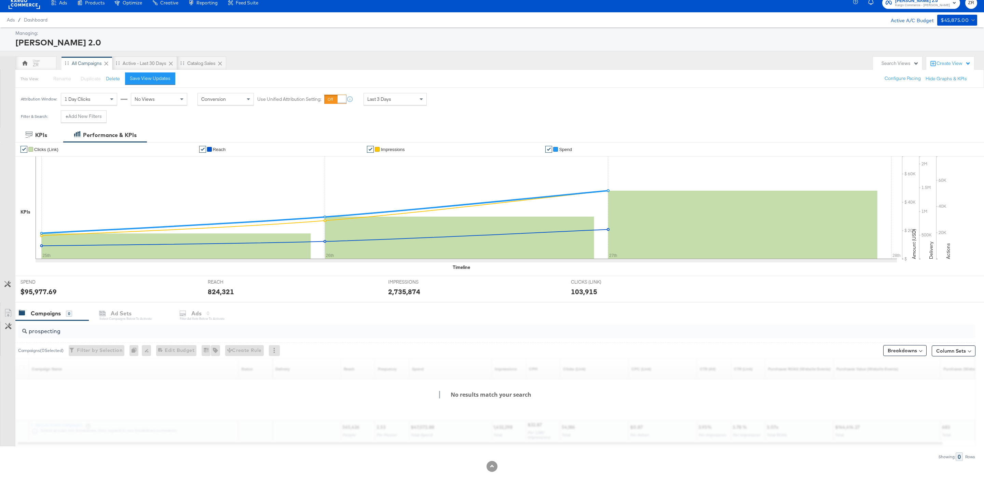
scroll to position [24, 0]
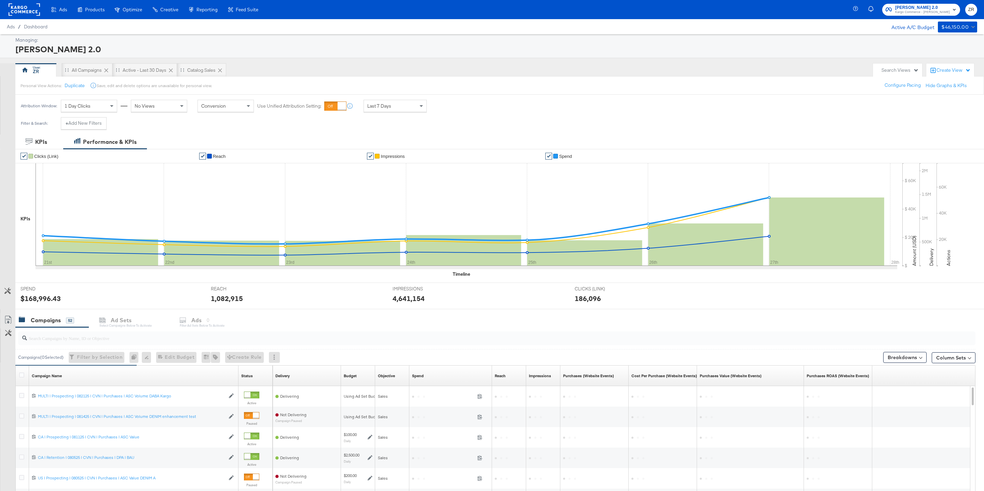
scroll to position [111, 0]
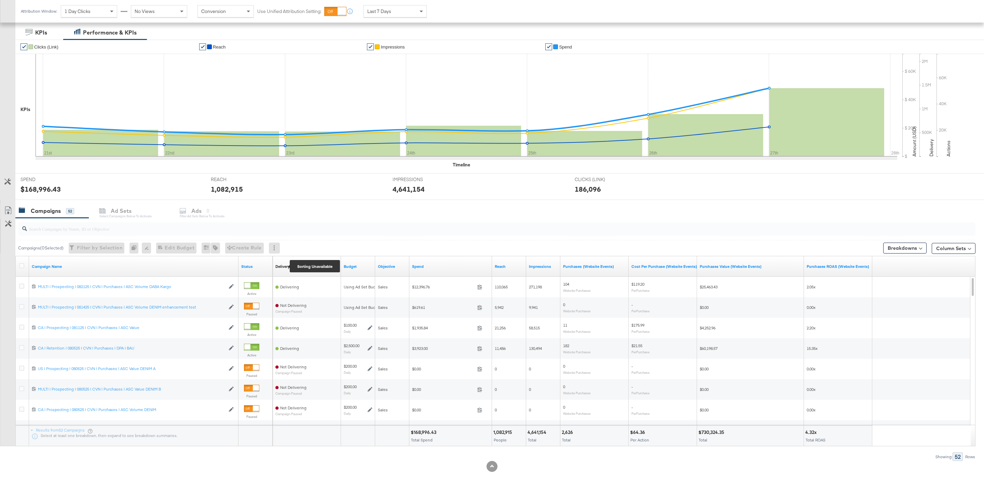
click at [284, 269] on div "Delivery" at bounding box center [282, 266] width 14 height 5
click at [323, 266] on div "Delivery Sorting Unavailable" at bounding box center [307, 266] width 68 height 11
click at [280, 266] on div "Delivery" at bounding box center [282, 266] width 14 height 5
click at [256, 268] on link "Status" at bounding box center [255, 266] width 29 height 5
click at [186, 265] on link "Campaign Name" at bounding box center [134, 266] width 204 height 5
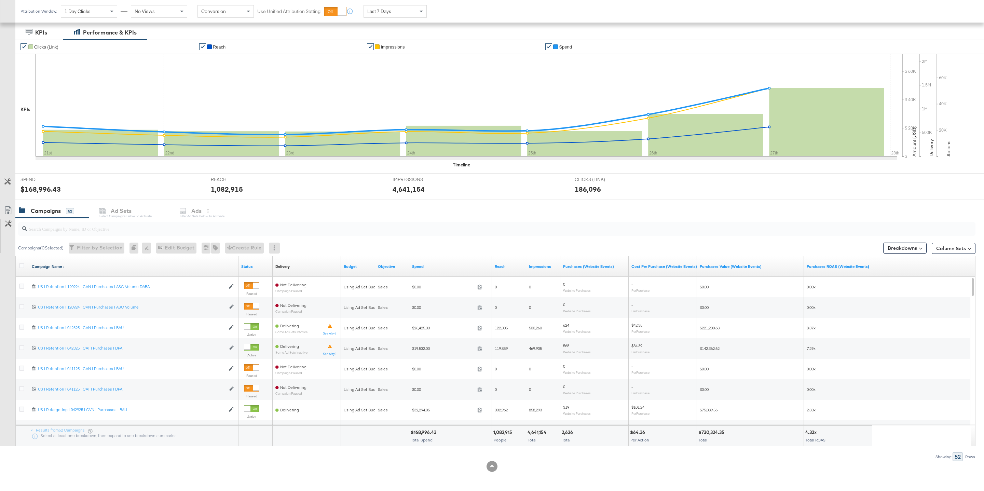
click at [186, 264] on link "Campaign Name ↓" at bounding box center [134, 266] width 204 height 5
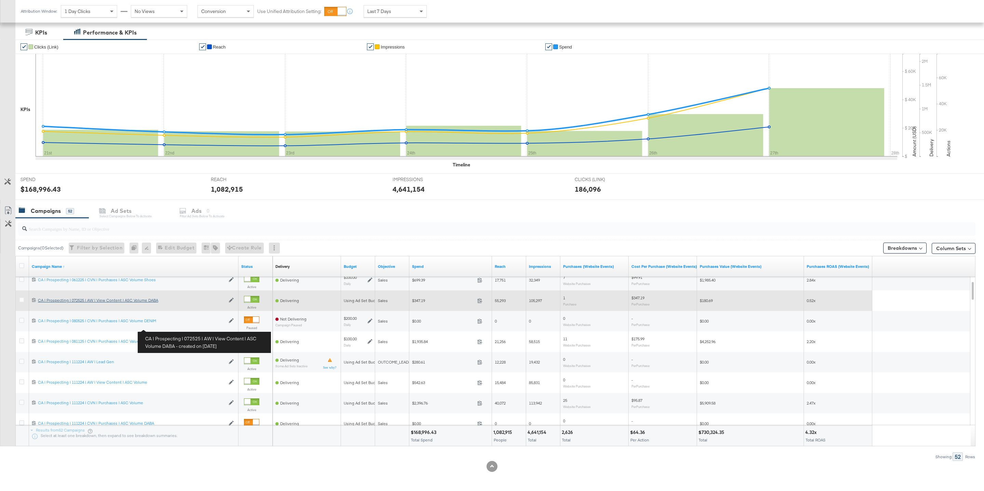
scroll to position [0, 0]
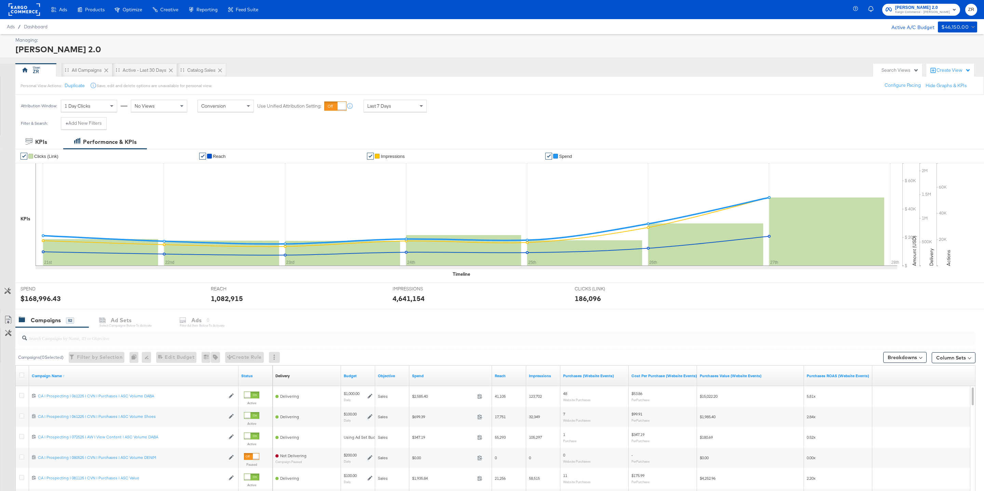
click at [296, 378] on div "Delivery Sorting Unavailable" at bounding box center [307, 375] width 68 height 11
click at [357, 375] on link "Budget" at bounding box center [358, 375] width 29 height 5
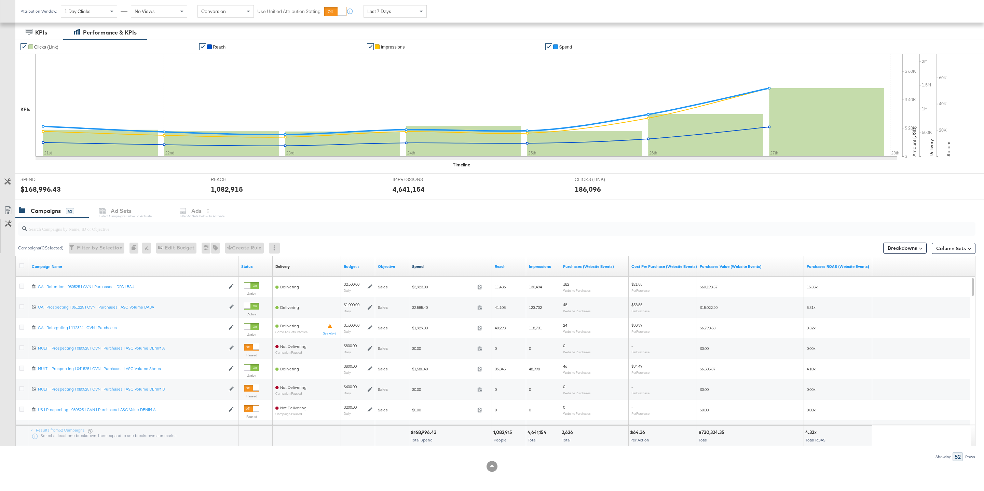
click at [423, 266] on link "Spend" at bounding box center [450, 266] width 77 height 5
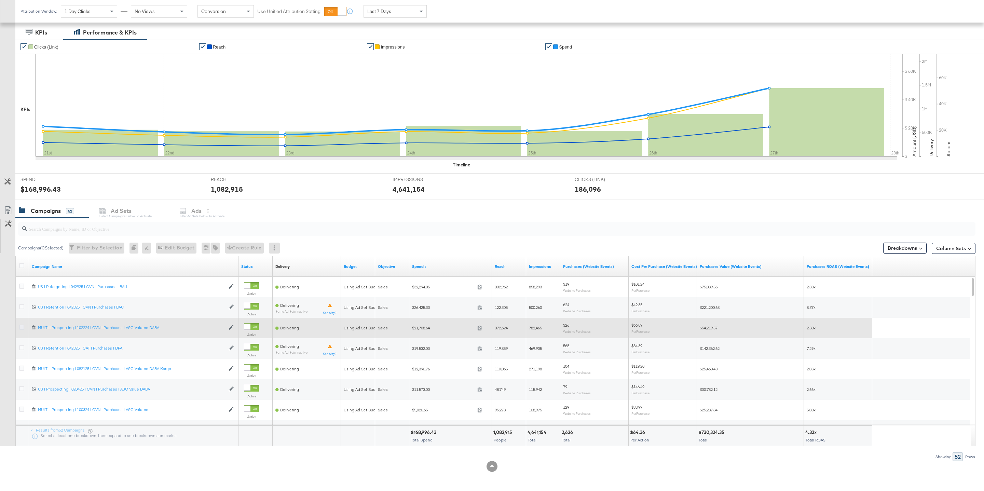
click at [22, 327] on icon at bounding box center [21, 327] width 5 height 5
click at [0, 0] on input "checkbox" at bounding box center [0, 0] width 0 height 0
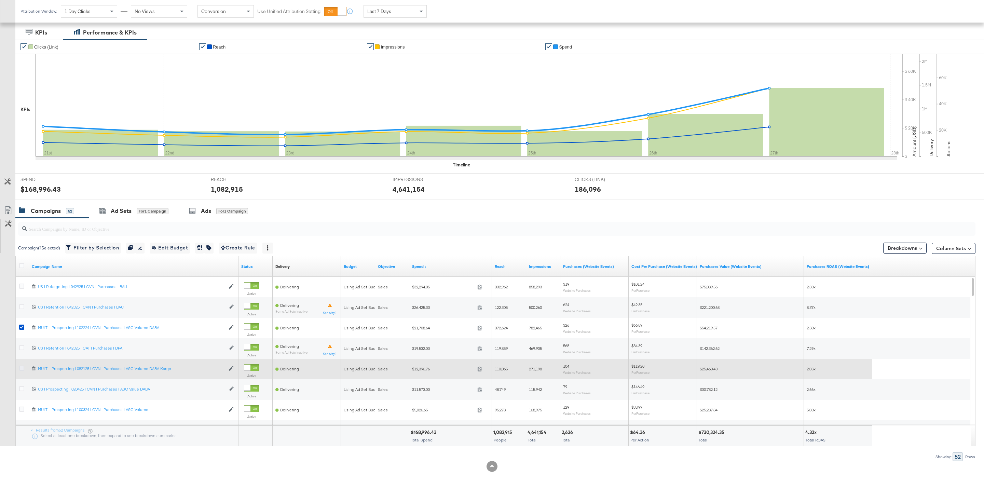
click at [22, 368] on icon at bounding box center [21, 368] width 5 height 5
click at [0, 0] on input "checkbox" at bounding box center [0, 0] width 0 height 0
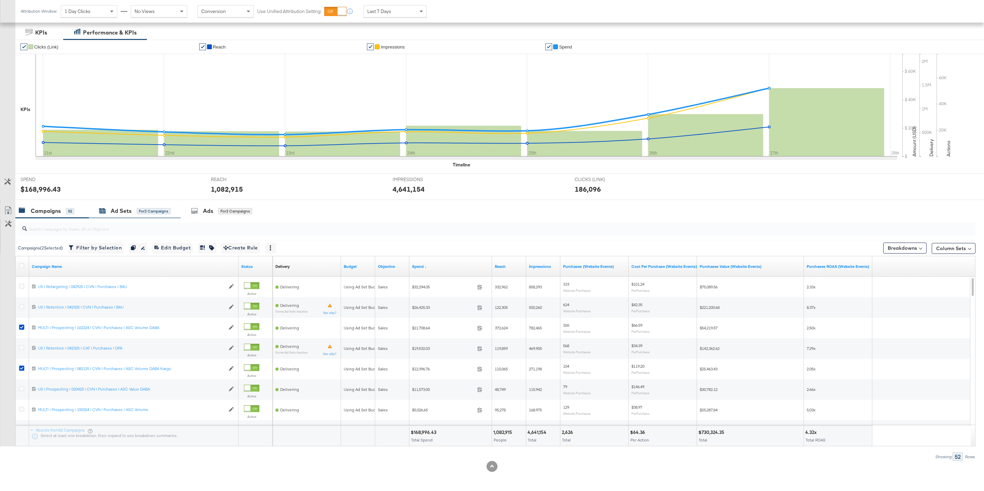
click at [114, 213] on div "Ad Sets" at bounding box center [121, 211] width 21 height 8
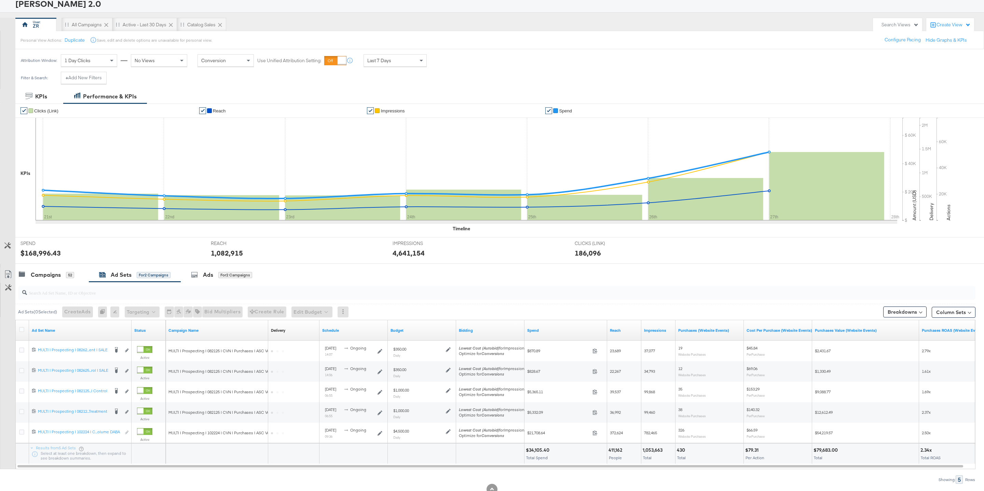
scroll to position [70, 0]
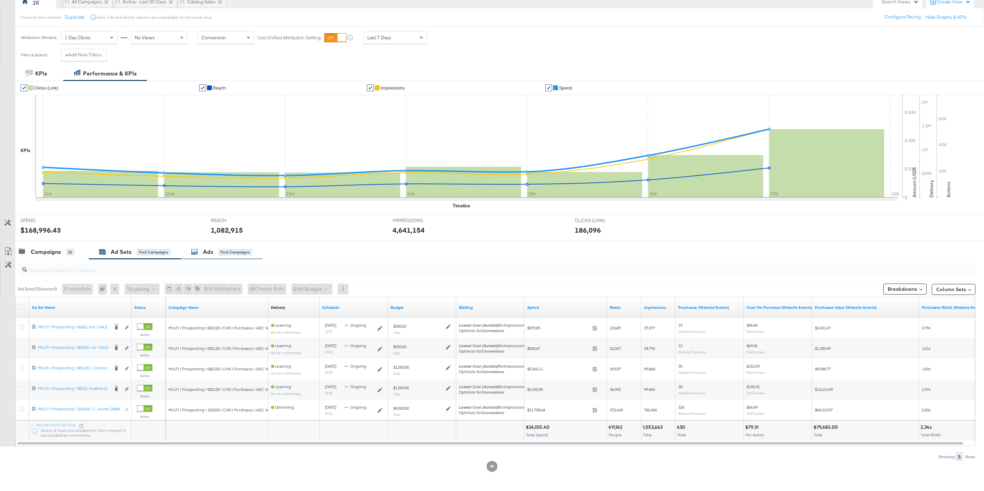
click at [209, 255] on div "Ads" at bounding box center [208, 252] width 10 height 8
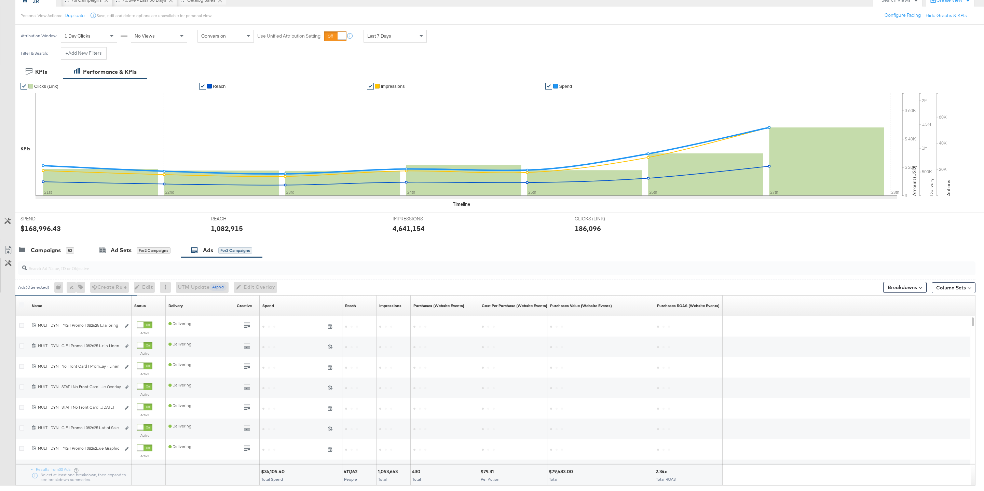
scroll to position [111, 0]
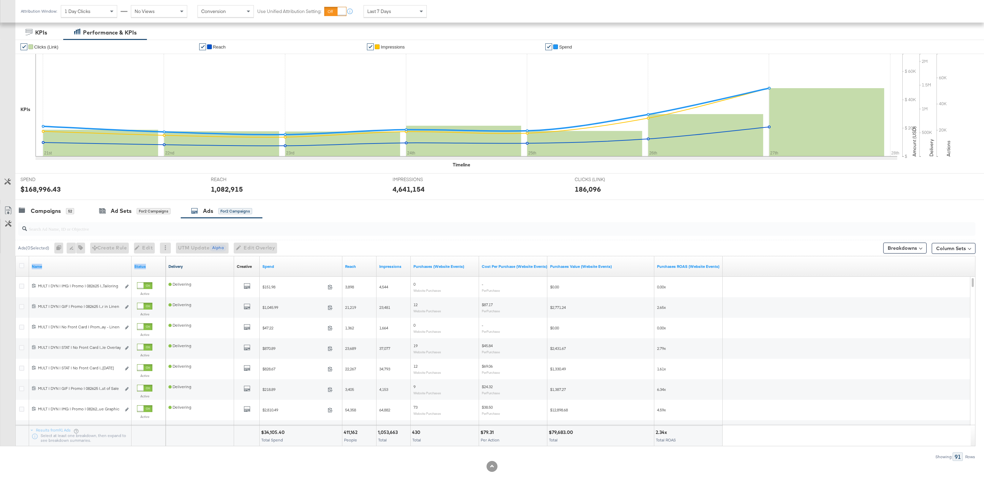
drag, startPoint x: 129, startPoint y: 268, endPoint x: 205, endPoint y: 265, distance: 75.2
click at [16, 256] on div "Name Status Delivery Creative Sorting Unavailable Spend Reach Impressions Purch…" at bounding box center [16, 256] width 0 height 0
drag, startPoint x: 129, startPoint y: 269, endPoint x: 201, endPoint y: 269, distance: 71.4
click at [16, 256] on div "Name Status Delivery Creative Sorting Unavailable Spend Reach Impressions Purch…" at bounding box center [16, 256] width 0 height 0
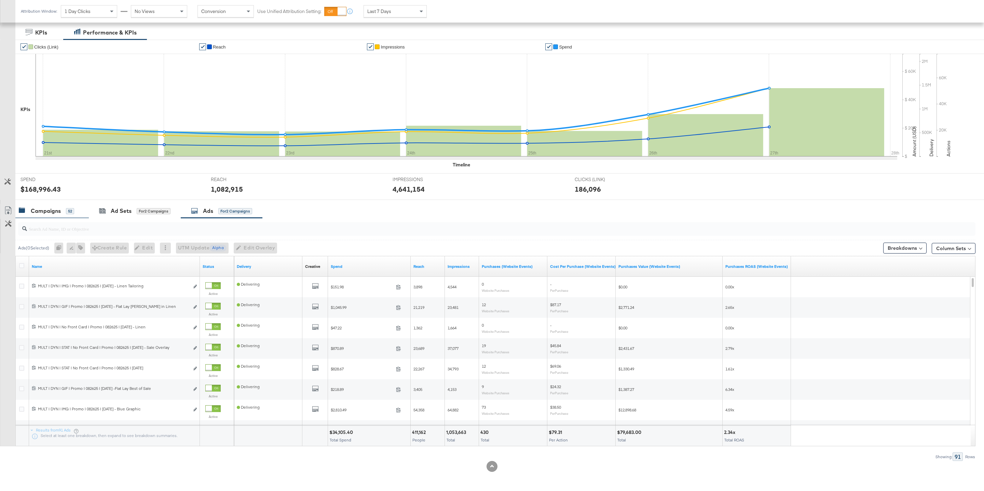
click at [50, 211] on div "Campaigns" at bounding box center [46, 211] width 30 height 8
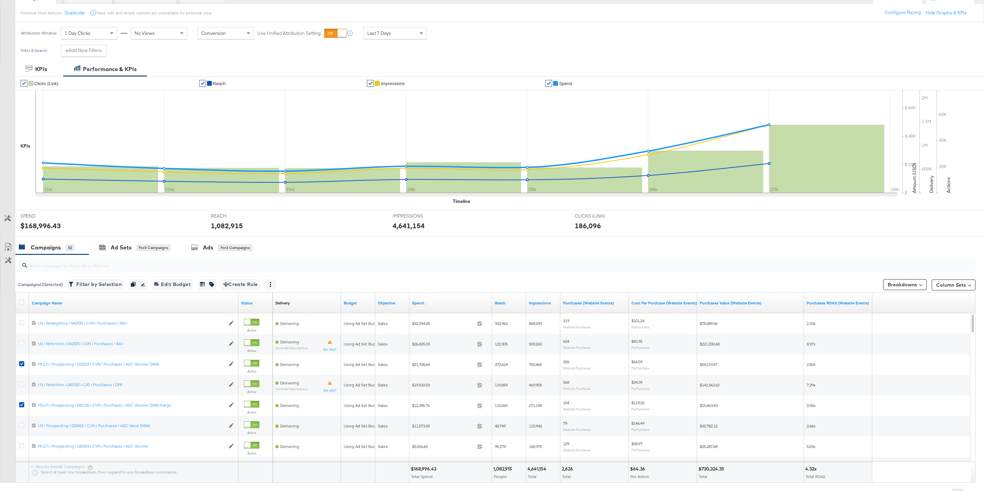
scroll to position [0, 0]
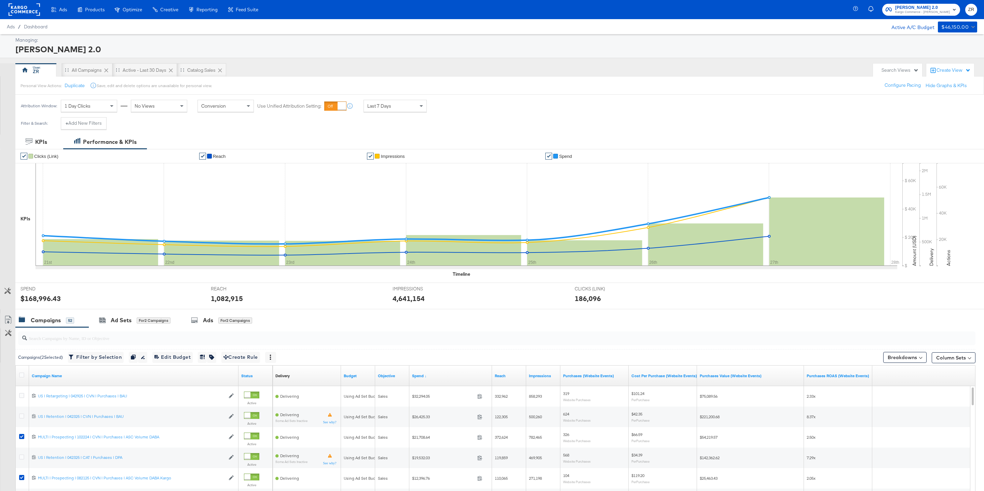
click at [951, 67] on div "Create View" at bounding box center [953, 70] width 34 height 7
click at [941, 88] on li "New View" at bounding box center [935, 88] width 59 height 14
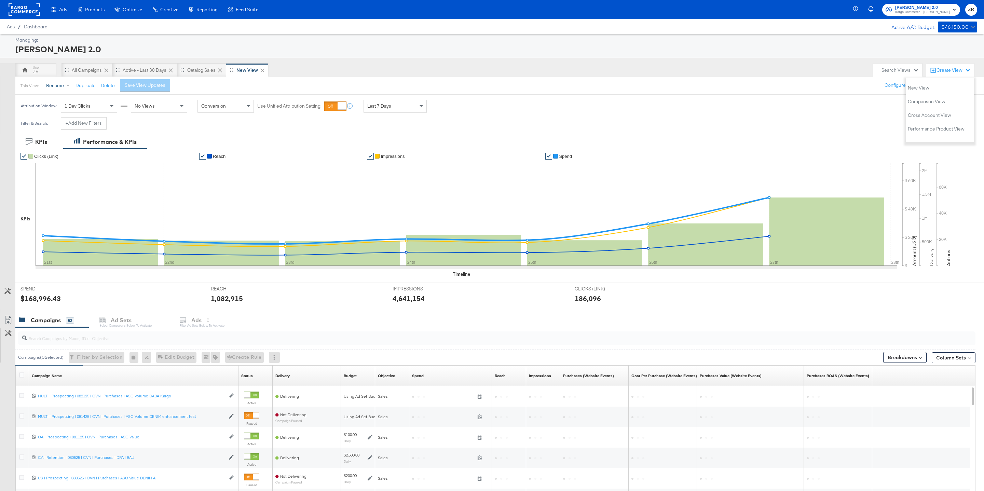
click at [57, 86] on button "Rename" at bounding box center [59, 86] width 36 height 12
click at [63, 110] on input "New View" at bounding box center [110, 115] width 133 height 13
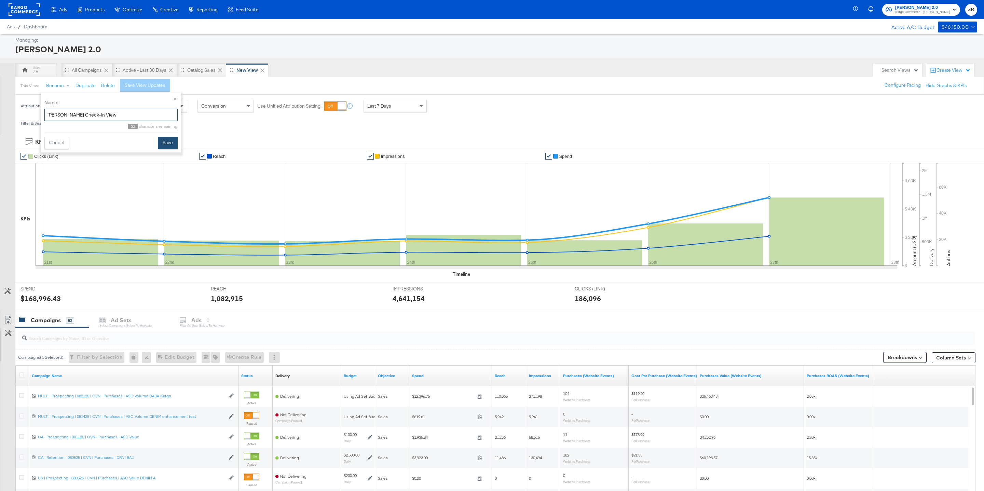
type input "Zane Check-In View"
click at [167, 144] on button "Save" at bounding box center [168, 143] width 20 height 12
click at [948, 71] on div "Create View" at bounding box center [953, 70] width 34 height 7
click at [910, 69] on div "Search Views" at bounding box center [899, 70] width 37 height 6
click at [776, 82] on div "This View: Rename Duplicate Delete Save View Updates Configure Pacing Hide Grap…" at bounding box center [499, 85] width 969 height 18
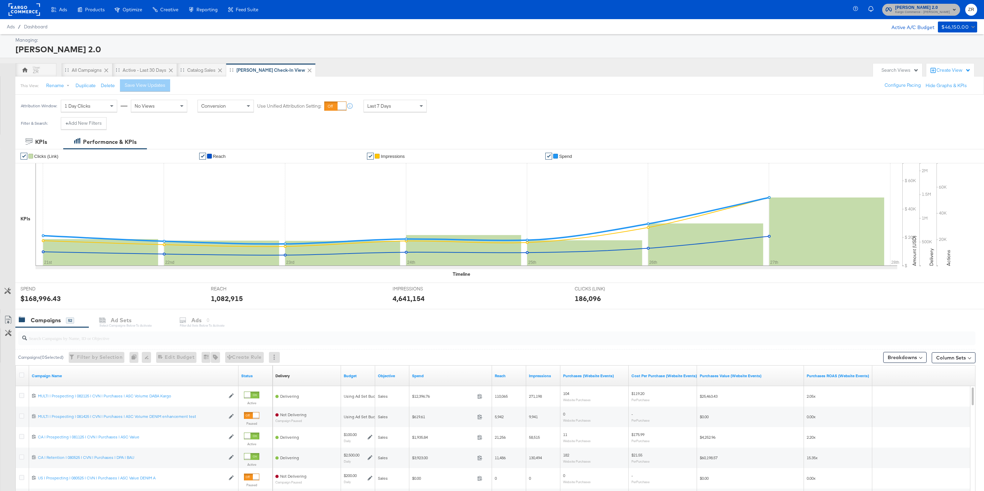
click at [949, 9] on span "Veronica Beard 2.0" at bounding box center [922, 7] width 55 height 7
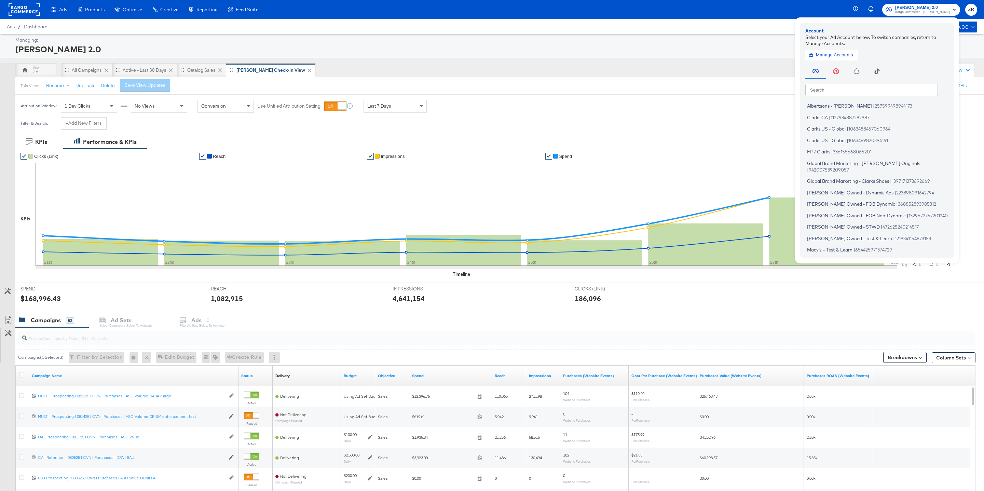
click at [841, 88] on input "text" at bounding box center [871, 89] width 133 height 12
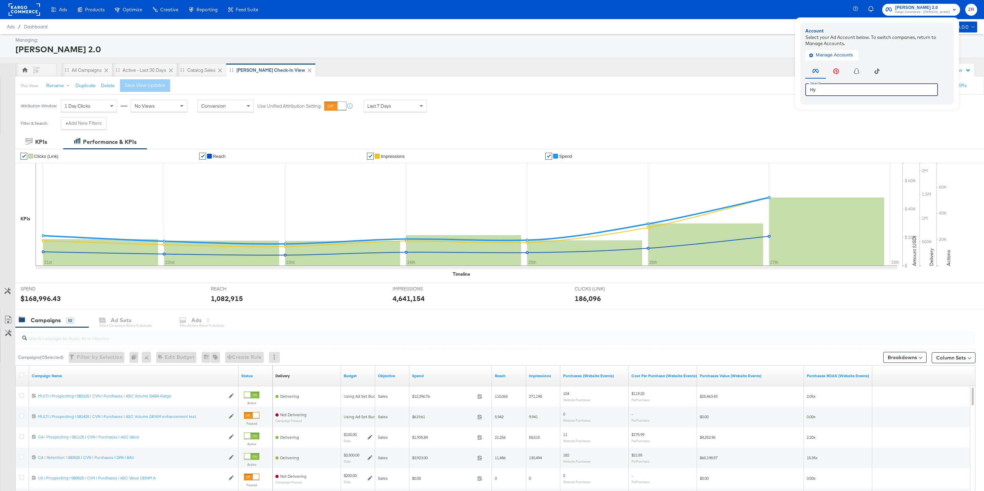
type input "Hy"
click at [342, 45] on div "Veronica Beard 2.0" at bounding box center [495, 49] width 960 height 12
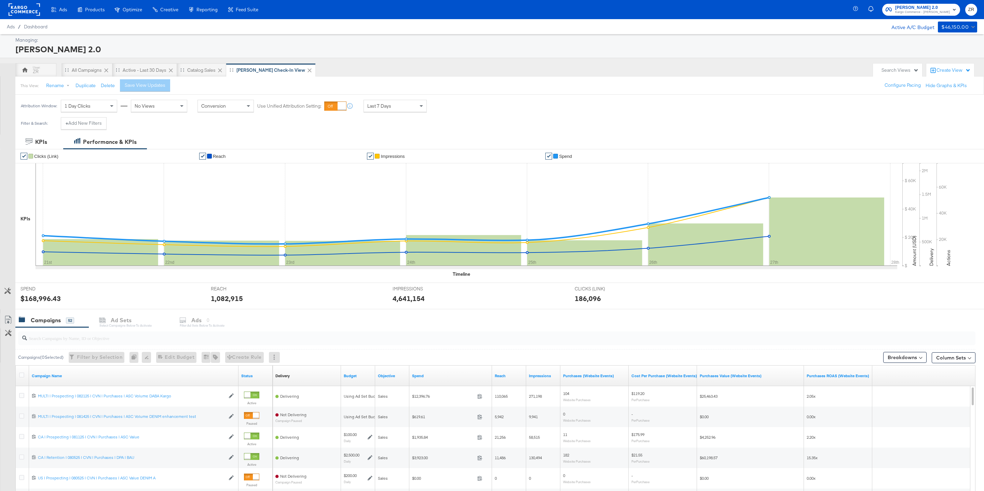
click at [34, 10] on rect at bounding box center [24, 9] width 31 height 12
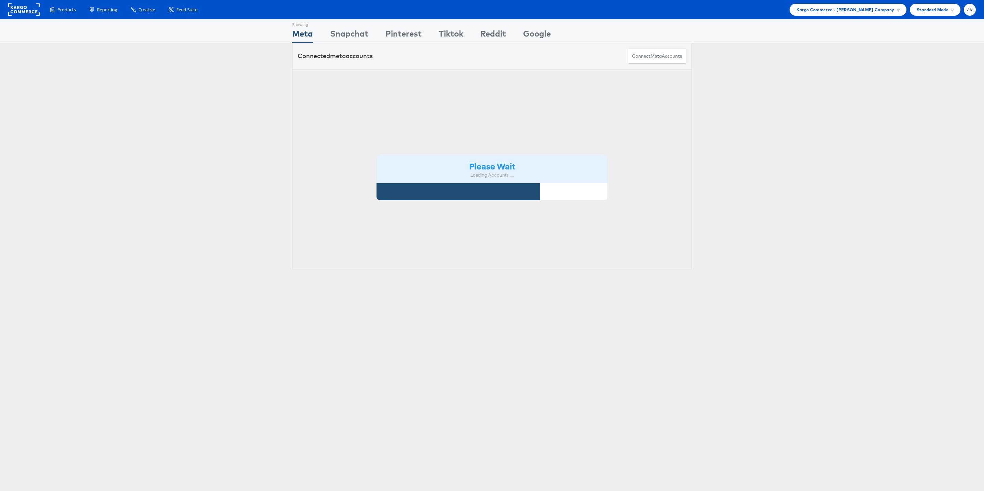
click at [864, 11] on span "Kargo Commerce - Zane Ruttenberg Company" at bounding box center [845, 9] width 98 height 7
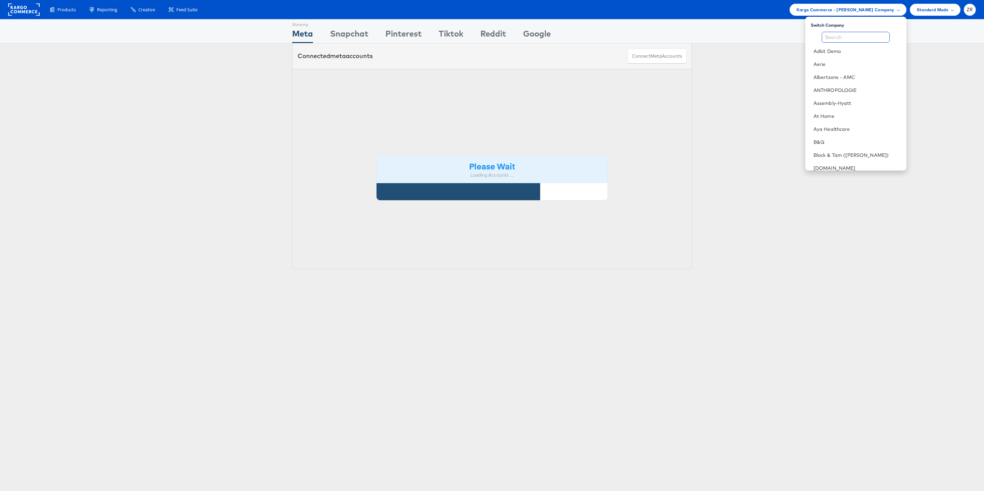
click at [860, 35] on input "text" at bounding box center [856, 37] width 68 height 11
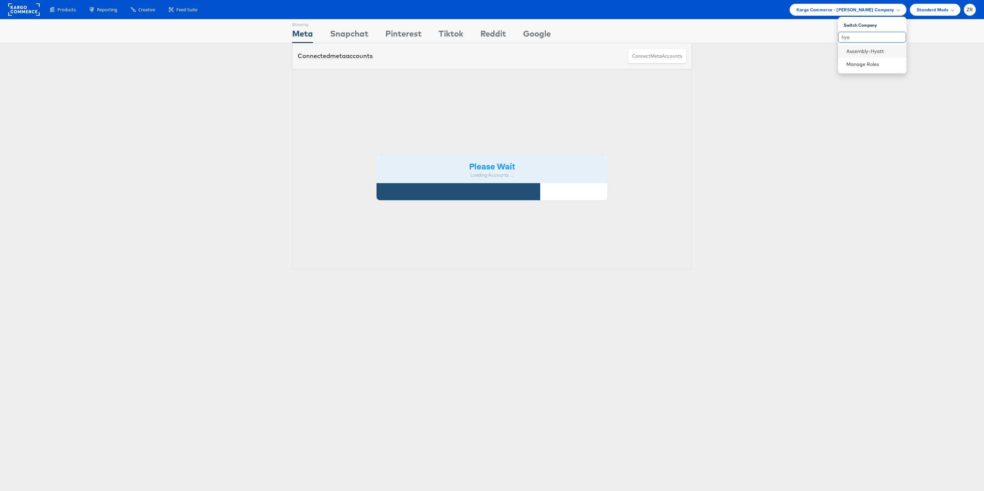
type input "hya"
click at [863, 55] on li "Assembly-Hyatt" at bounding box center [872, 51] width 68 height 13
click at [861, 50] on link "Assembly-Hyatt" at bounding box center [873, 51] width 55 height 7
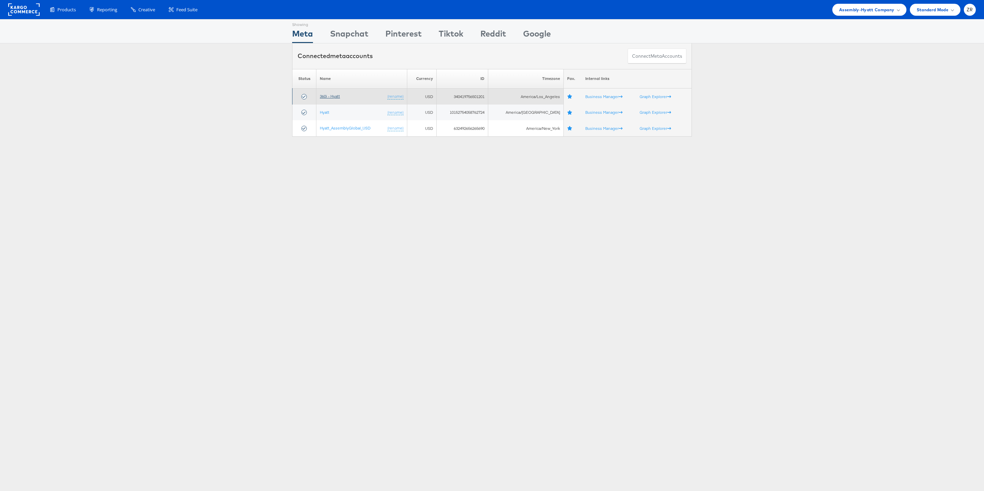
click at [330, 96] on link "360i - Hyatt" at bounding box center [330, 96] width 20 height 5
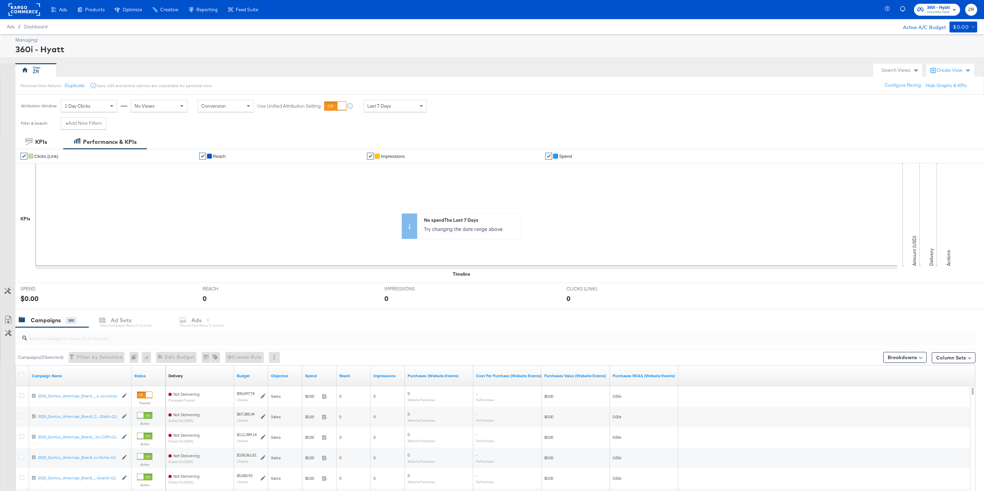
scroll to position [111, 0]
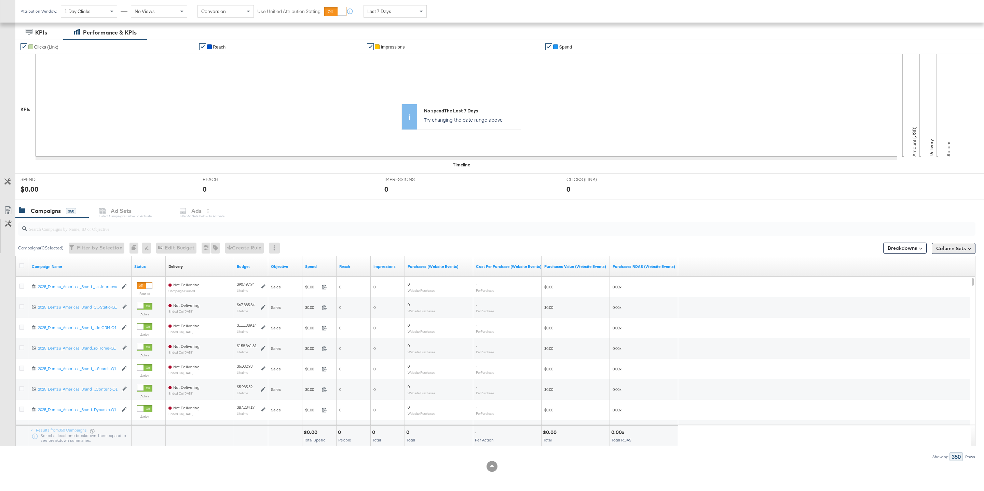
click at [945, 246] on button "Column Sets" at bounding box center [954, 248] width 44 height 11
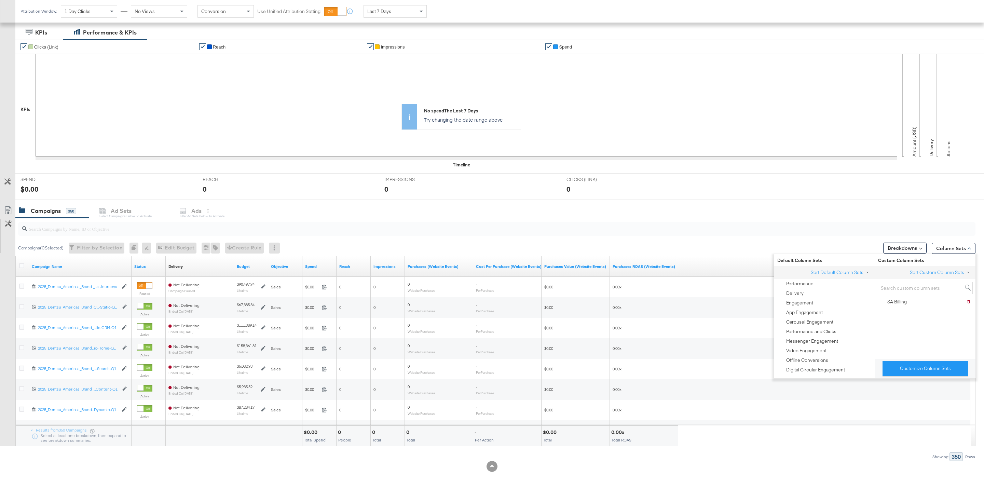
click at [827, 206] on div "Campaigns 350 Ad Sets Select Campaigns below to activate Ads 0 Filter Ad Sets b…" at bounding box center [499, 211] width 969 height 15
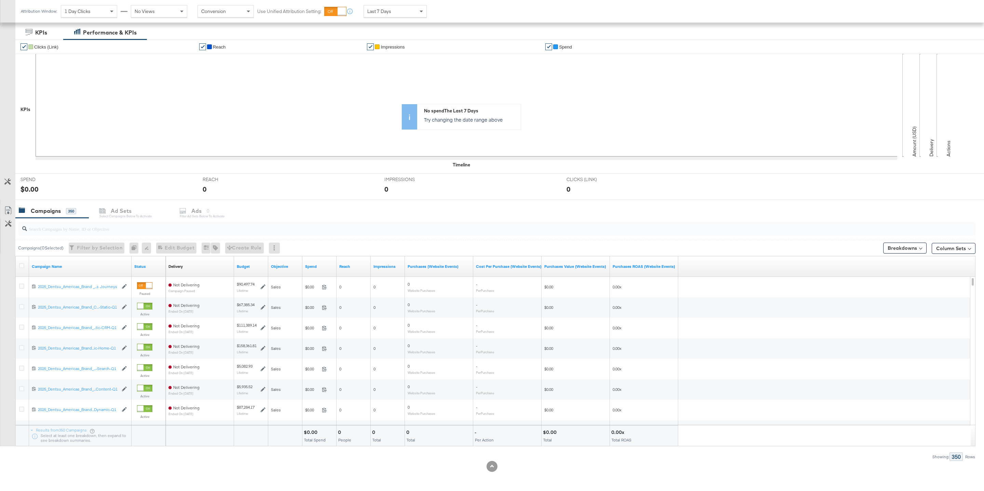
scroll to position [0, 0]
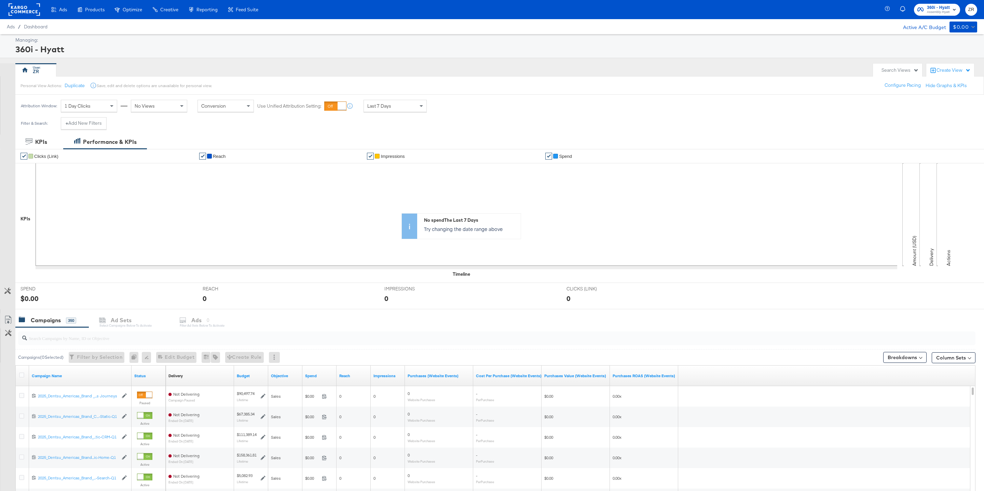
click at [959, 72] on div "Create View" at bounding box center [953, 70] width 34 height 7
click at [916, 68] on div "Search Views" at bounding box center [899, 70] width 37 height 6
click at [510, 43] on div "360i - Hyatt" at bounding box center [495, 49] width 960 height 12
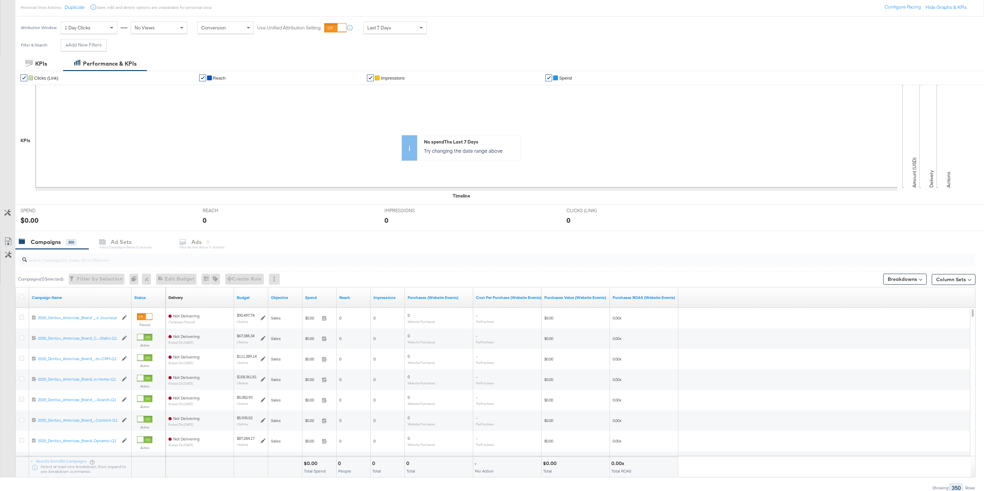
scroll to position [111, 0]
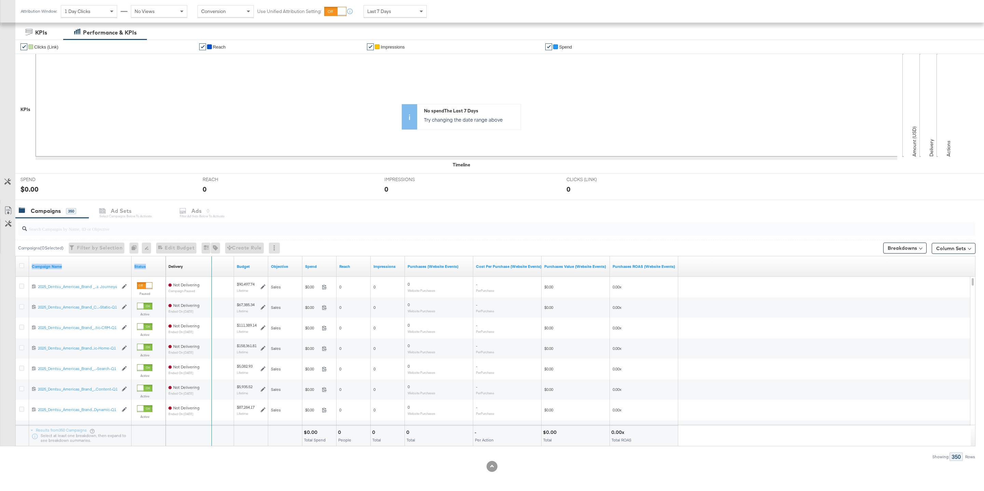
drag, startPoint x: 129, startPoint y: 265, endPoint x: 210, endPoint y: 263, distance: 80.3
click at [16, 256] on div "Campaign Name Status Delivery Sorting Unavailable Budget Objective Spend Reach …" at bounding box center [16, 256] width 0 height 0
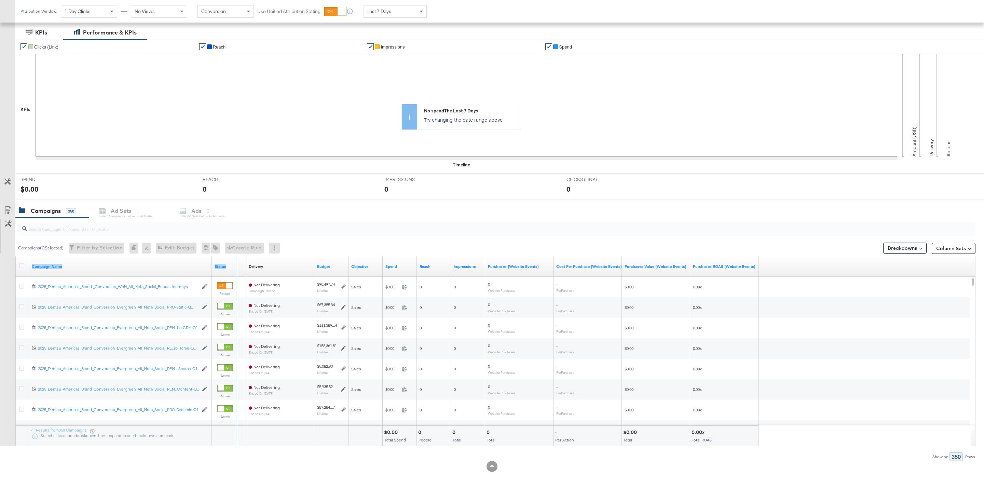
drag, startPoint x: 210, startPoint y: 263, endPoint x: 282, endPoint y: 264, distance: 72.4
click at [16, 256] on div "Campaign Name Status Delivery Sorting Unavailable Budget Objective Spend Reach …" at bounding box center [16, 256] width 0 height 0
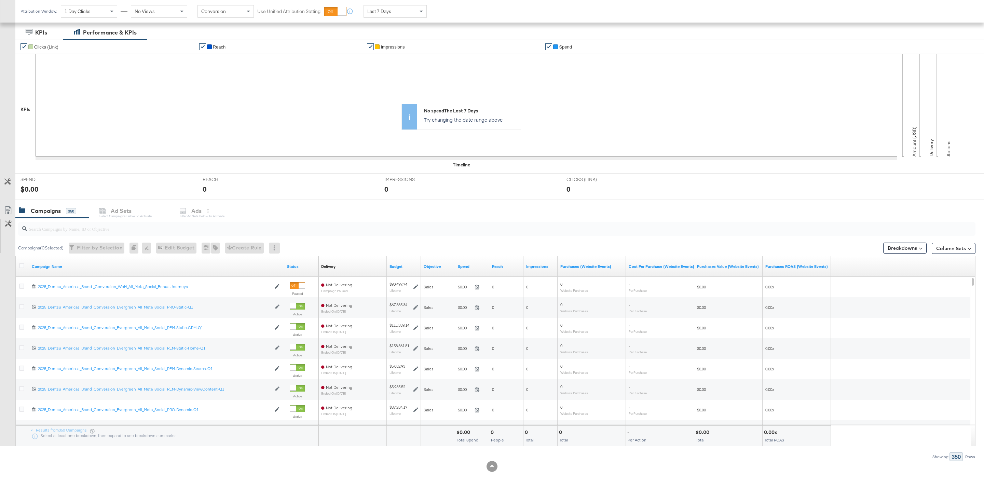
click at [406, 269] on div "Budget" at bounding box center [404, 266] width 34 height 11
click at [398, 266] on link "Budget" at bounding box center [403, 266] width 29 height 5
click at [325, 267] on div "Delivery" at bounding box center [328, 266] width 14 height 5
click at [353, 270] on div "Delivery Sorting Unavailable" at bounding box center [352, 266] width 68 height 11
click at [293, 265] on link "Status" at bounding box center [301, 266] width 29 height 5
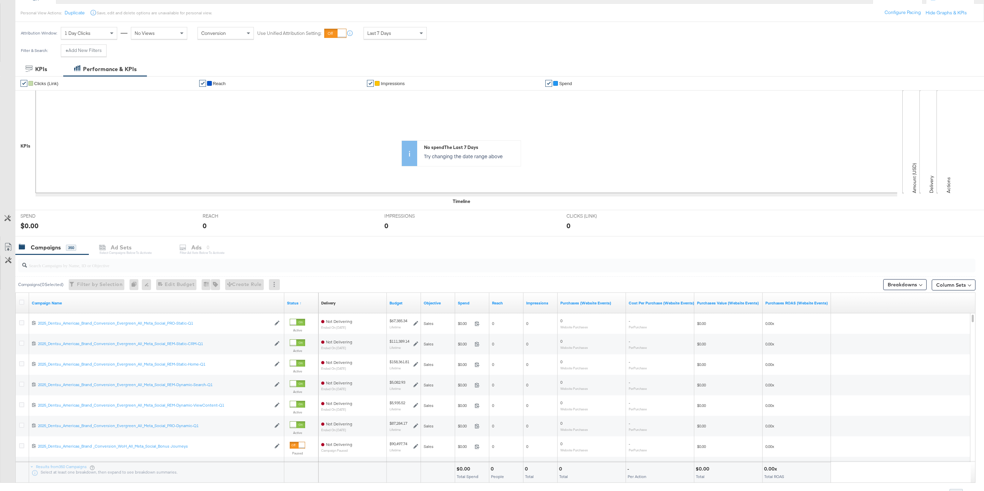
scroll to position [0, 0]
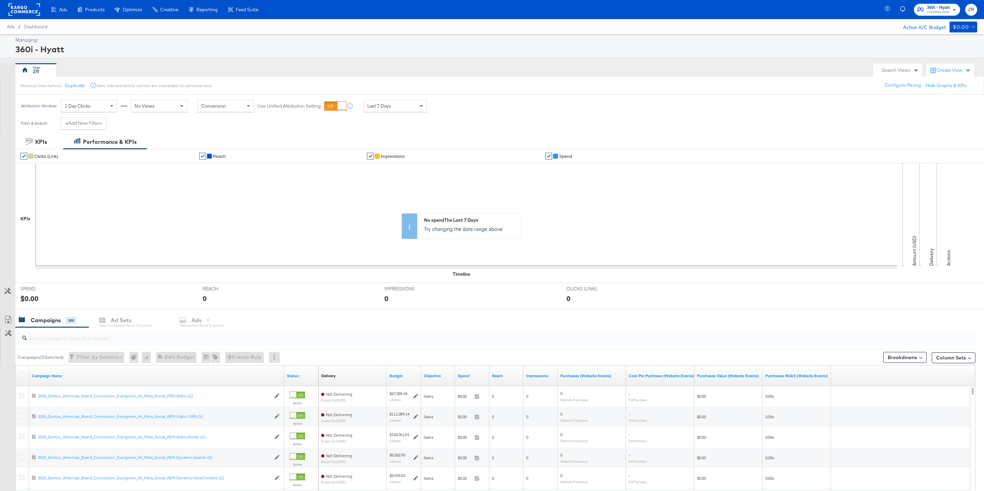
click at [406, 107] on div "Last 7 Days" at bounding box center [395, 106] width 63 height 12
click at [23, 9] on rect at bounding box center [24, 9] width 31 height 12
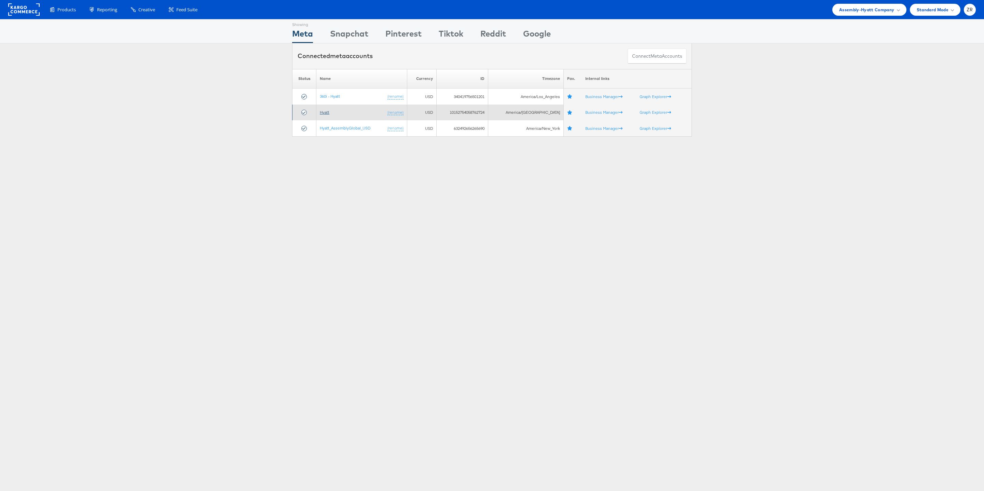
click at [327, 113] on link "Hyatt" at bounding box center [325, 112] width 10 height 5
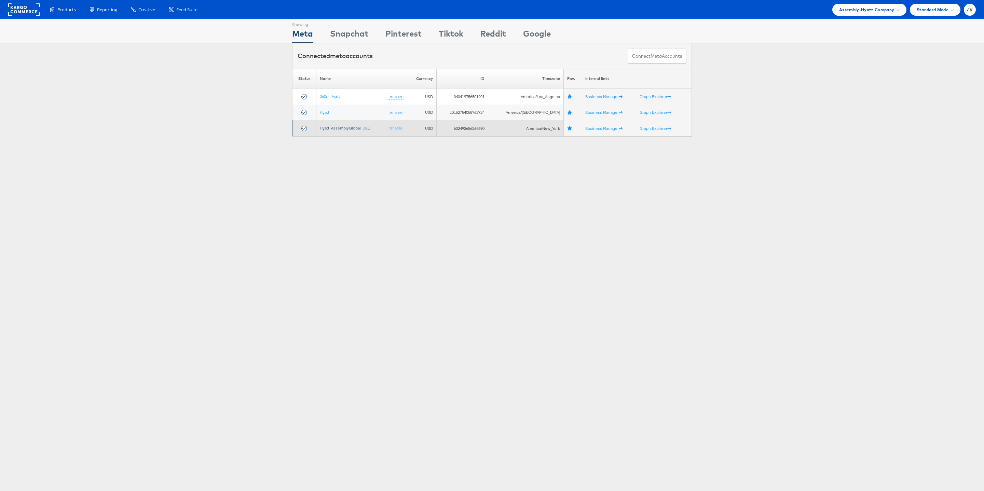
click at [356, 127] on link "Hyatt_AssemblyGlobal_USD" at bounding box center [345, 127] width 51 height 5
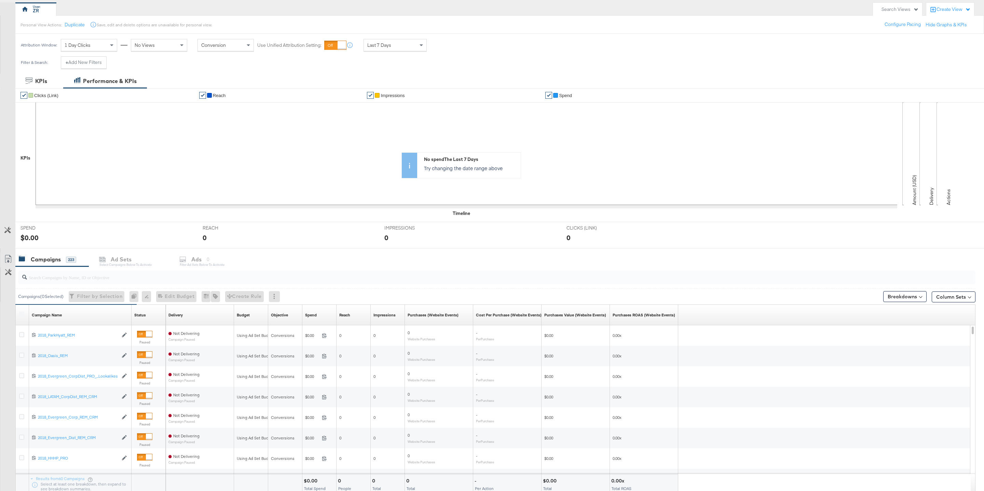
scroll to position [111, 0]
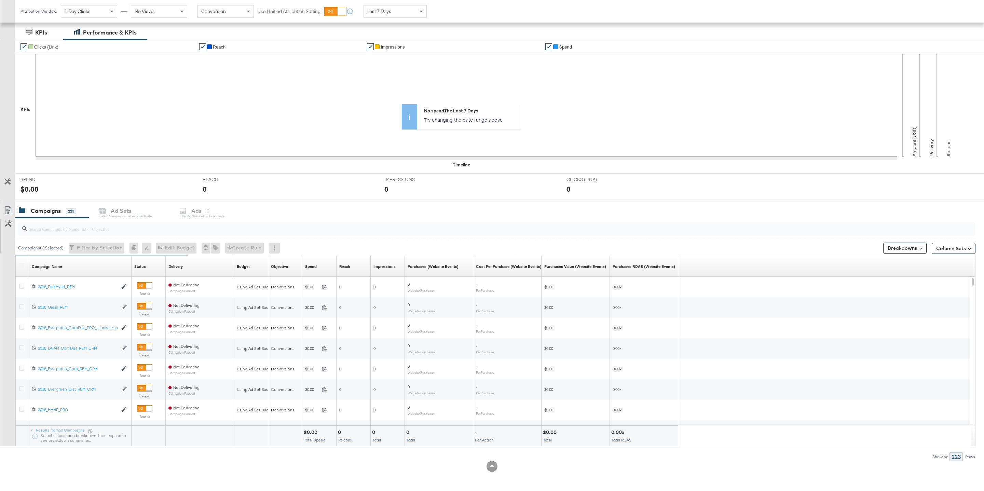
click at [194, 265] on div "Delivery Sorting Unavailable" at bounding box center [200, 266] width 68 height 11
click at [140, 268] on div "Status" at bounding box center [140, 266] width 12 height 5
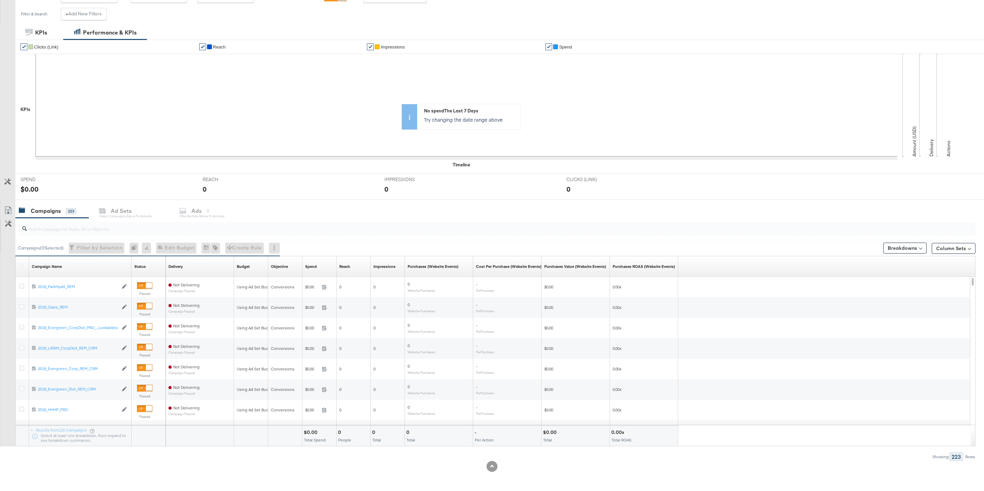
scroll to position [0, 0]
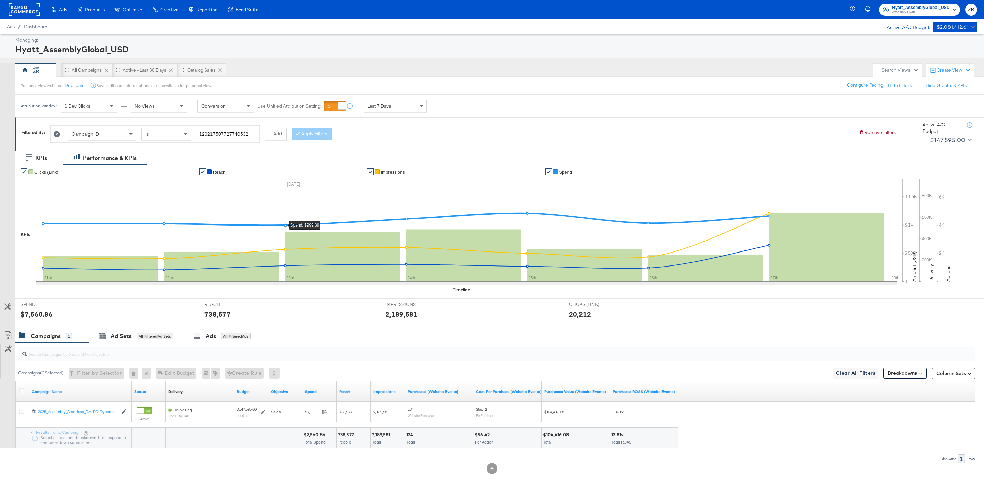
scroll to position [4, 0]
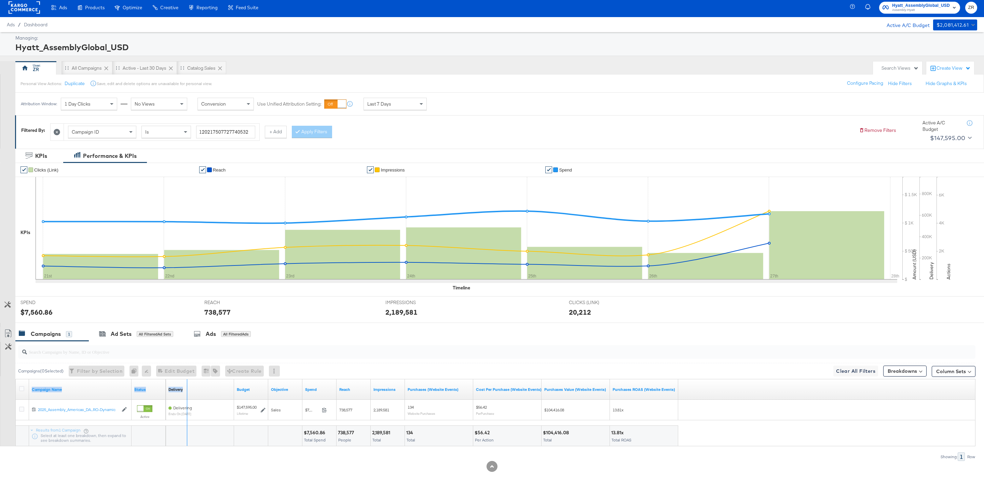
drag, startPoint x: 130, startPoint y: 396, endPoint x: 186, endPoint y: 394, distance: 55.7
click at [16, 379] on div "Campaign Name Status Delivery Sorting Unavailable Budget Objective Spend Reach …" at bounding box center [16, 379] width 0 height 0
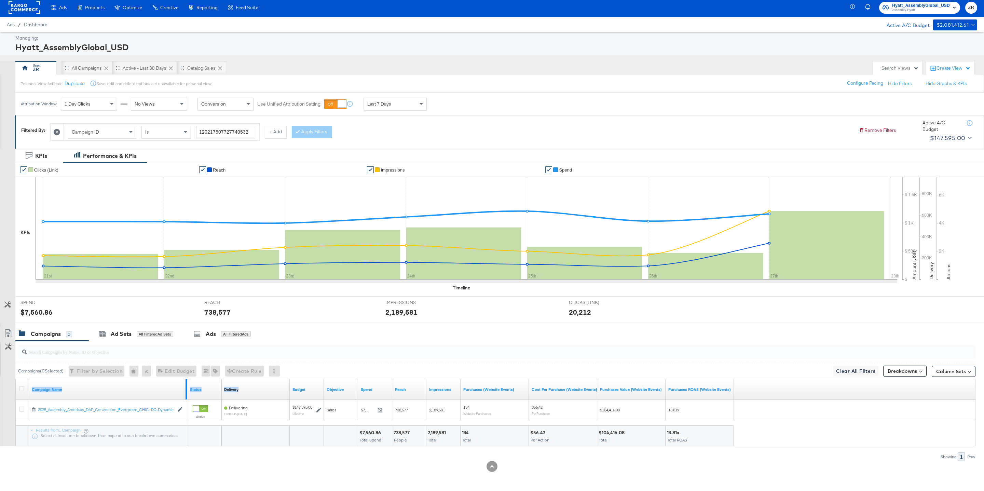
drag, startPoint x: 186, startPoint y: 394, endPoint x: 259, endPoint y: 391, distance: 73.2
click at [16, 379] on div "Campaign Name Status Delivery Sorting Unavailable Budget Objective Spend Reach …" at bounding box center [16, 379] width 0 height 0
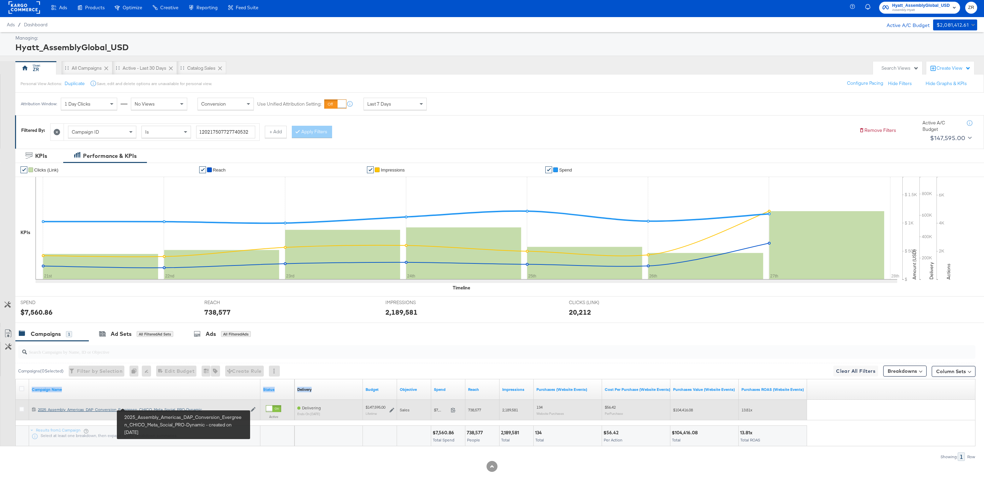
click at [188, 410] on div "2025_Assembly_Americas_DAP_Conversion_Evergreen_CHICO_Meta_Social_PRO-Dynamic 2…" at bounding box center [142, 409] width 209 height 5
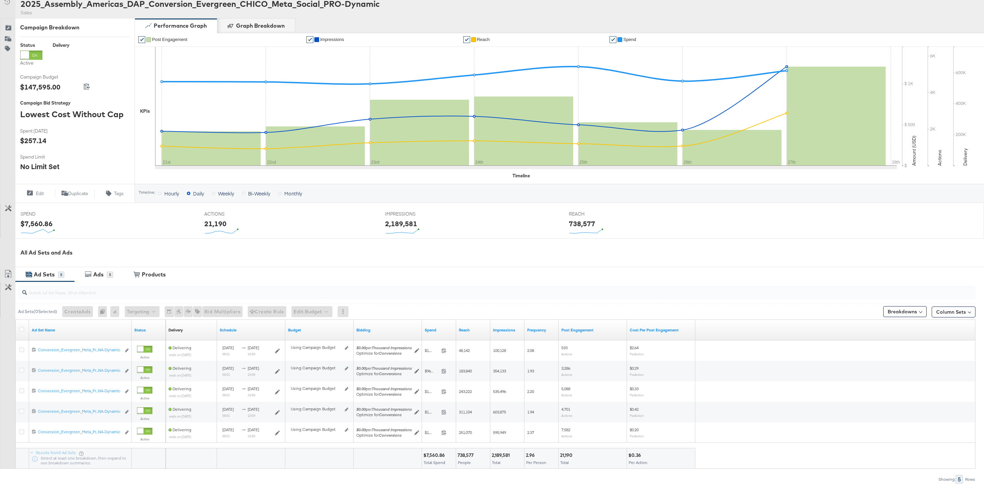
scroll to position [114, 0]
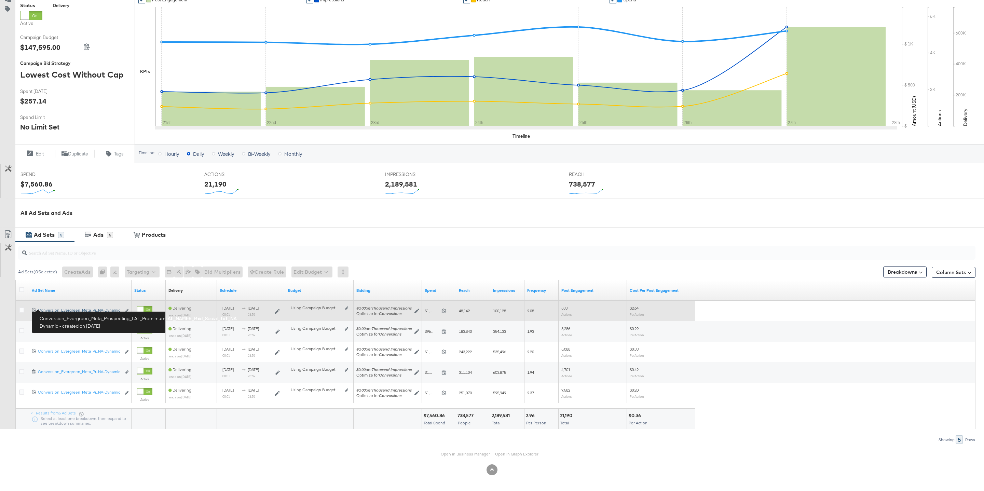
click at [58, 309] on div "Conversion_Evergreen_Meta_Prospecting_LAL_PremimumLAL_NAMER_Paid_Social_1x1_NA-…" at bounding box center [79, 309] width 83 height 5
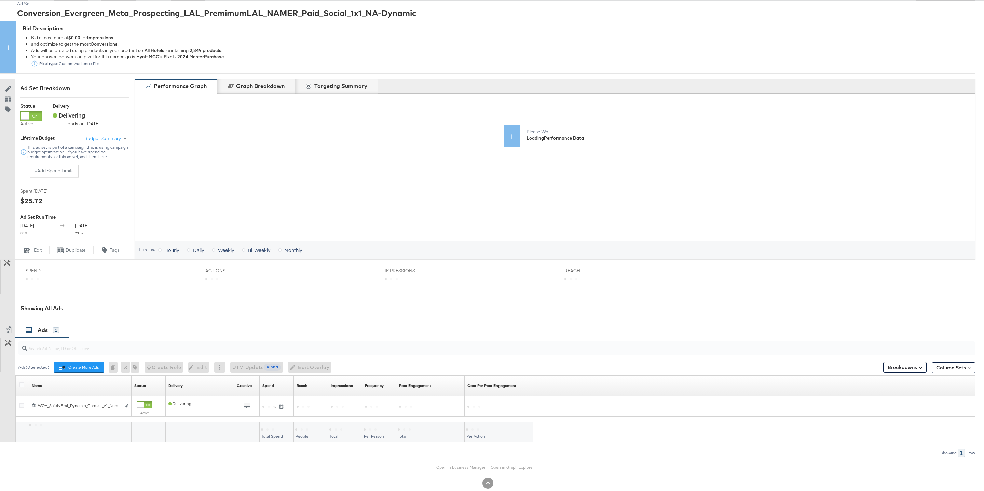
scroll to position [75, 0]
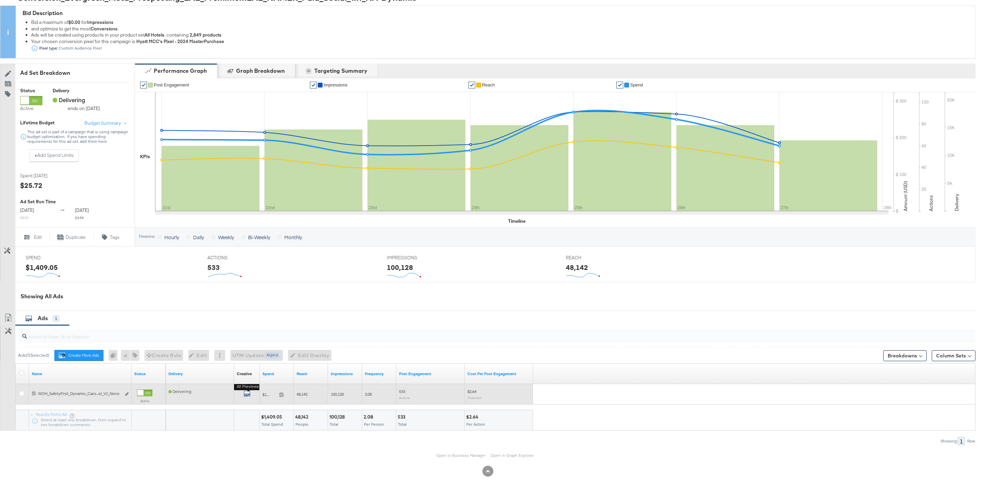
click at [247, 397] on icon "default" at bounding box center [247, 393] width 7 height 7
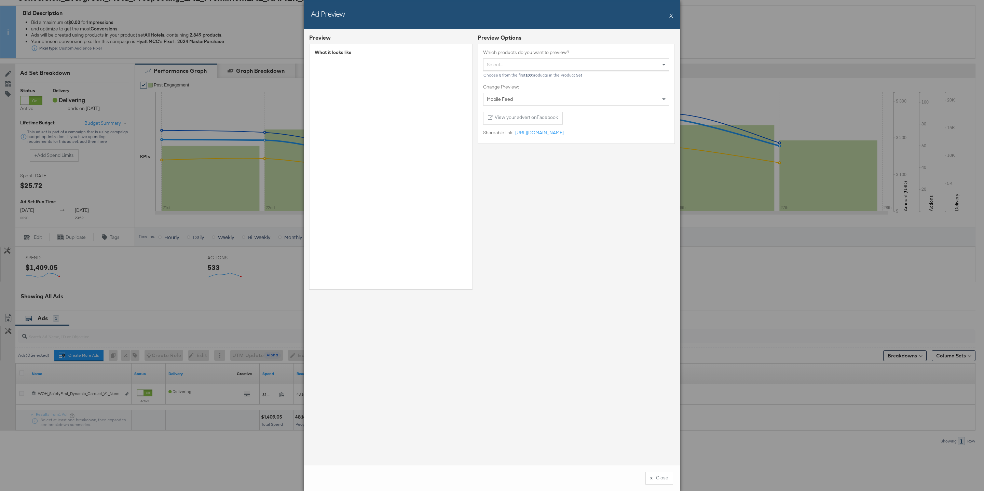
click at [627, 63] on div "Select..." at bounding box center [576, 65] width 186 height 12
click at [611, 272] on div "Preview Options Which products do you want to preview? Select... Andaz Capital …" at bounding box center [576, 164] width 197 height 260
click at [669, 16] on button "X" at bounding box center [671, 16] width 4 height 14
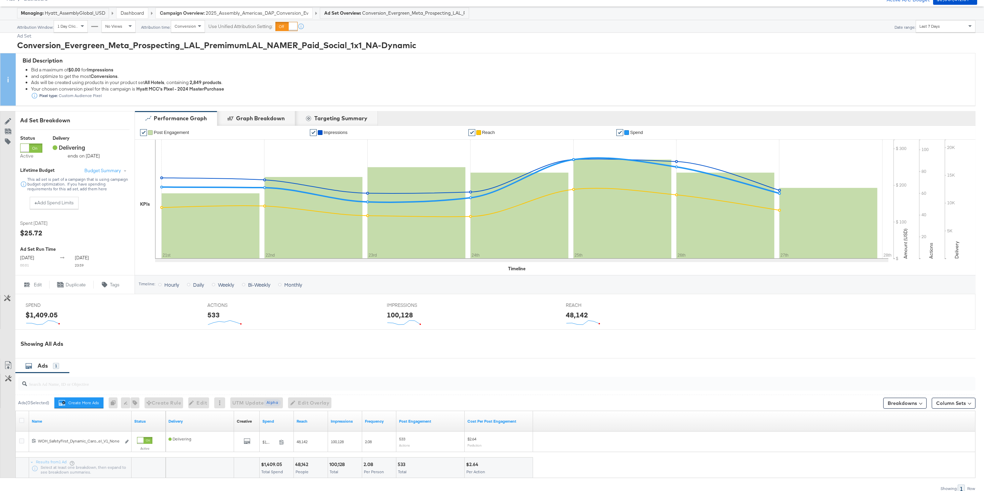
scroll to position [0, 0]
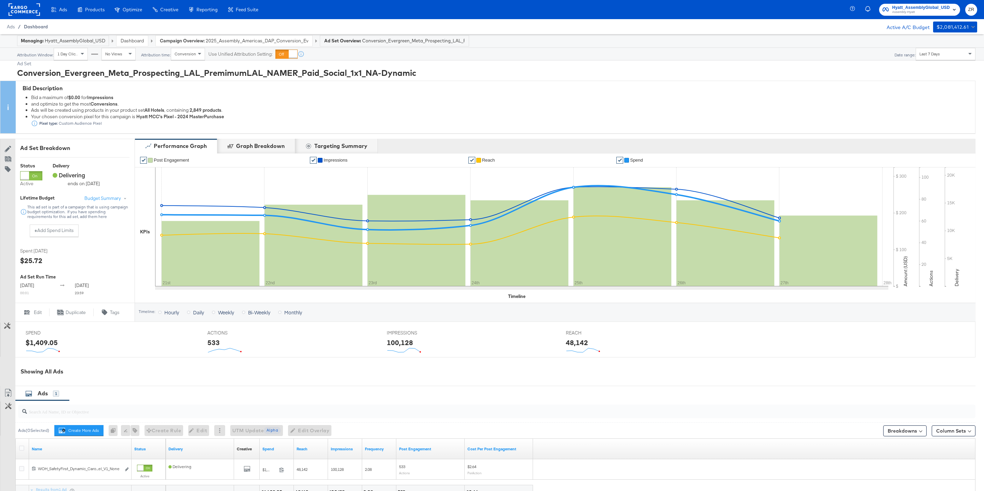
click at [35, 26] on span "Dashboard" at bounding box center [36, 26] width 24 height 5
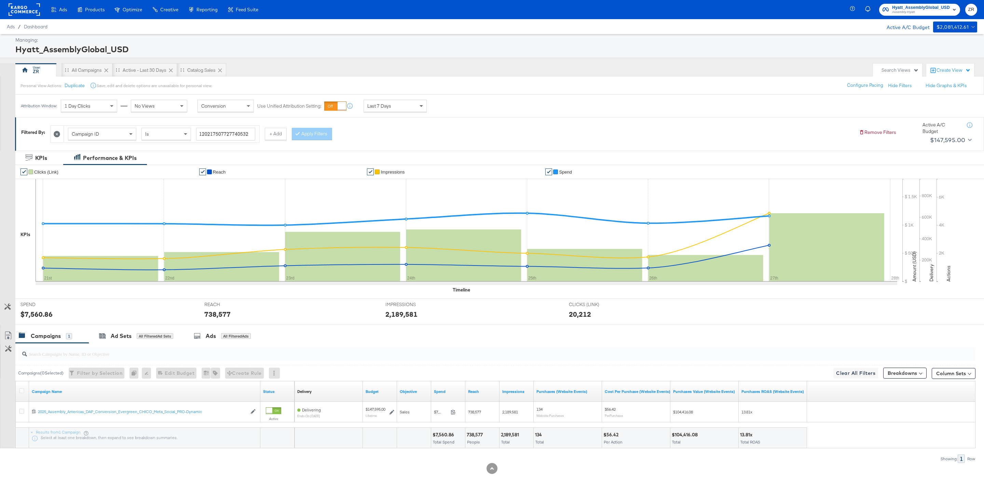
click at [420, 105] on span at bounding box center [422, 106] width 9 height 12
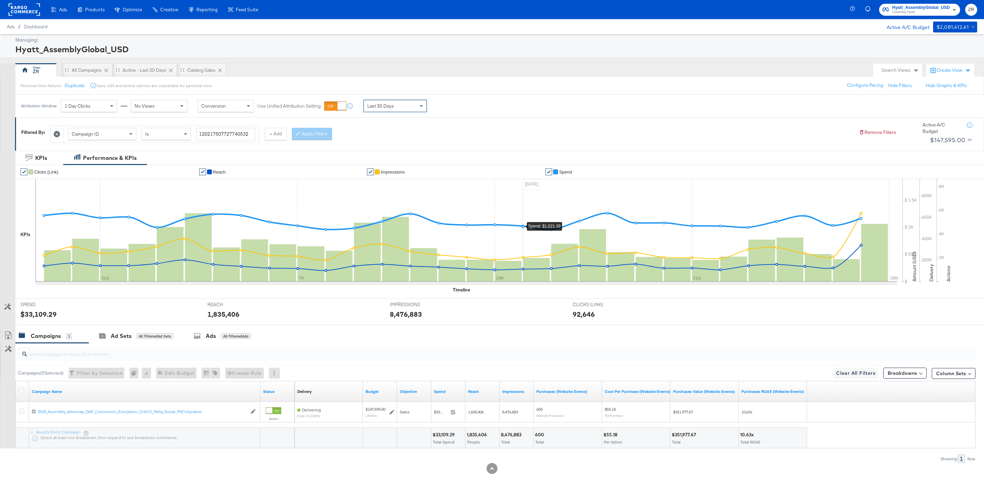
scroll to position [4, 0]
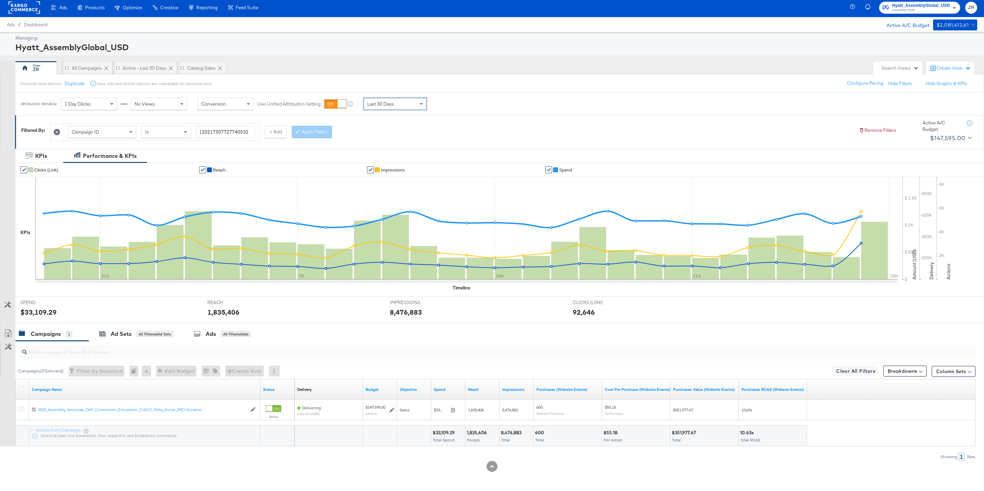
click at [925, 10] on span "Assembly-Hyatt" at bounding box center [921, 10] width 58 height 5
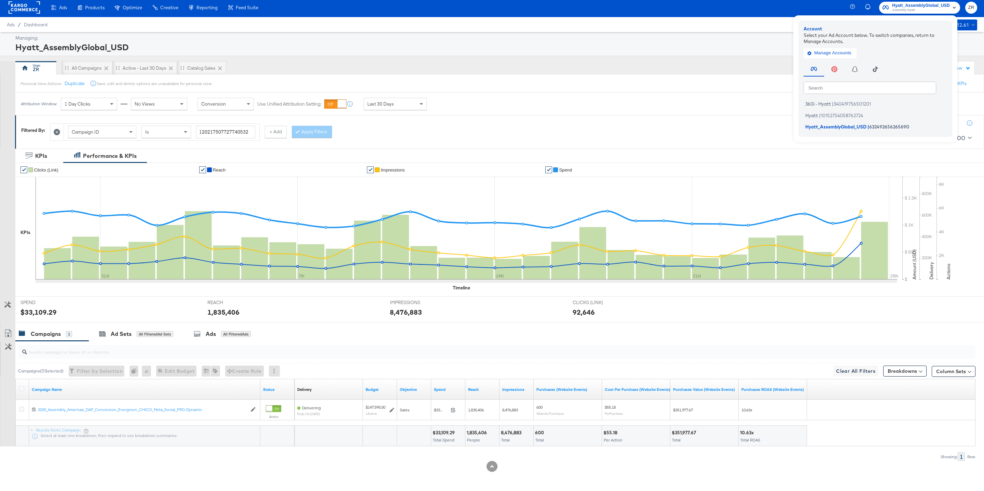
click at [727, 82] on div "Personal View Actions: Duplicate Save, edit and delete options are unavailable …" at bounding box center [499, 83] width 969 height 18
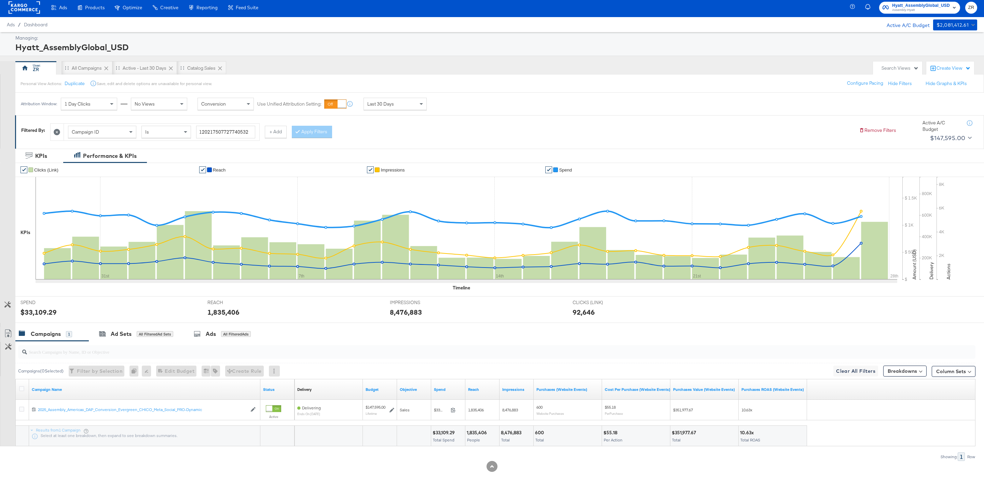
click at [19, 11] on rect at bounding box center [24, 7] width 31 height 12
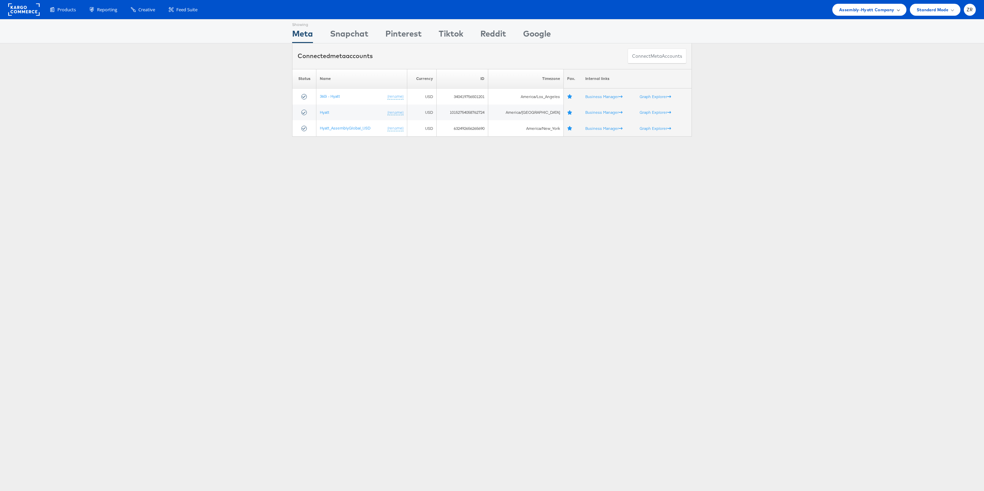
click at [877, 8] on span "Assembly-Hyatt Company" at bounding box center [866, 9] width 55 height 7
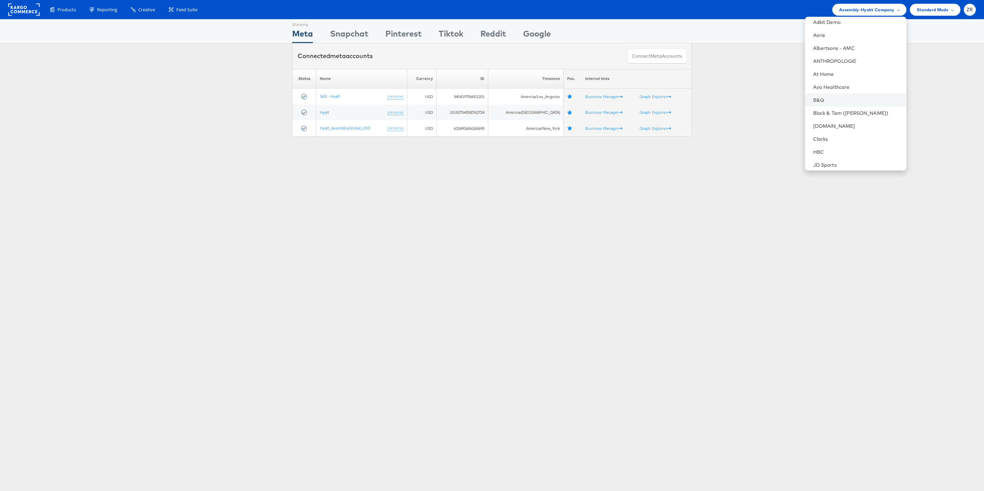
scroll to position [32, 0]
click at [862, 108] on link "Block & Tam ([PERSON_NAME])" at bounding box center [857, 110] width 88 height 7
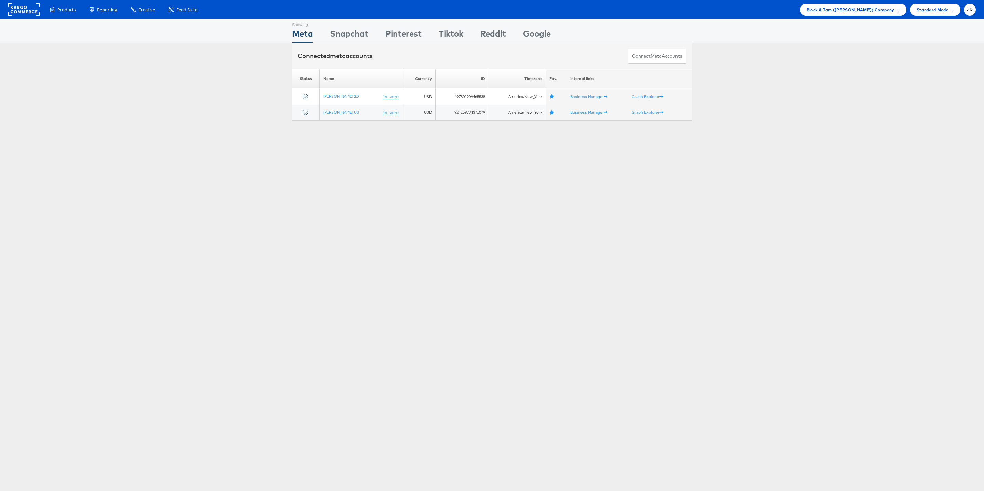
click at [450, 194] on div "Showing Meta Showing [GEOGRAPHIC_DATA] Showing Pinterest Showing Tiktok Showing…" at bounding box center [492, 190] width 984 height 342
click at [347, 113] on link "[PERSON_NAME] US" at bounding box center [341, 112] width 36 height 5
click at [353, 96] on link "[PERSON_NAME] 2.0" at bounding box center [341, 96] width 36 height 5
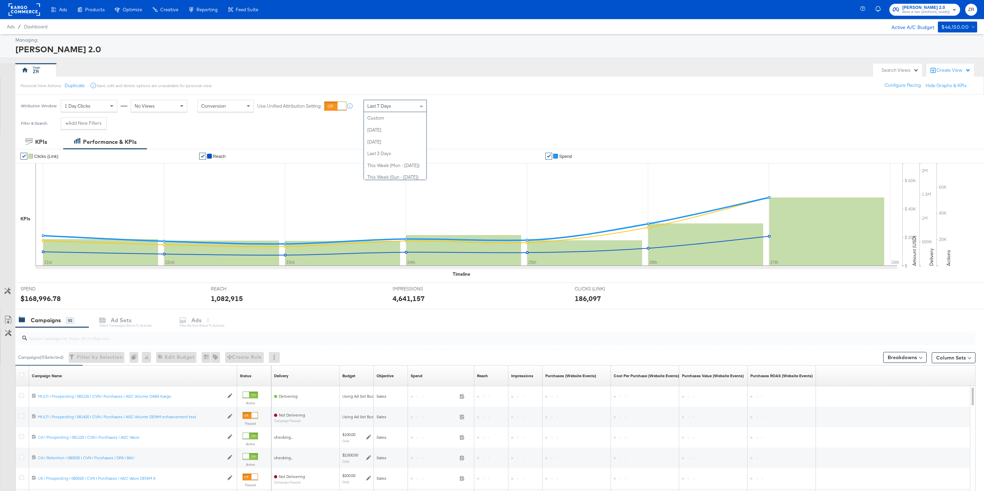
click at [389, 111] on div "Last 7 Days" at bounding box center [395, 106] width 63 height 12
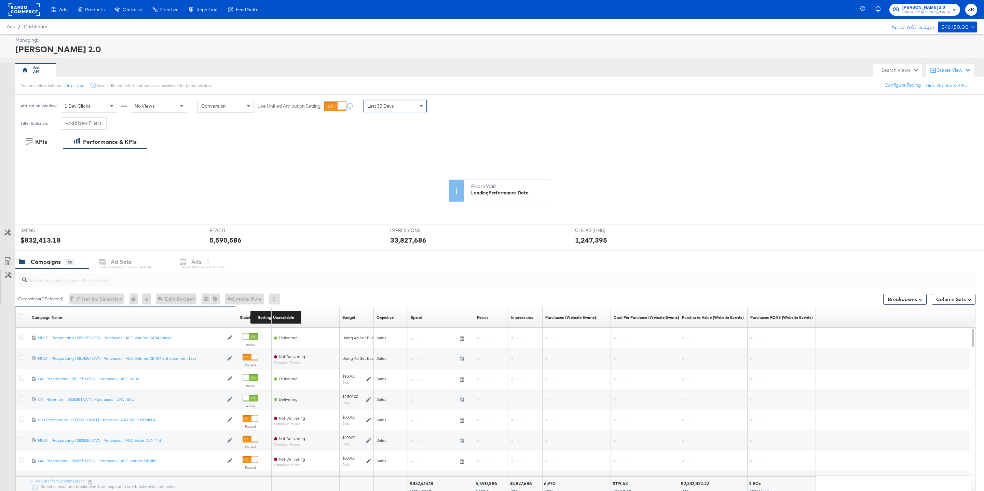
click at [247, 319] on div "Status" at bounding box center [246, 317] width 12 height 5
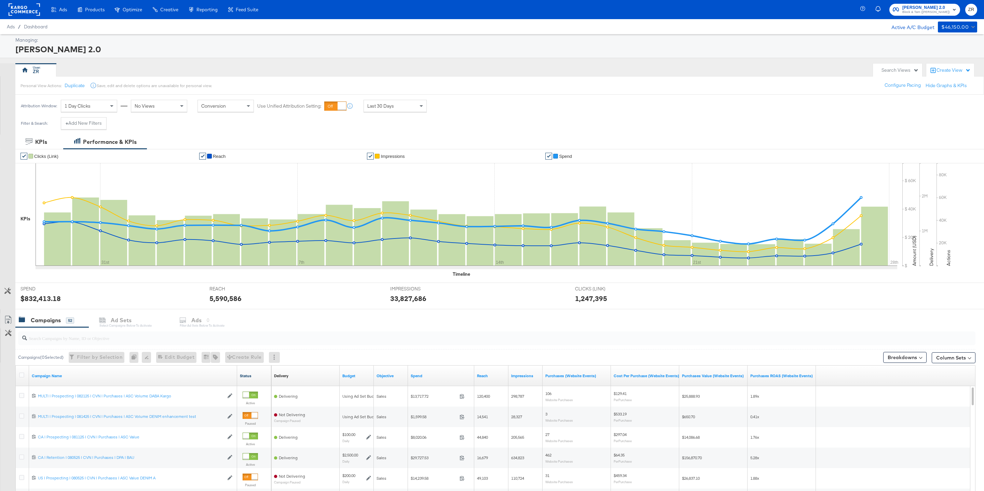
click at [255, 378] on link "Status" at bounding box center [254, 375] width 29 height 5
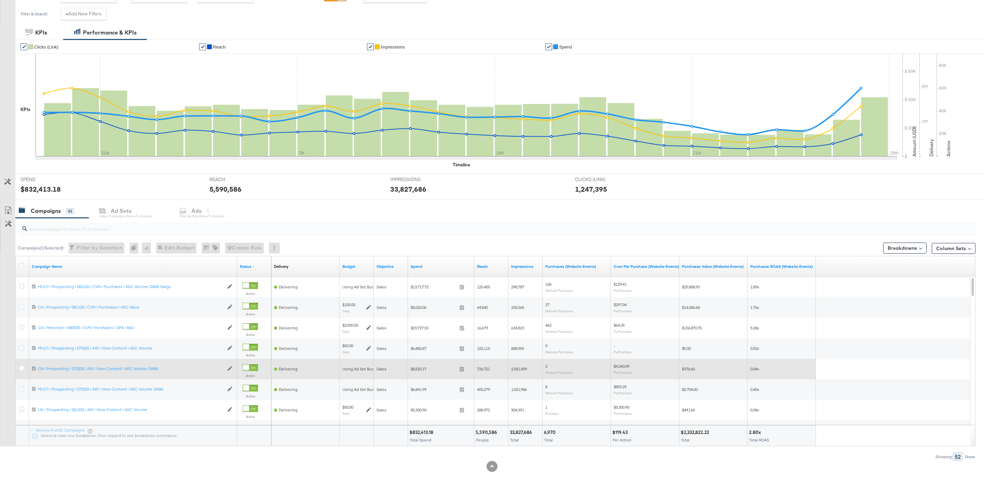
scroll to position [0, 0]
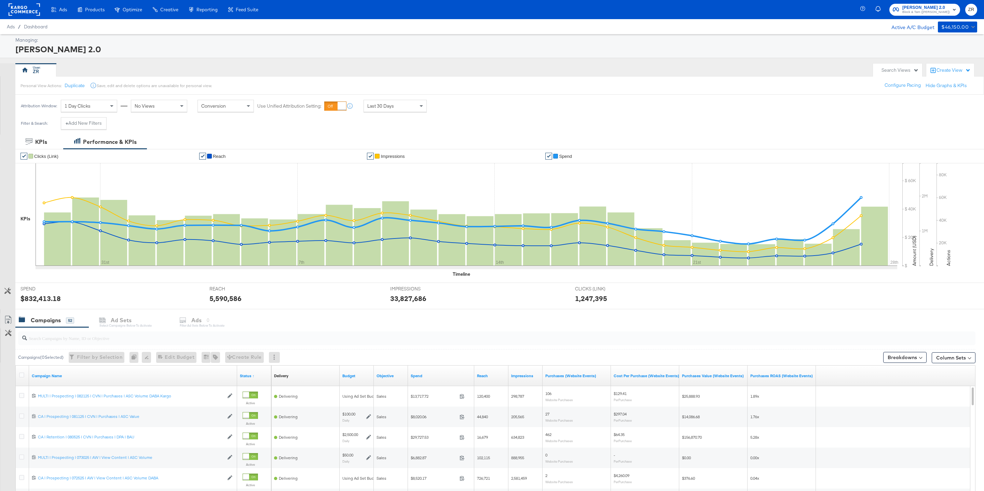
click at [85, 338] on input "search" at bounding box center [456, 335] width 858 height 13
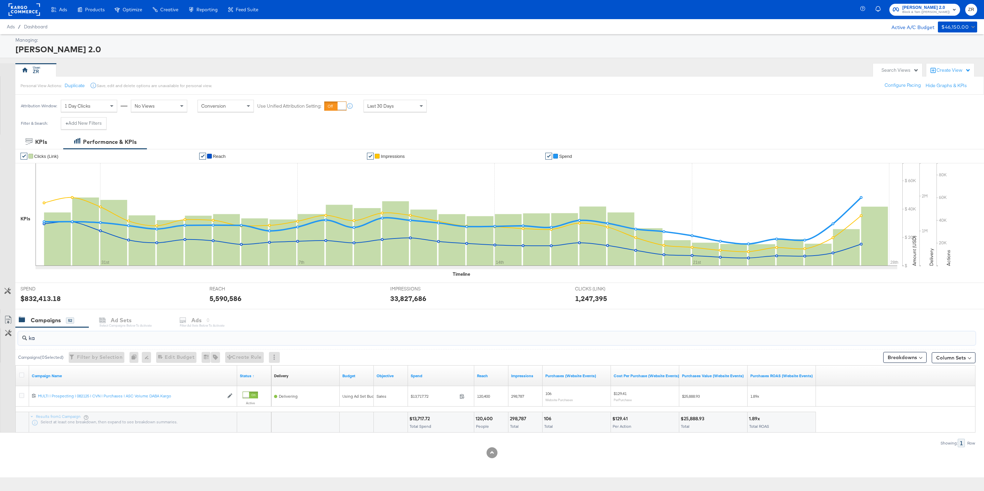
type input "k"
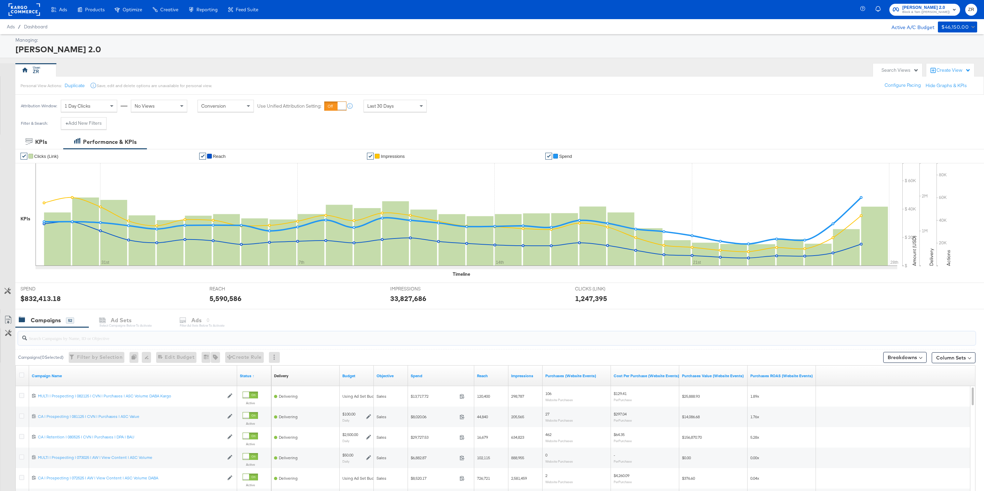
scroll to position [111, 0]
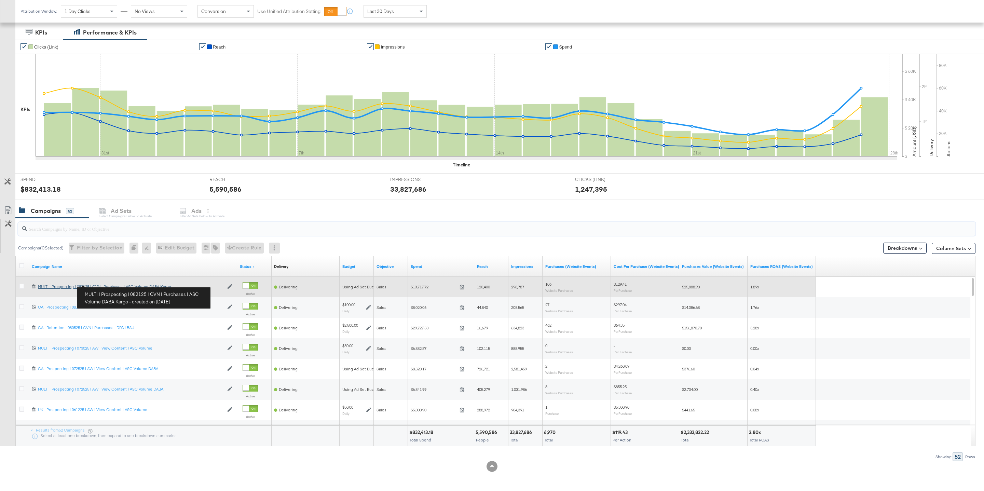
click at [103, 284] on div "MULTI | Prospecting | 082125 | CVN | Purchases | ASC Volume DABA Kargo MULTI | …" at bounding box center [131, 286] width 186 height 5
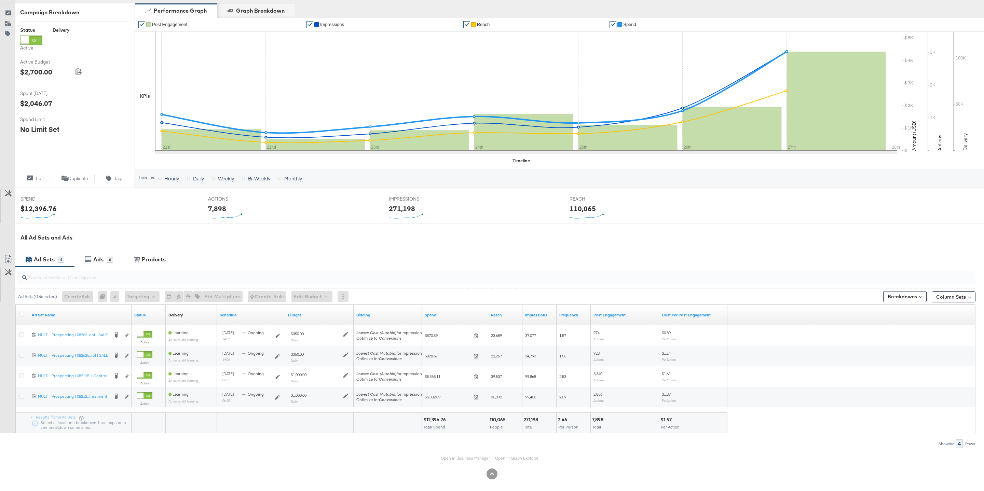
scroll to position [94, 0]
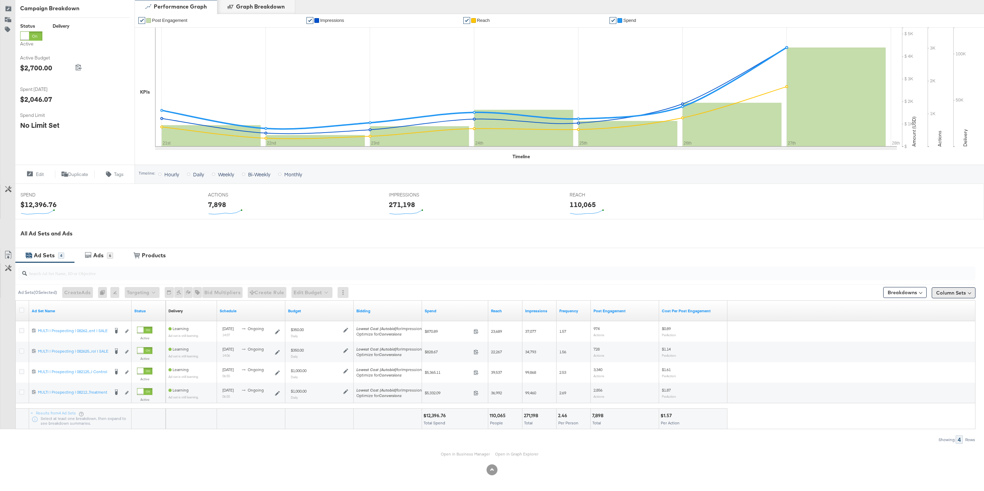
click at [948, 293] on button "Column Sets" at bounding box center [954, 292] width 44 height 11
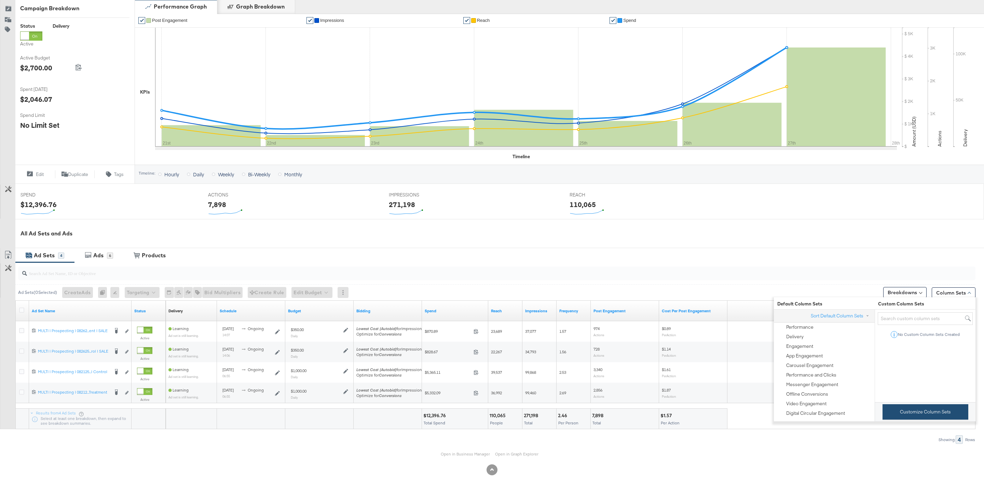
click at [904, 414] on button "Customize Column Sets" at bounding box center [926, 411] width 86 height 15
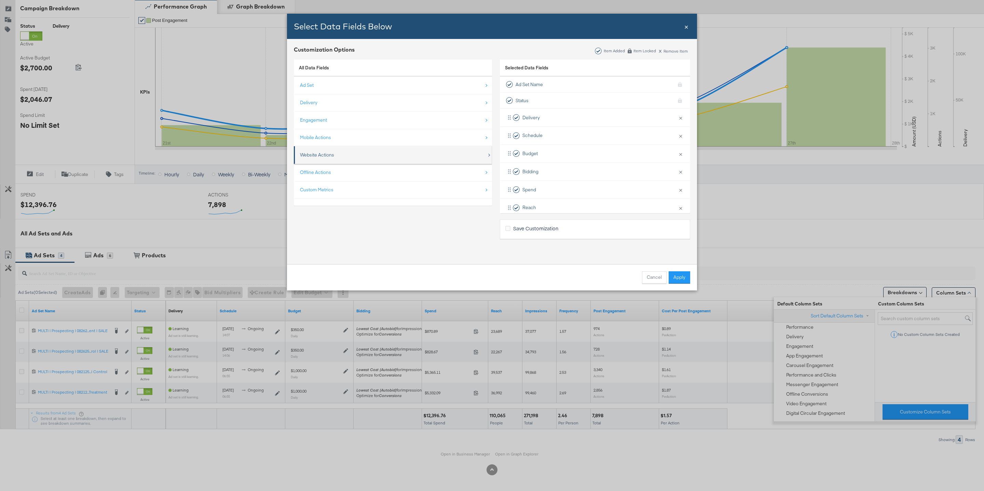
click at [365, 151] on div "Website Actions" at bounding box center [393, 155] width 187 height 14
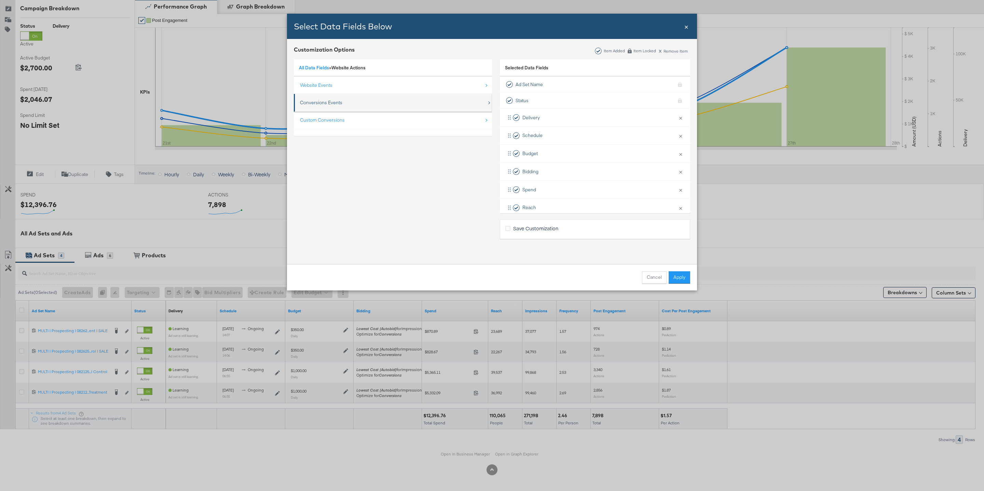
click at [367, 99] on div "Conversions Events" at bounding box center [393, 103] width 187 height 14
click at [344, 67] on link "Website Actions" at bounding box center [348, 68] width 34 height 6
click at [352, 90] on div "Website Events" at bounding box center [393, 85] width 187 height 14
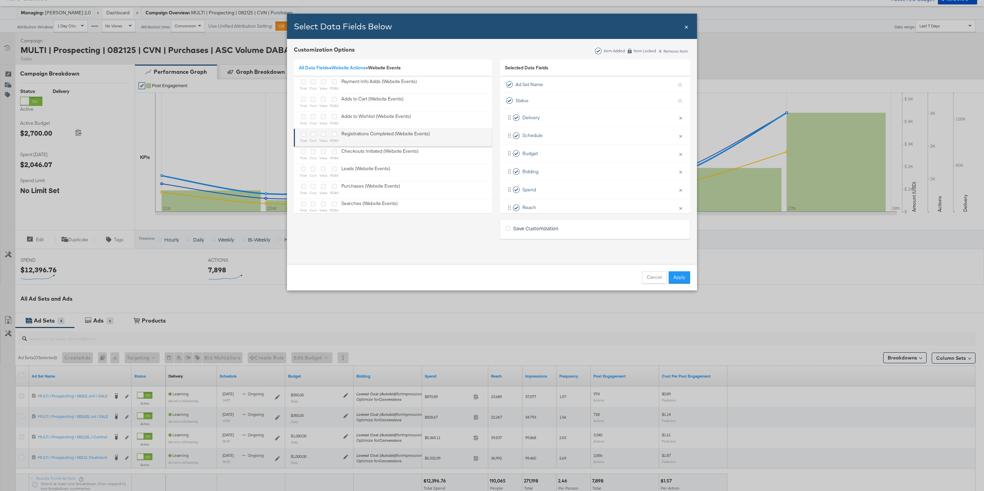
scroll to position [0, 0]
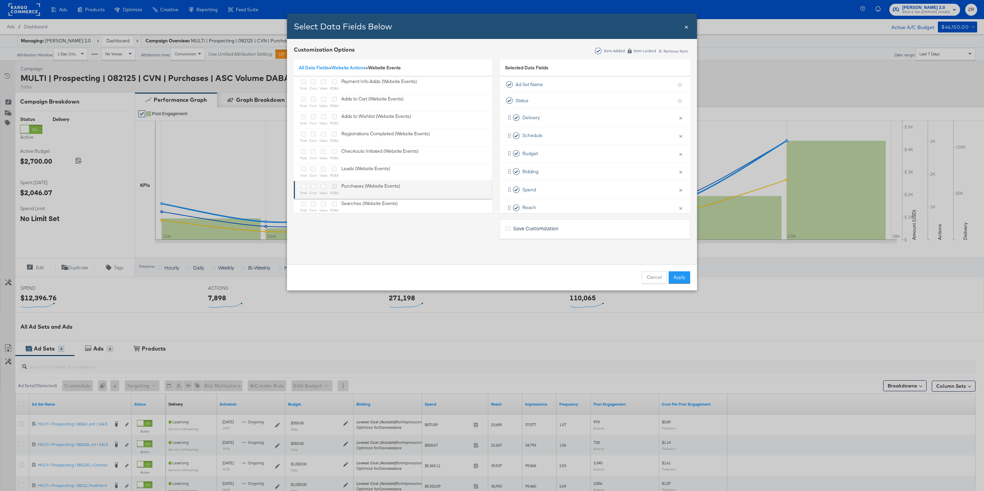
click at [336, 186] on icon "Bulk Add Locations Modal" at bounding box center [334, 186] width 5 height 5
click at [0, 0] on input "Bulk Add Locations Modal" at bounding box center [0, 0] width 0 height 0
click at [325, 186] on icon "Bulk Add Locations Modal" at bounding box center [323, 186] width 5 height 5
click at [0, 0] on input "Bulk Add Locations Modal" at bounding box center [0, 0] width 0 height 0
click at [316, 186] on div "Bulk Add Locations Modal" at bounding box center [313, 187] width 7 height 8
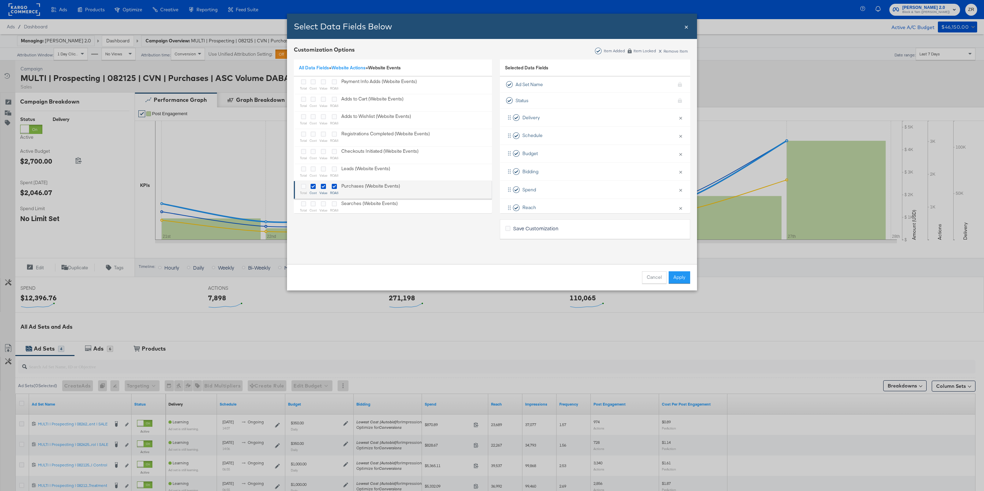
click at [300, 186] on div "Bulk Add Locations Modal" at bounding box center [303, 187] width 7 height 8
click at [303, 186] on icon "Bulk Add Locations Modal" at bounding box center [303, 186] width 5 height 5
click at [0, 0] on input "Bulk Add Locations Modal" at bounding box center [0, 0] width 0 height 0
click at [303, 186] on icon "Bulk Add Locations Modal" at bounding box center [303, 186] width 5 height 5
click at [0, 0] on input "Bulk Add Locations Modal" at bounding box center [0, 0] width 0 height 0
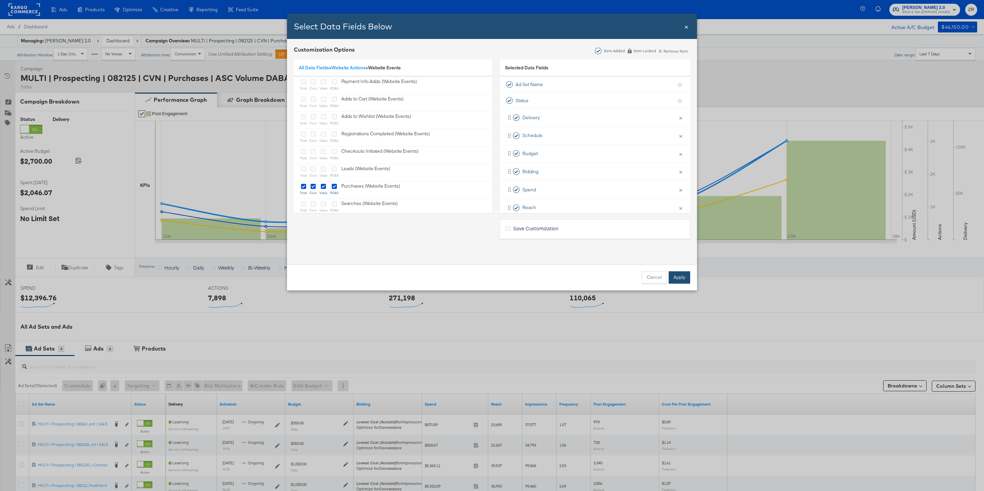
click at [684, 277] on button "Apply" at bounding box center [680, 277] width 22 height 12
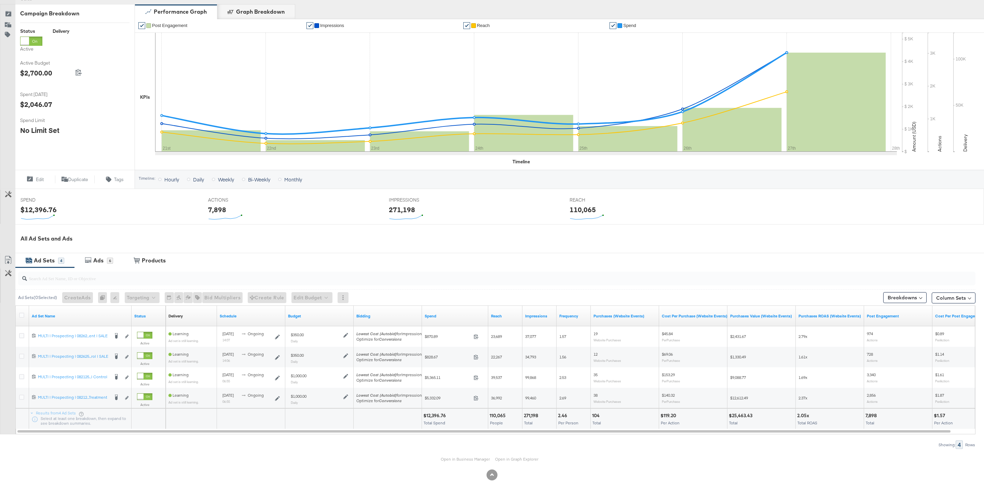
scroll to position [93, 0]
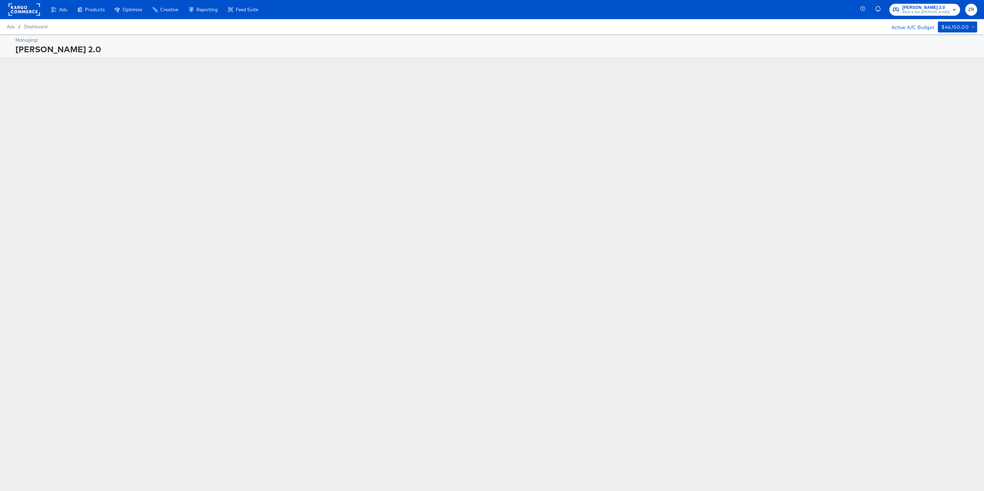
click at [925, 9] on span "Veronica Beard 2.0" at bounding box center [925, 7] width 47 height 7
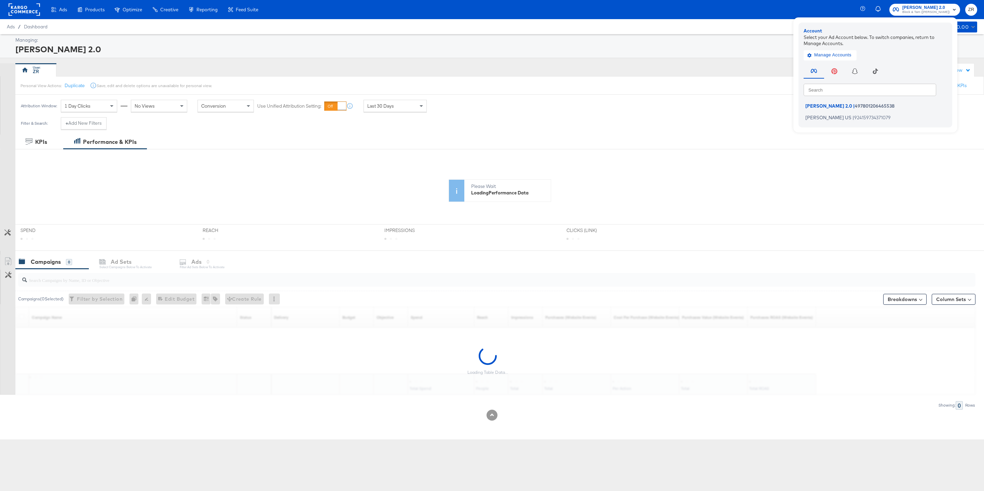
click at [372, 81] on div "Personal View Actions: Duplicate Save, edit and delete options are unavailable …" at bounding box center [499, 85] width 969 height 18
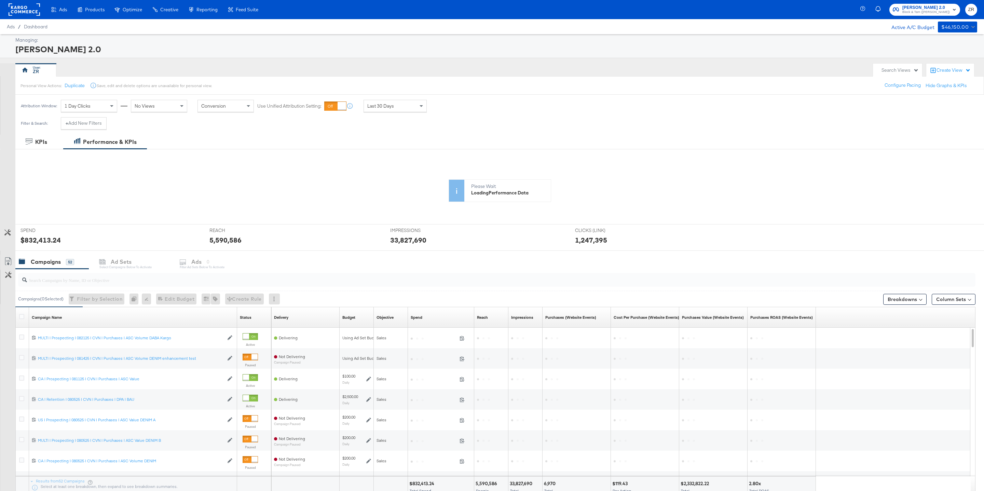
click at [28, 8] on rect at bounding box center [24, 9] width 31 height 12
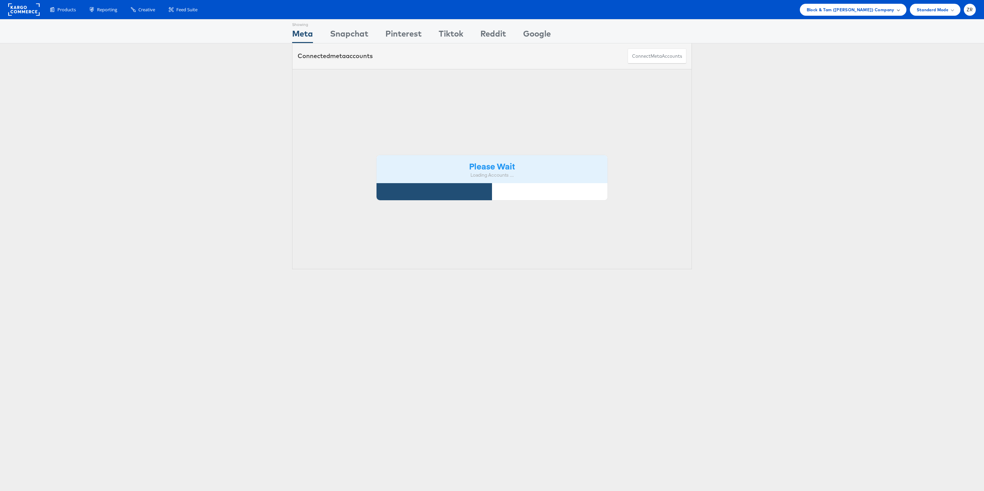
click at [881, 10] on span "Block & Tam ([PERSON_NAME]) Company" at bounding box center [851, 9] width 88 height 7
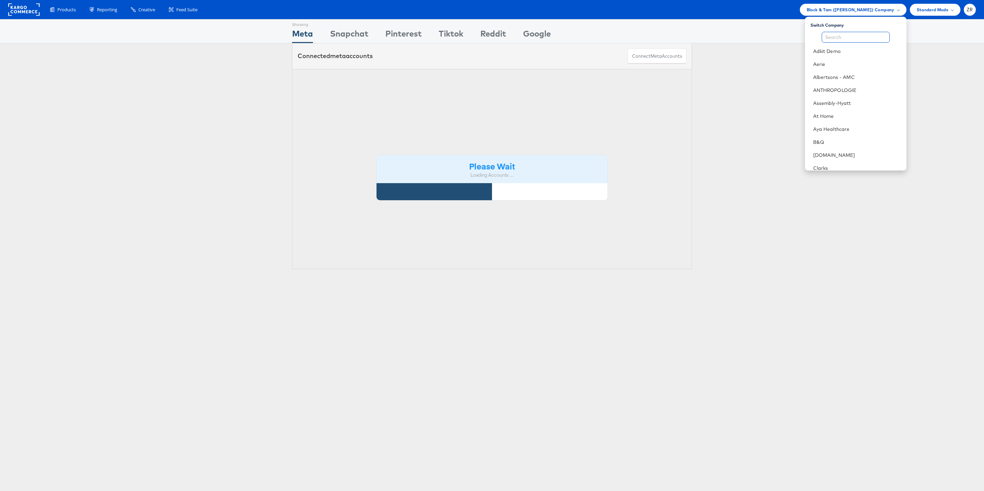
click at [845, 39] on input "text" at bounding box center [856, 37] width 68 height 11
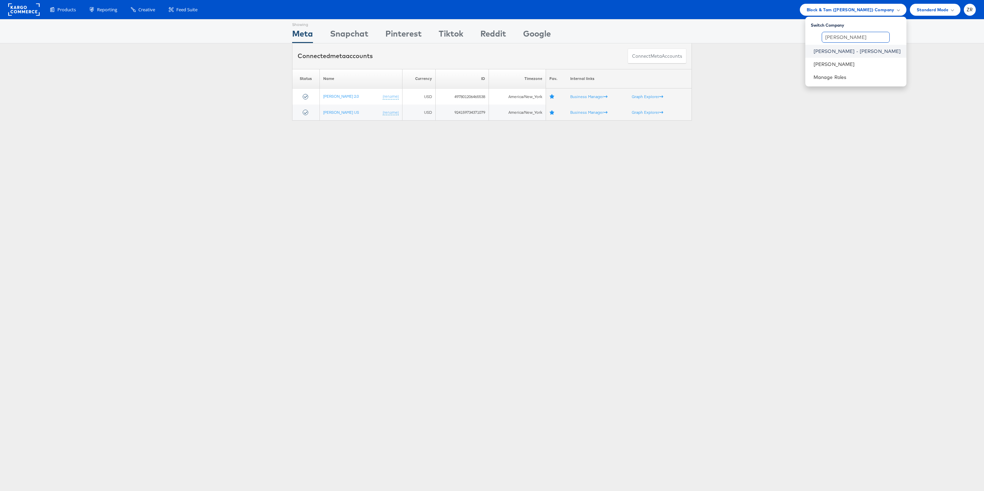
type input "[PERSON_NAME]"
click at [864, 53] on link "[PERSON_NAME] - [PERSON_NAME]" at bounding box center [856, 51] width 87 height 7
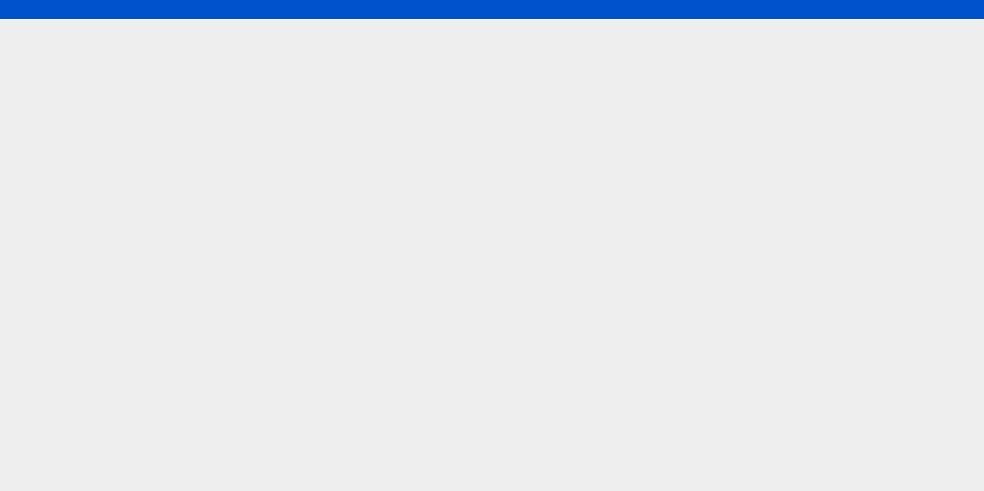
click at [858, 47] on html at bounding box center [492, 245] width 984 height 491
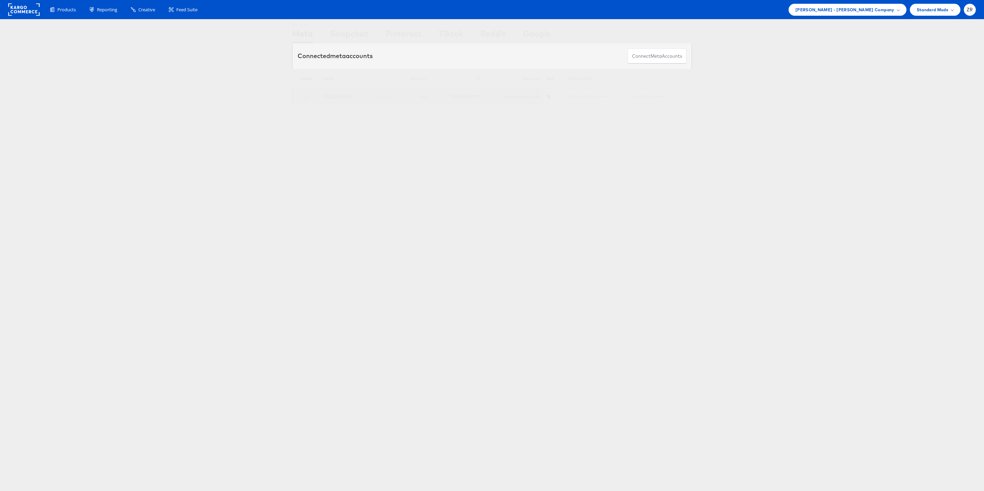
click at [337, 98] on link "[PERSON_NAME]" at bounding box center [339, 96] width 30 height 5
click at [882, 15] on li "[PERSON_NAME] - [PERSON_NAME] Company Switch Company Adkit Demo Aerie Albertson…" at bounding box center [848, 10] width 118 height 12
click at [882, 7] on span "[PERSON_NAME] - [PERSON_NAME] Company" at bounding box center [844, 9] width 99 height 7
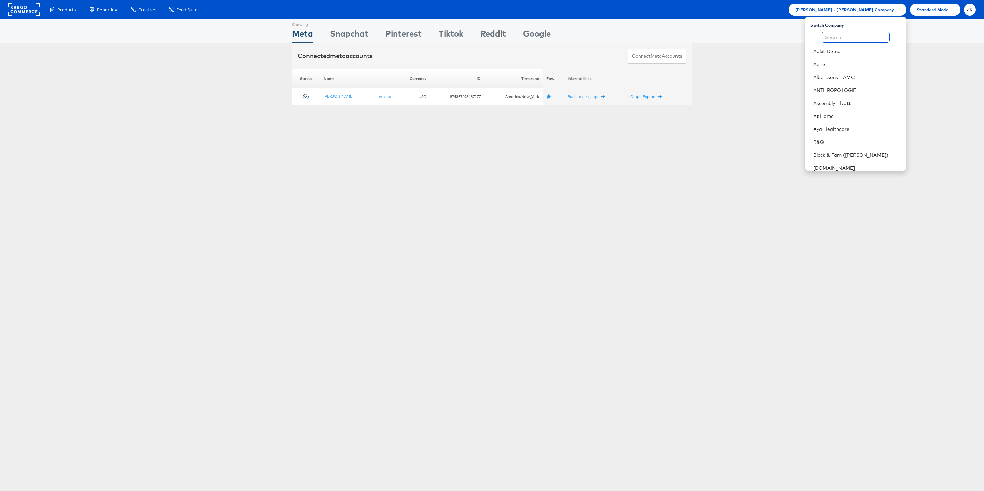
click at [853, 40] on input "text" at bounding box center [856, 37] width 68 height 11
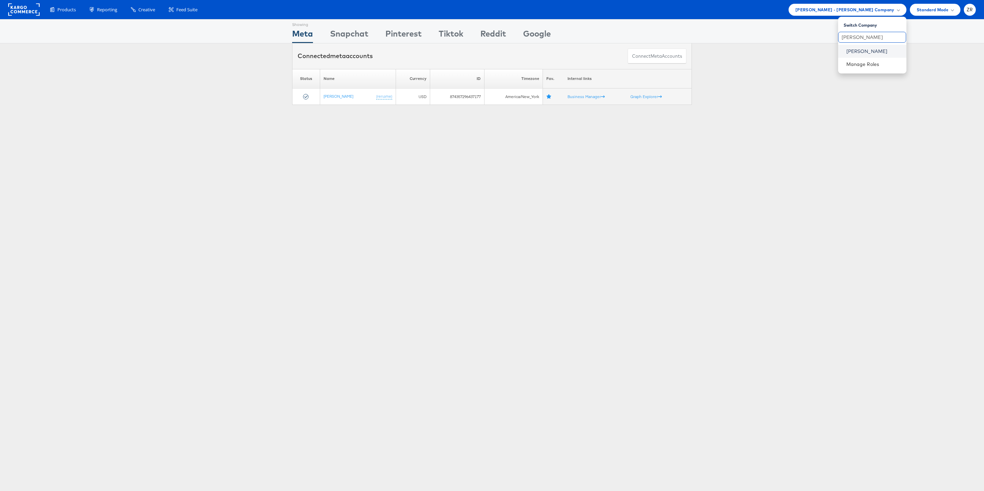
type input "[PERSON_NAME]"
click at [865, 53] on link "[PERSON_NAME]" at bounding box center [873, 51] width 55 height 7
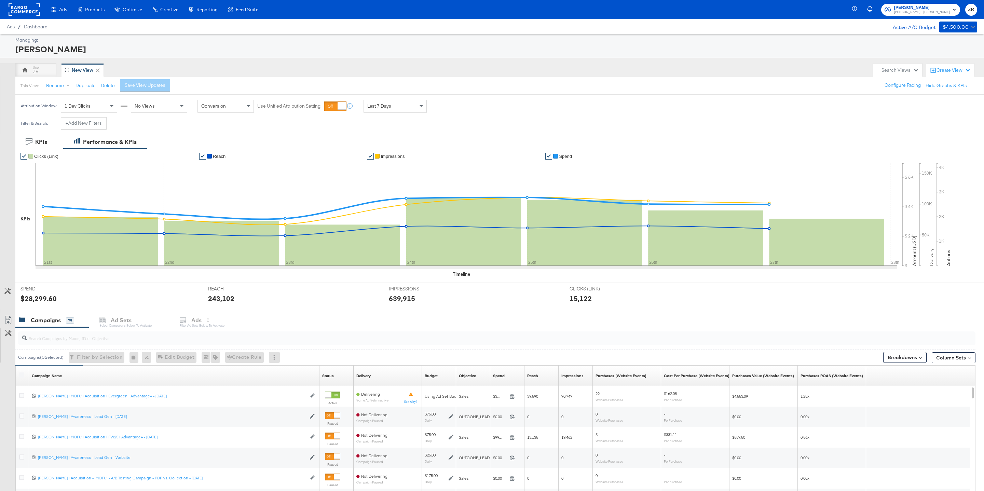
scroll to position [111, 0]
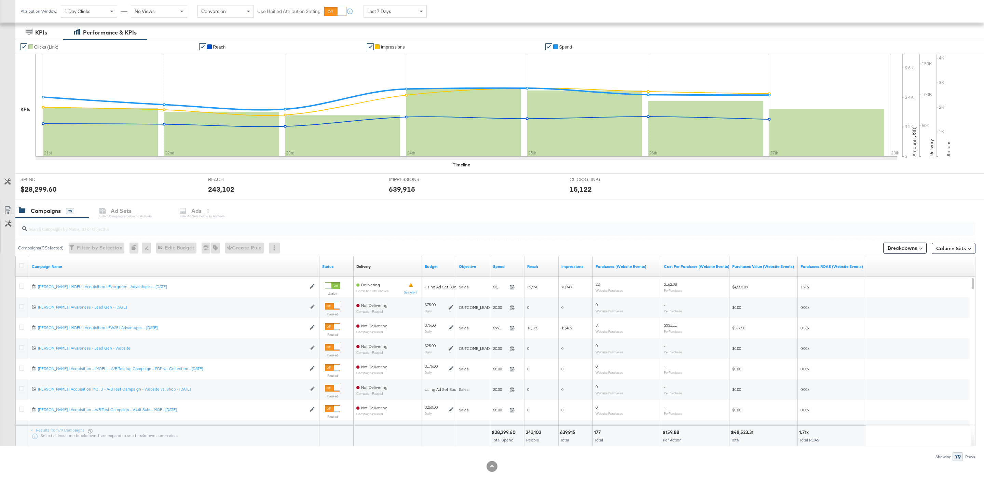
click at [378, 269] on div "Delivery Sorting Unavailable" at bounding box center [388, 266] width 68 height 11
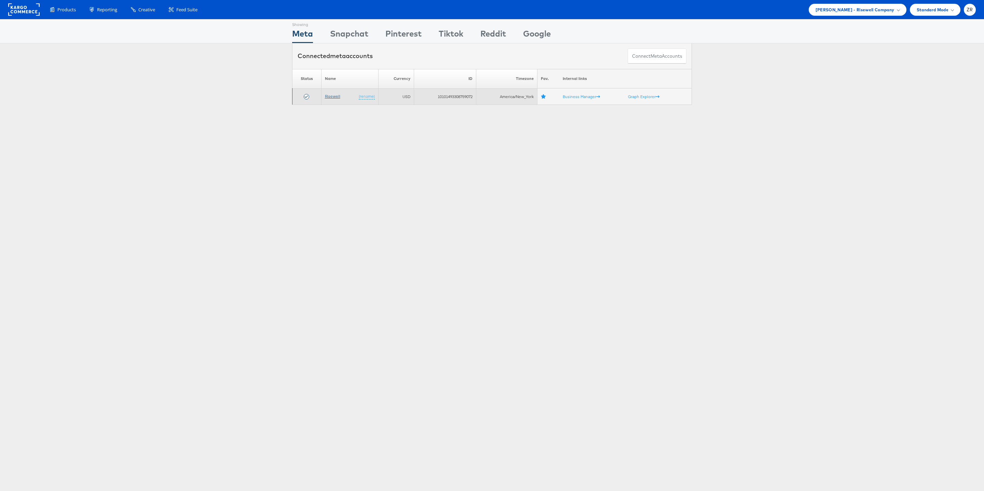
click at [333, 96] on link "Risewell" at bounding box center [332, 96] width 15 height 5
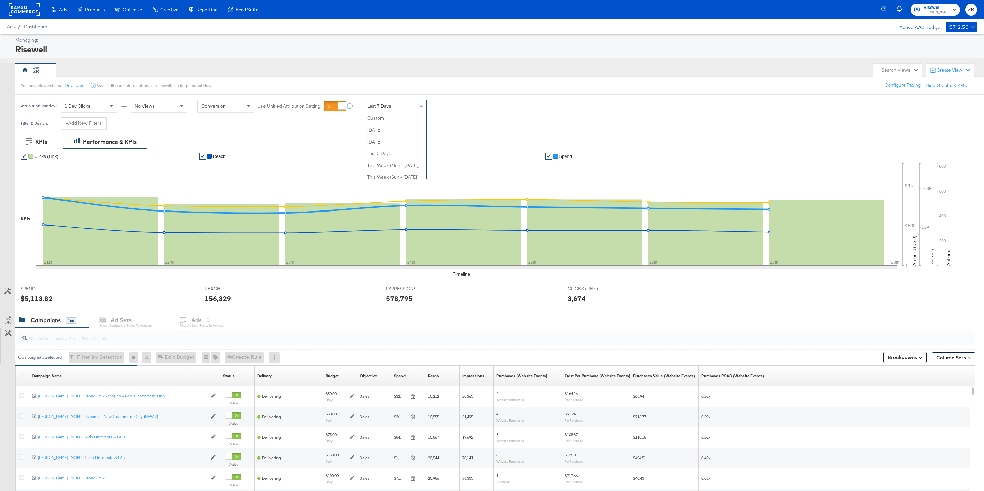
click at [391, 104] on div "Last 7 Days" at bounding box center [395, 106] width 63 height 12
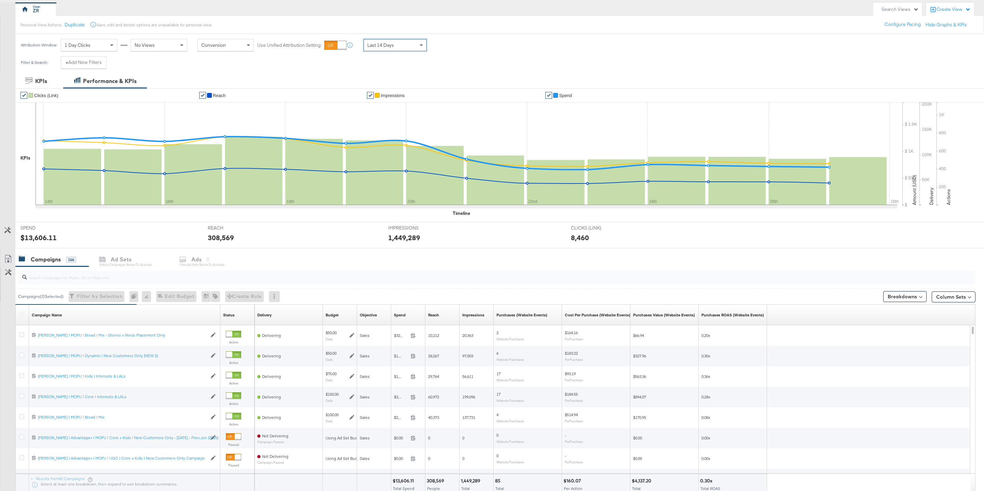
scroll to position [111, 0]
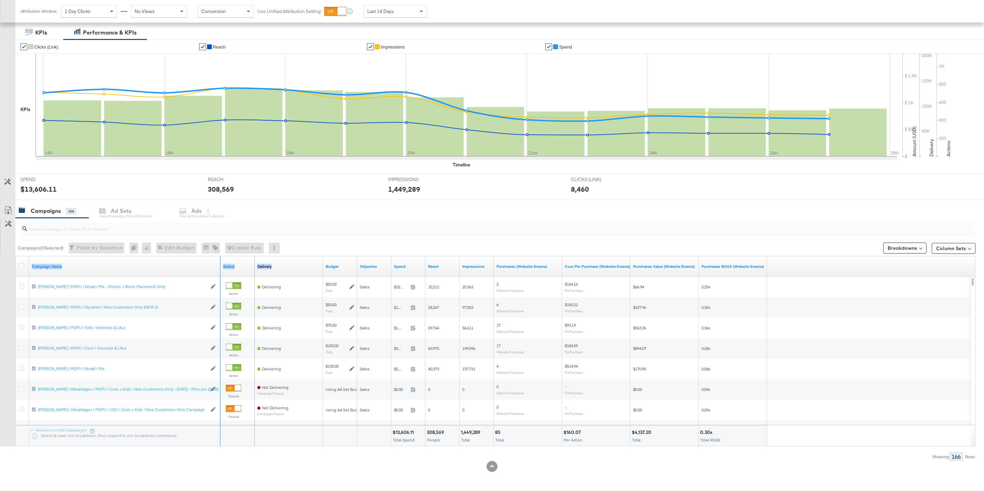
drag, startPoint x: 219, startPoint y: 268, endPoint x: 263, endPoint y: 276, distance: 45.2
click at [263, 276] on div "Campaign Name Status Delivery Sorting Unavailable Budget Objective Spend Reach …" at bounding box center [496, 266] width 960 height 20
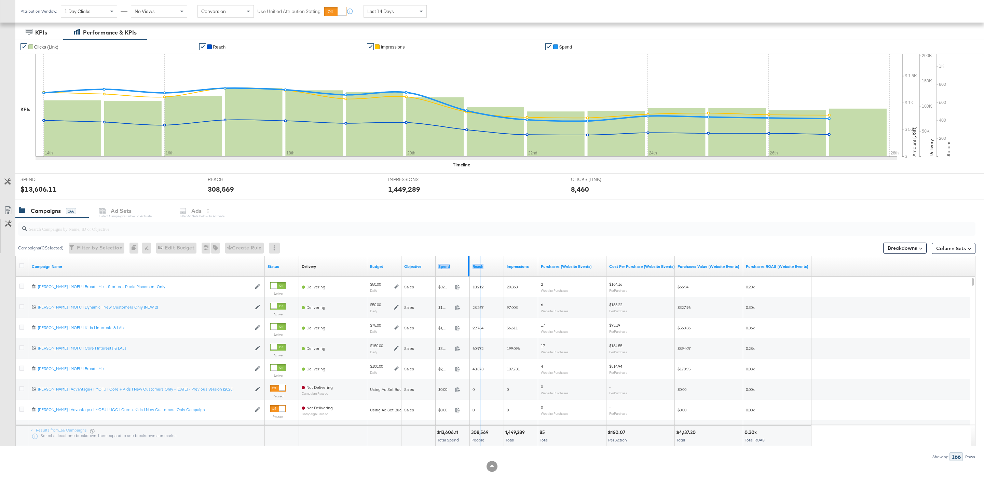
drag, startPoint x: 468, startPoint y: 272, endPoint x: 492, endPoint y: 273, distance: 23.6
click at [492, 273] on div "Delivery Sorting Unavailable Budget Objective Spend Reach Impressions Purchases…" at bounding box center [555, 266] width 512 height 20
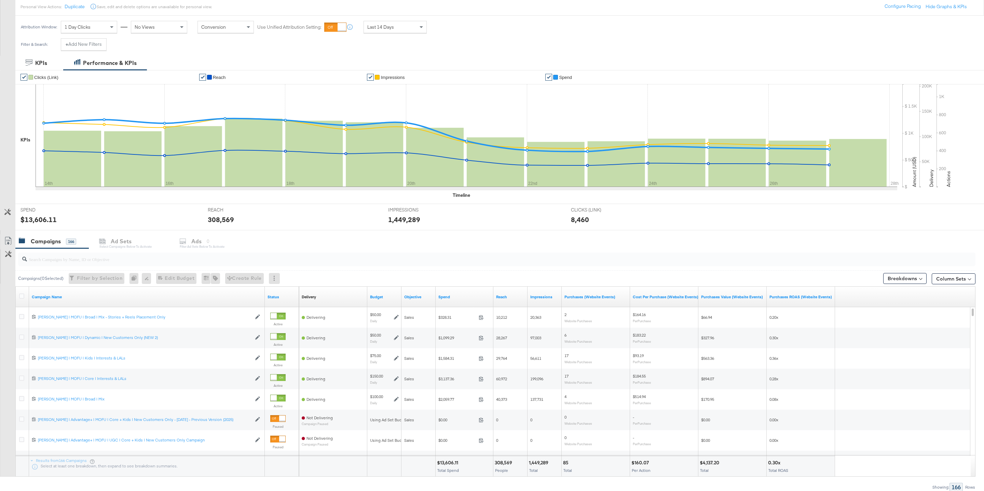
click at [131, 258] on input "search" at bounding box center [456, 256] width 858 height 13
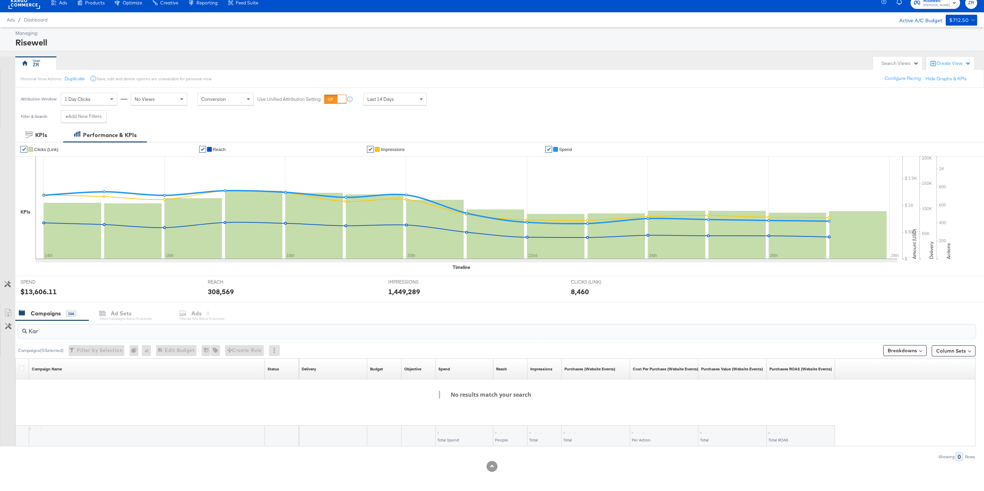
scroll to position [9, 0]
type input "Kargo"
